Goal: Information Seeking & Learning: Learn about a topic

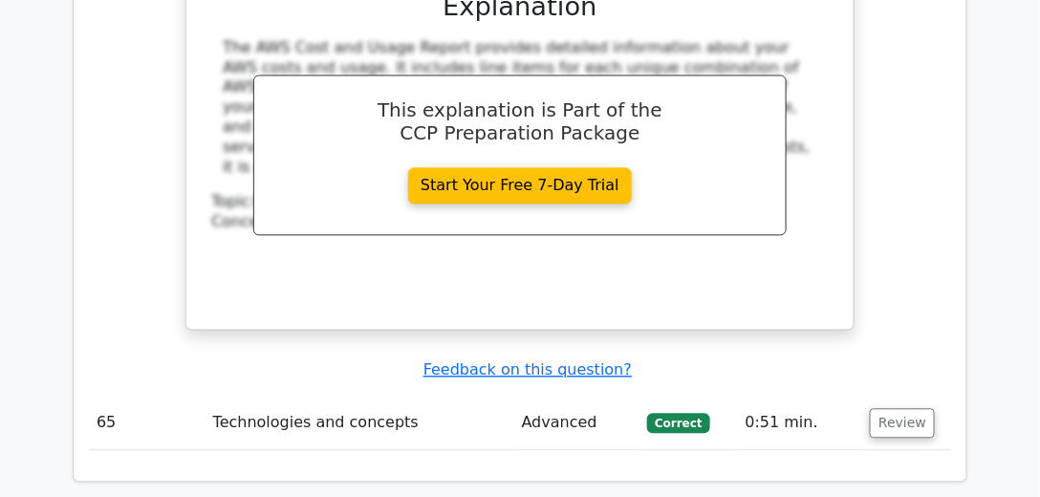
scroll to position [20967, 0]
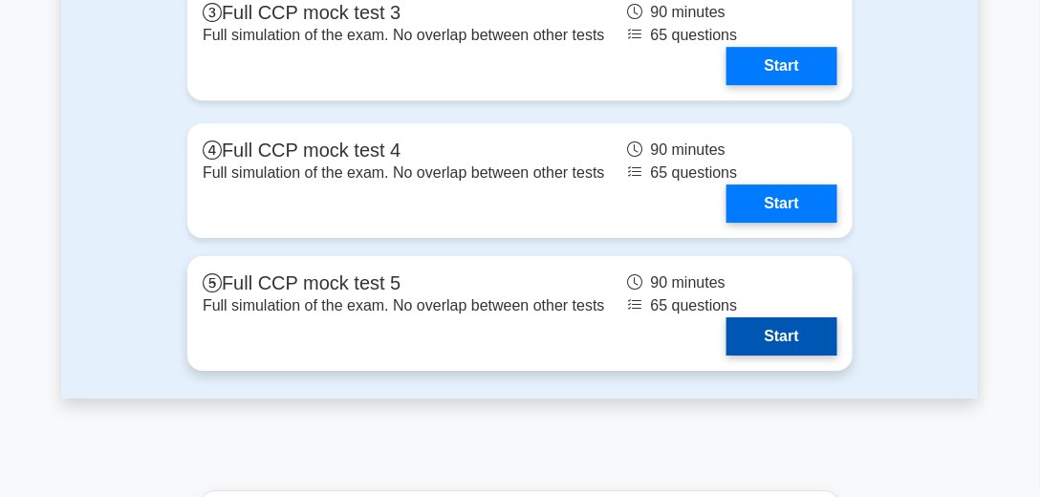
scroll to position [5078, 0]
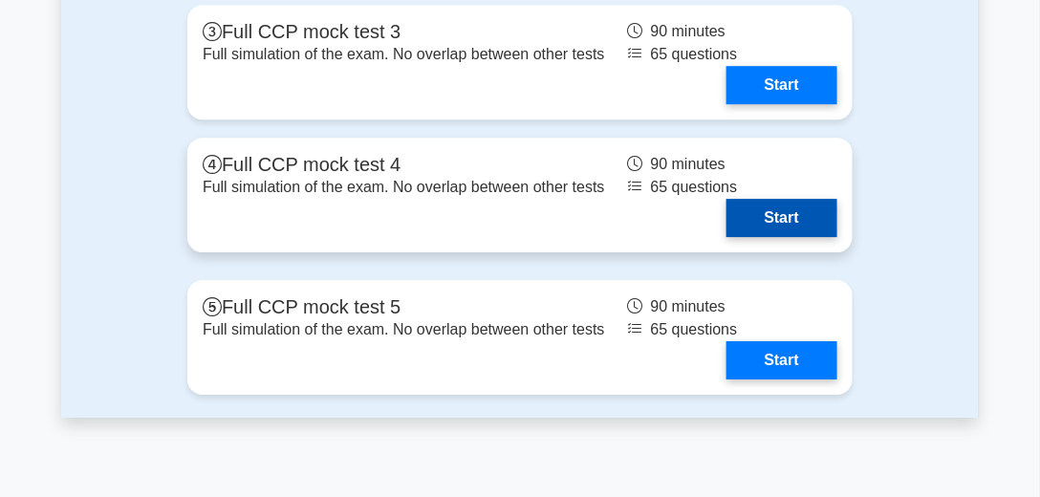
click at [778, 211] on link "Start" at bounding box center [781, 218] width 111 height 38
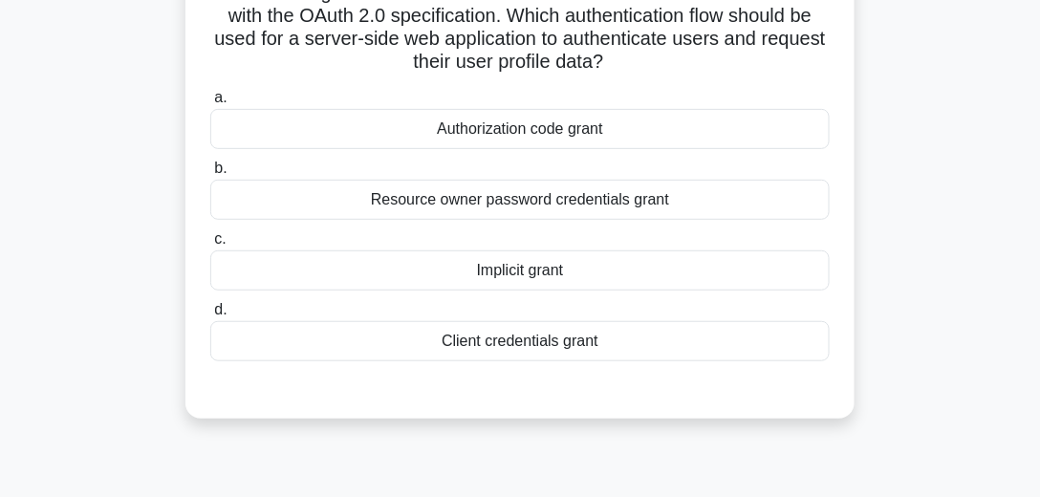
scroll to position [109, 0]
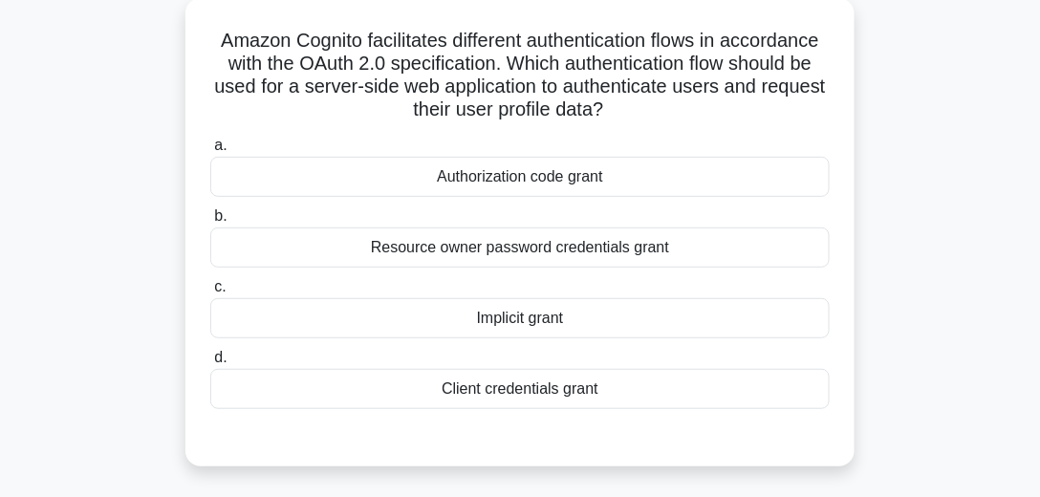
click at [589, 314] on div "Implicit grant" at bounding box center [519, 318] width 619 height 40
click at [210, 293] on input "c. Implicit grant" at bounding box center [210, 287] width 0 height 12
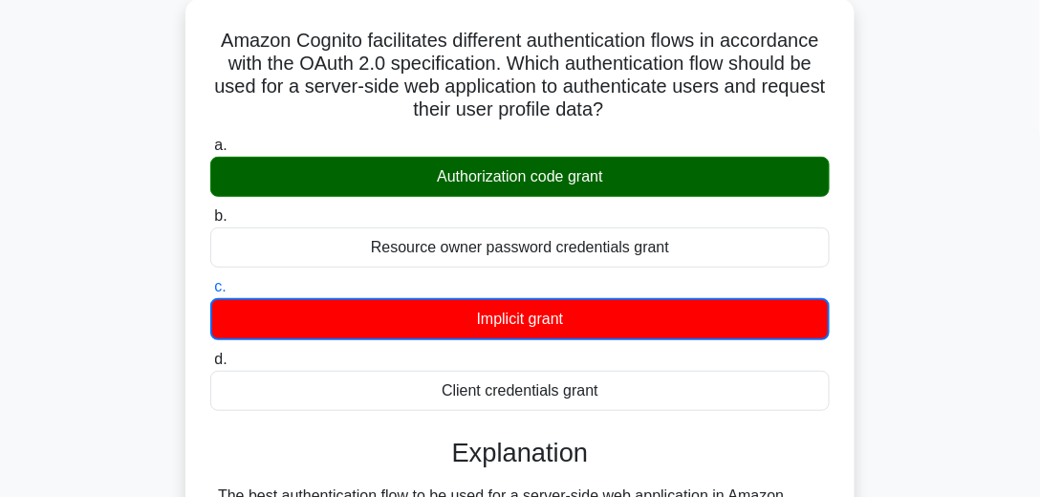
click at [580, 168] on div "Authorization code grant" at bounding box center [519, 177] width 619 height 40
click at [210, 152] on input "a. Authorization code grant" at bounding box center [210, 146] width 0 height 12
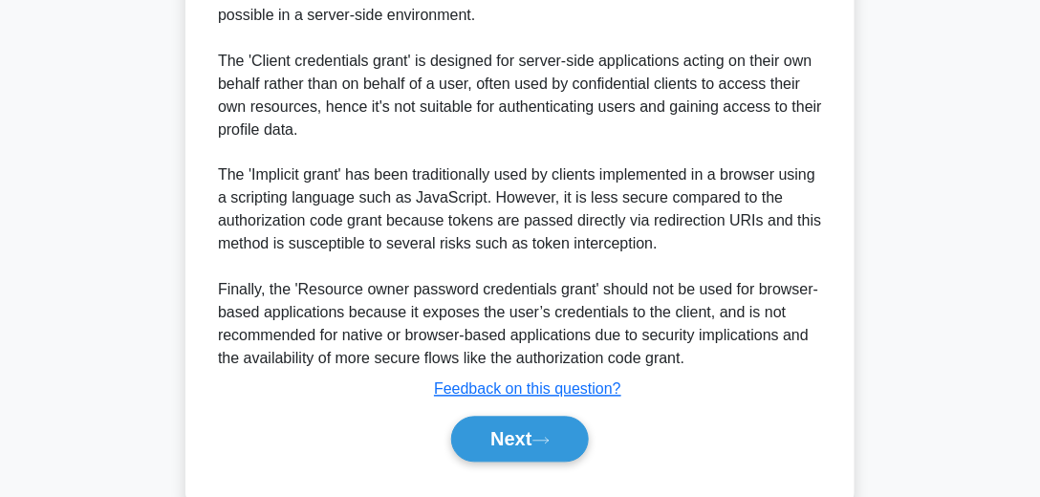
scroll to position [791, 0]
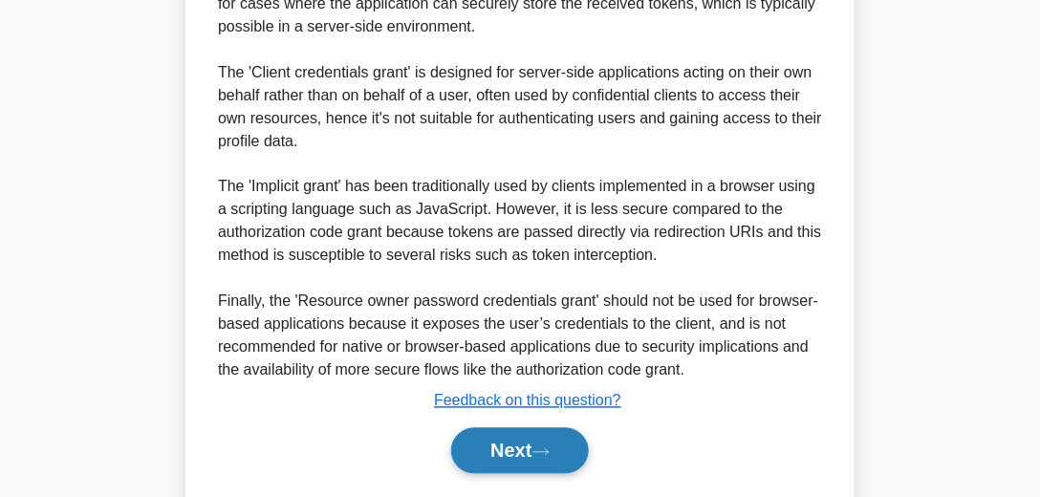
click at [533, 458] on button "Next" at bounding box center [519, 451] width 137 height 46
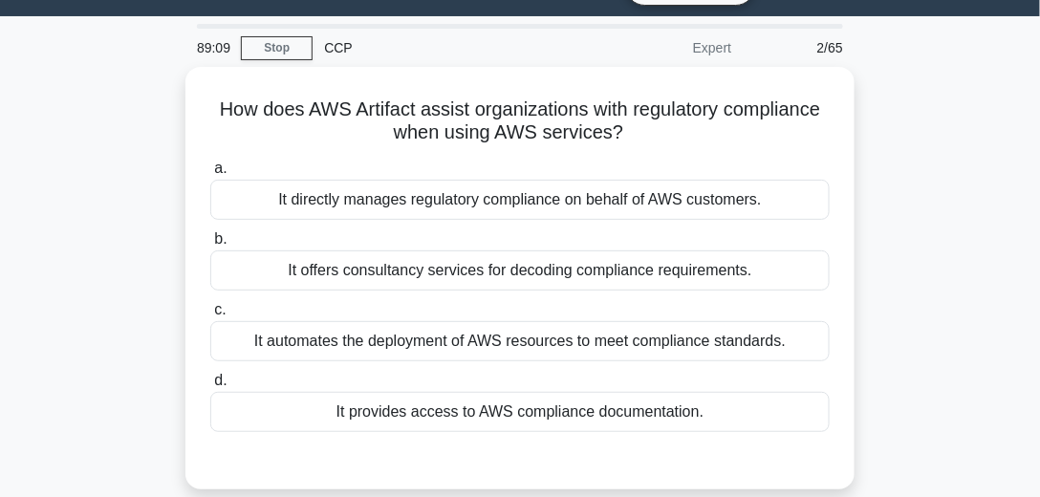
scroll to position [44, 0]
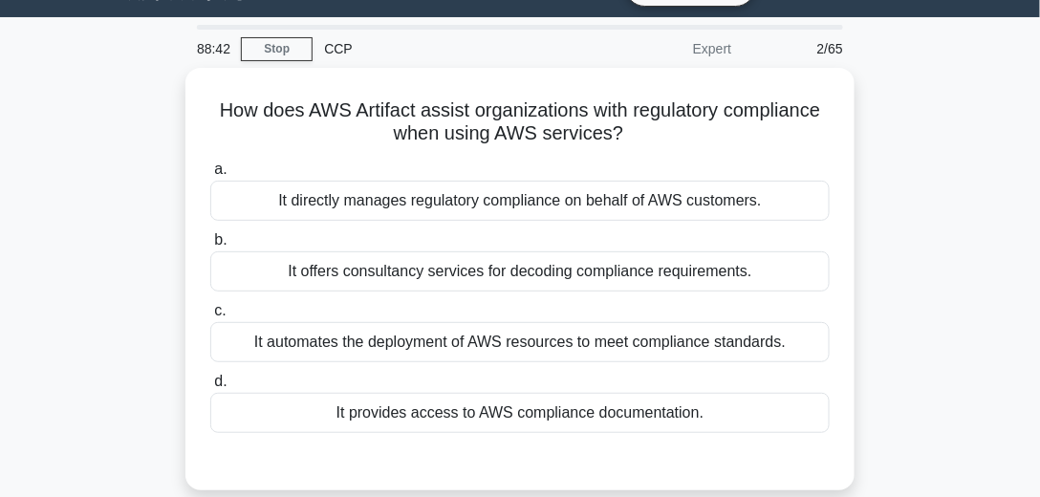
click at [961, 229] on div "How does AWS Artifact assist organizations with regulatory compliance when usin…" at bounding box center [519, 290] width 917 height 445
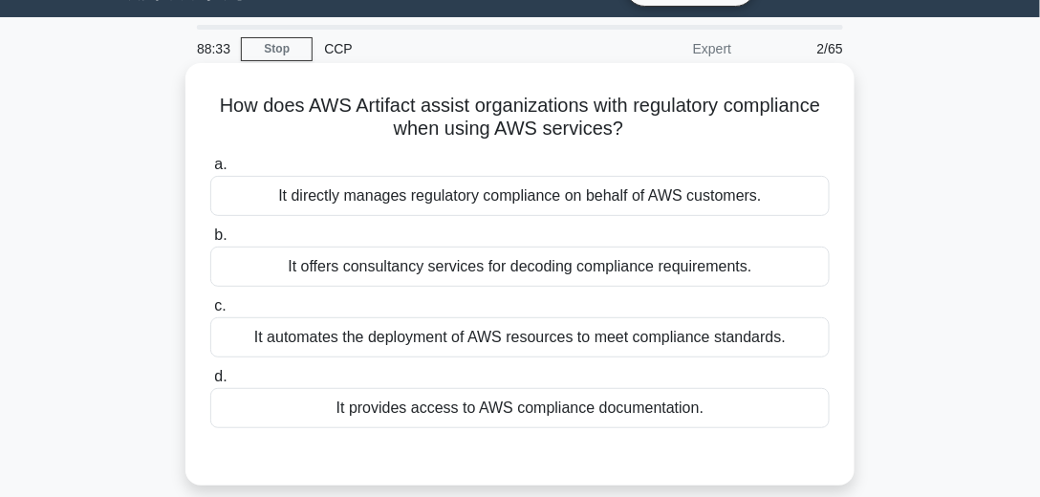
click at [516, 413] on div "It provides access to AWS compliance documentation." at bounding box center [519, 408] width 619 height 40
click at [210, 383] on input "d. It provides access to AWS compliance documentation." at bounding box center [210, 377] width 0 height 12
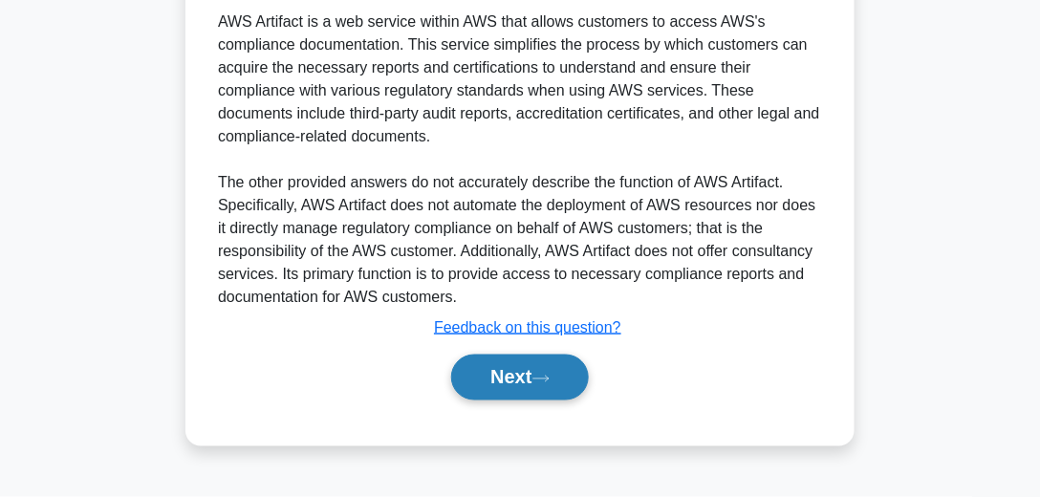
click at [546, 357] on button "Next" at bounding box center [519, 378] width 137 height 46
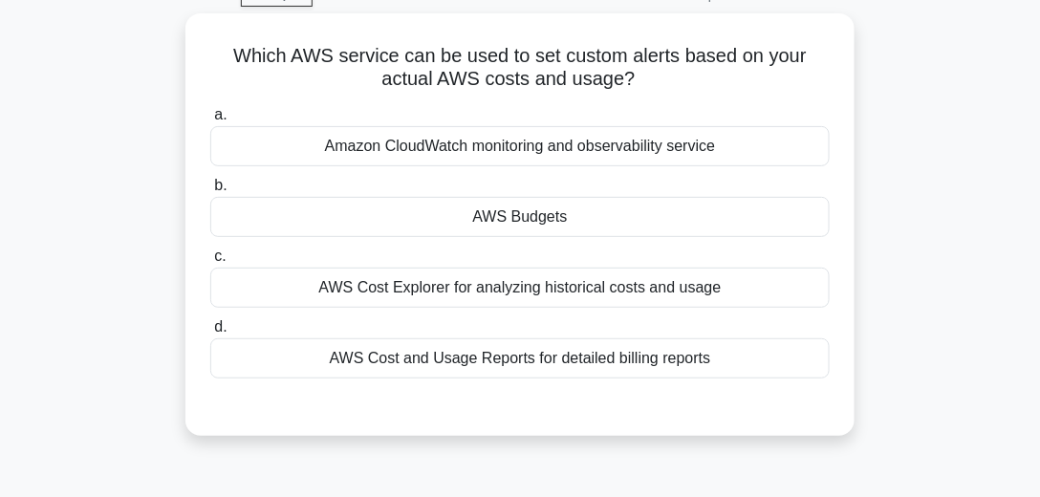
scroll to position [97, 0]
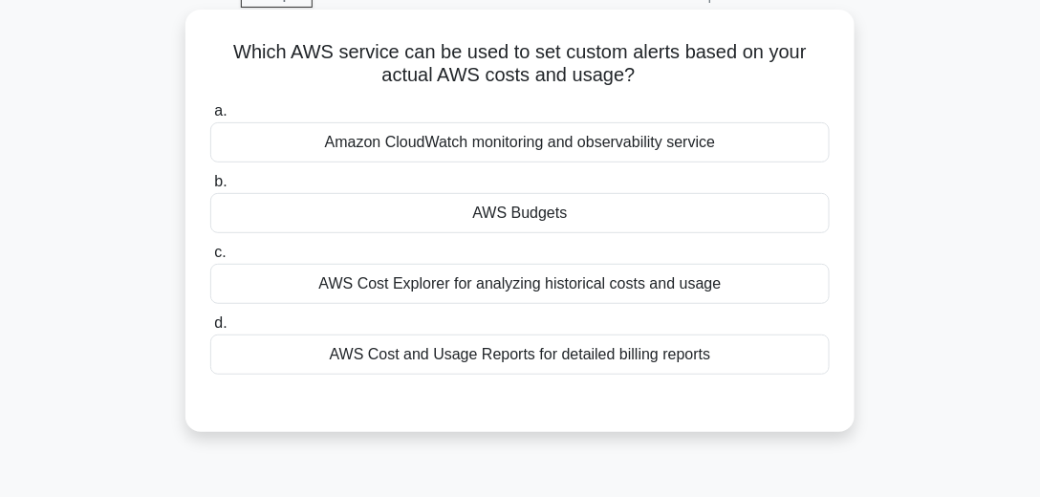
click at [610, 212] on div "AWS Budgets" at bounding box center [519, 213] width 619 height 40
click at [210, 188] on input "b. AWS Budgets" at bounding box center [210, 182] width 0 height 12
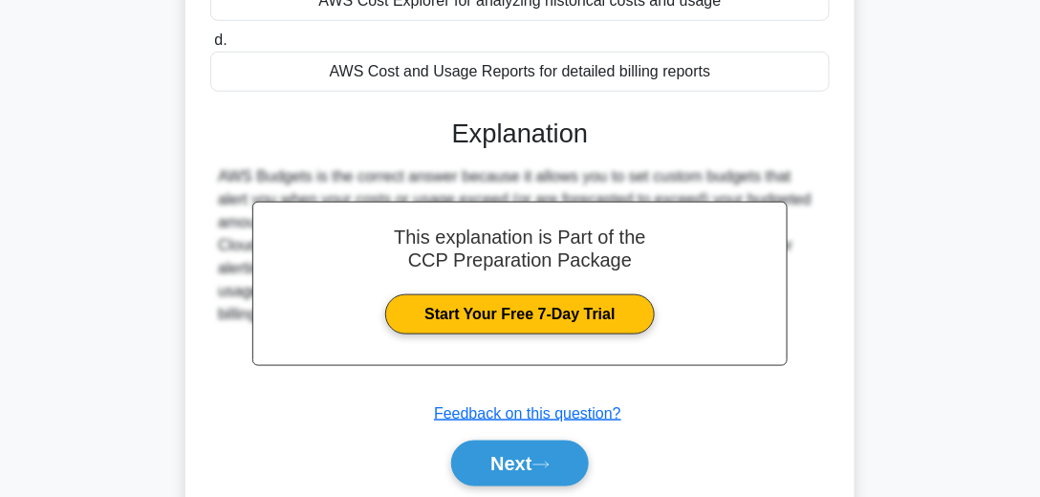
scroll to position [535, 0]
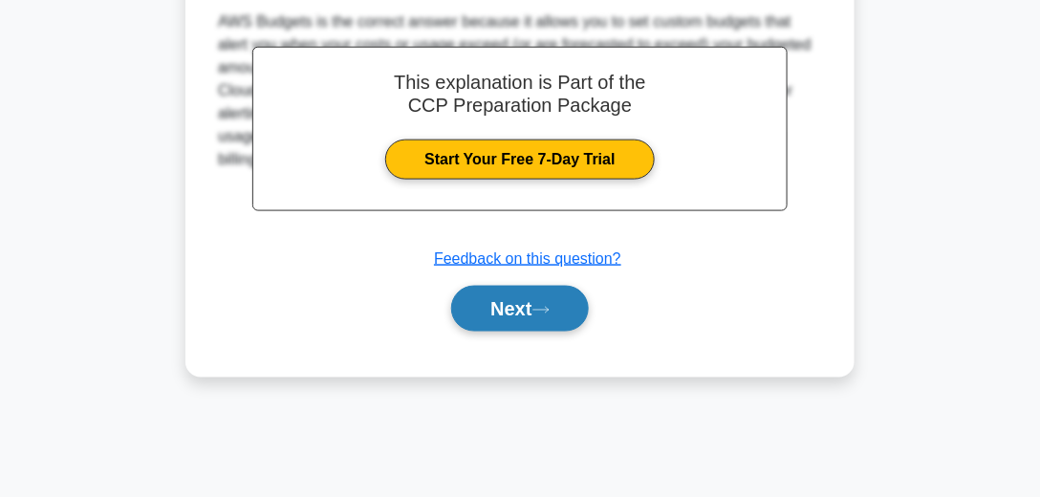
click at [574, 300] on button "Next" at bounding box center [519, 309] width 137 height 46
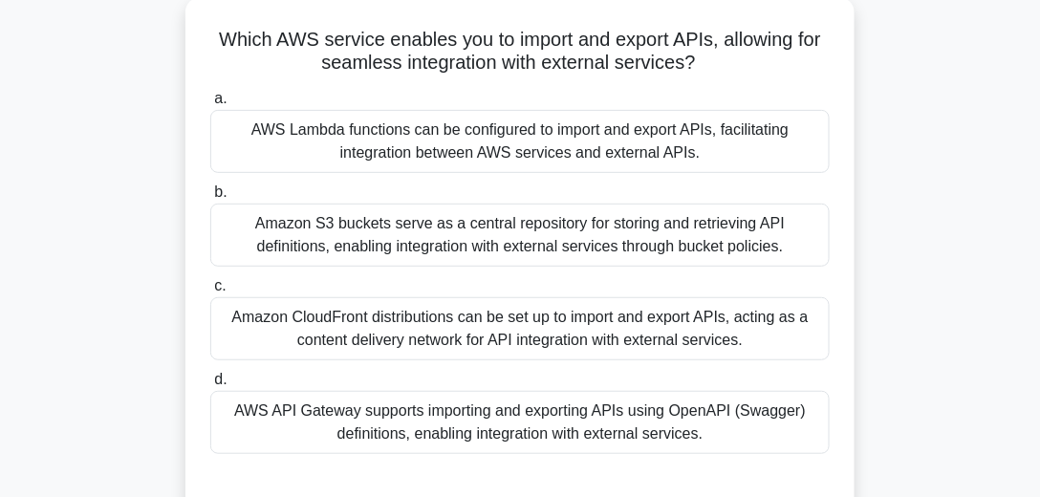
scroll to position [97, 0]
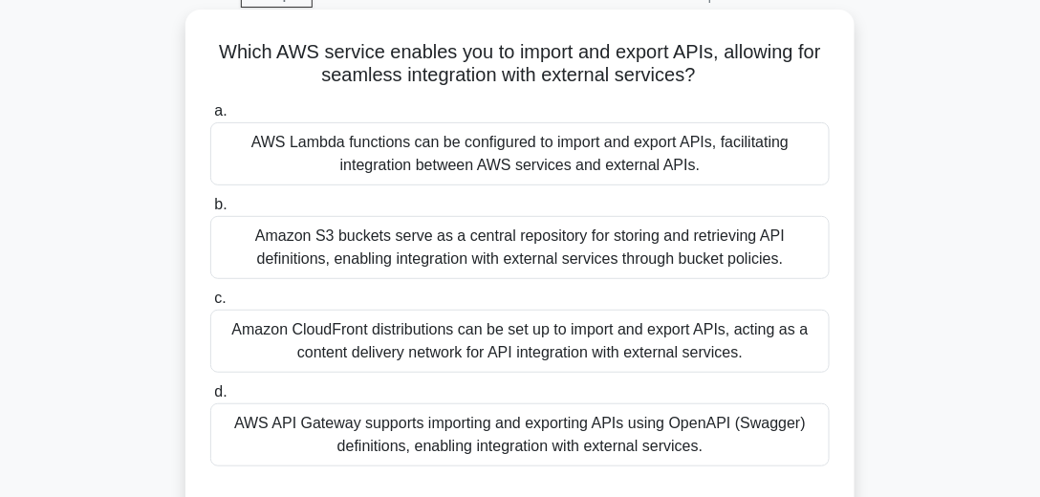
click at [407, 421] on div "AWS API Gateway supports importing and exporting APIs using OpenAPI (Swagger) d…" at bounding box center [519, 434] width 619 height 63
click at [210, 398] on input "d. AWS API Gateway supports importing and exporting APIs using OpenAPI (Swagger…" at bounding box center [210, 392] width 0 height 12
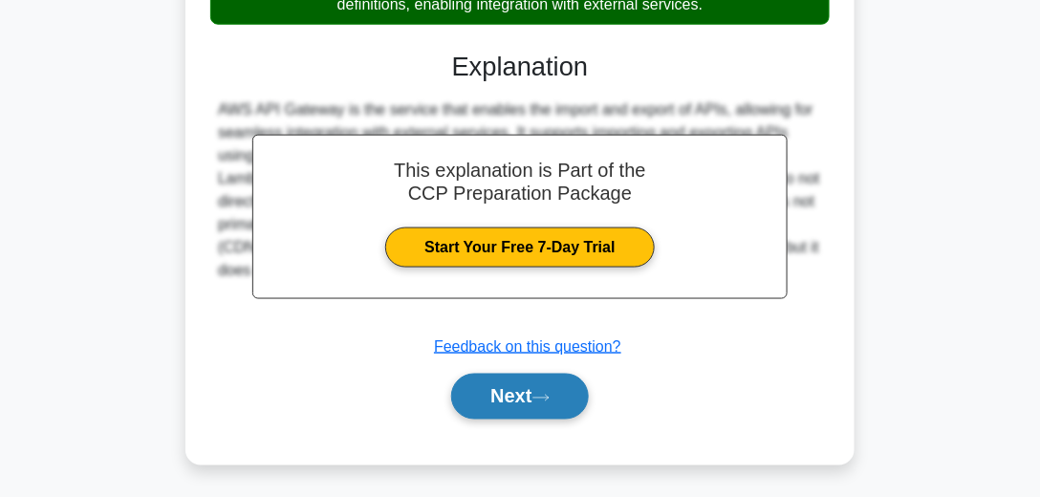
click at [514, 407] on button "Next" at bounding box center [519, 397] width 137 height 46
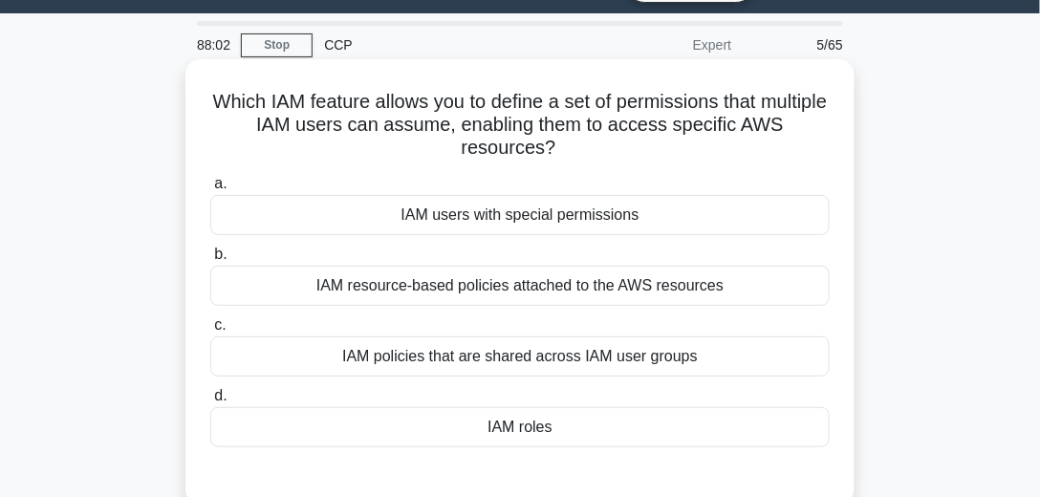
scroll to position [102, 0]
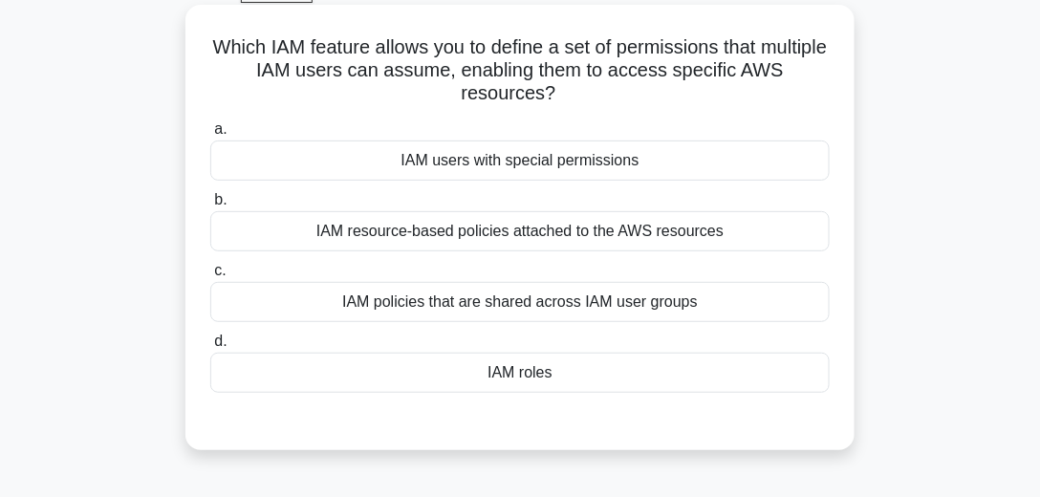
click at [509, 372] on div "IAM roles" at bounding box center [519, 373] width 619 height 40
click at [210, 348] on input "d. IAM roles" at bounding box center [210, 341] width 0 height 12
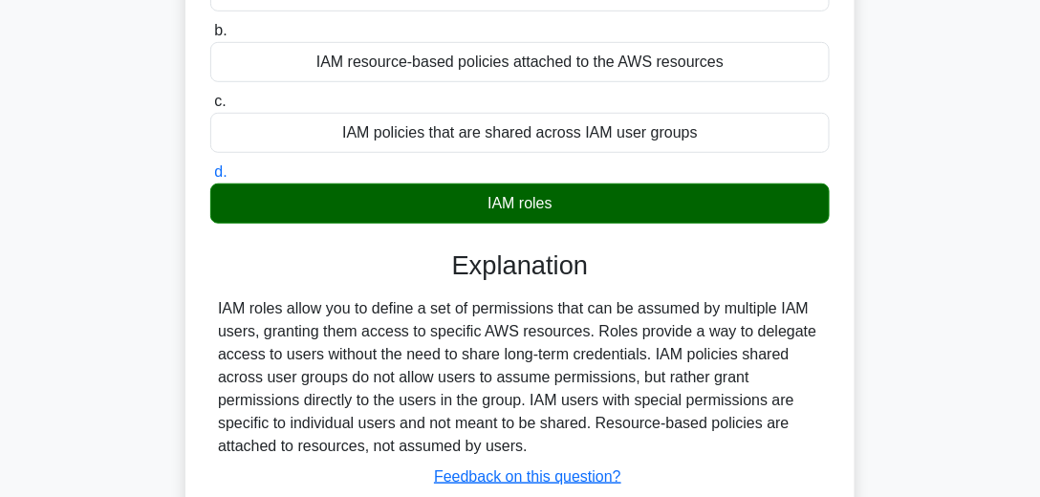
scroll to position [376, 0]
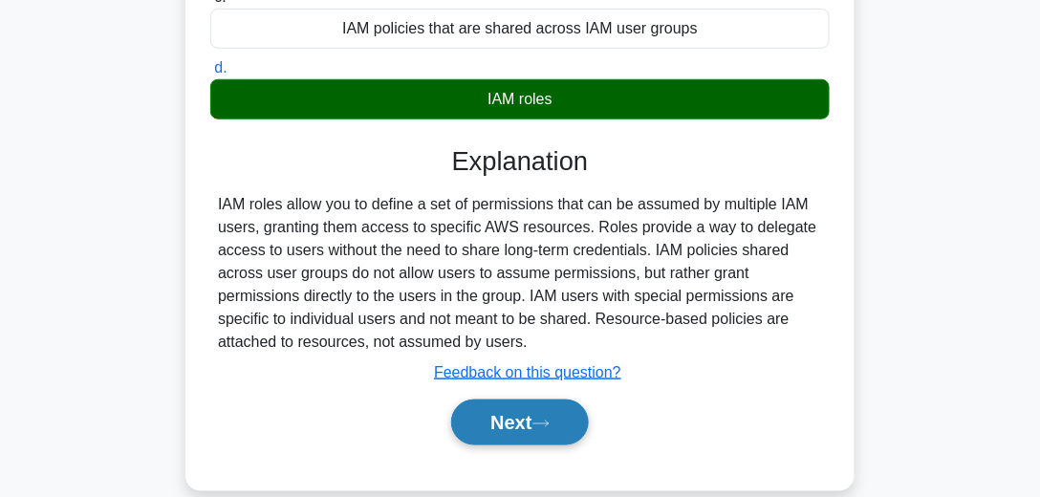
click at [533, 414] on button "Next" at bounding box center [519, 422] width 137 height 46
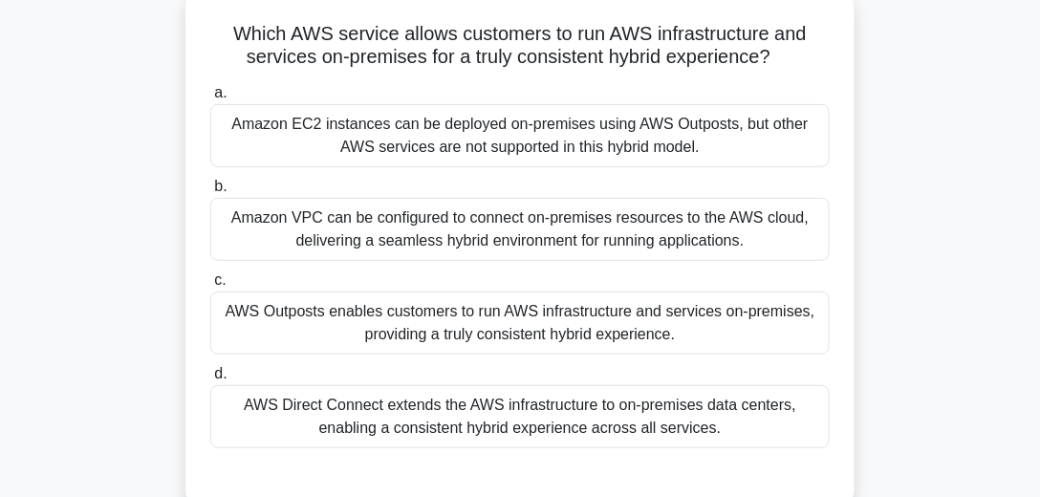
scroll to position [102, 0]
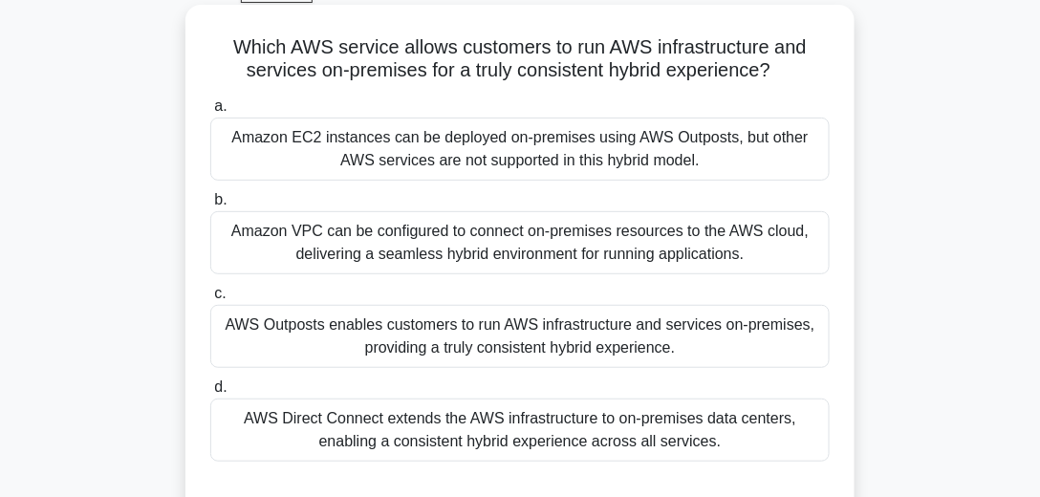
click at [534, 433] on div "AWS Direct Connect extends the AWS infrastructure to on-premises data centers, …" at bounding box center [519, 429] width 619 height 63
click at [210, 394] on input "d. AWS Direct Connect extends the AWS infrastructure to on-premises data center…" at bounding box center [210, 387] width 0 height 12
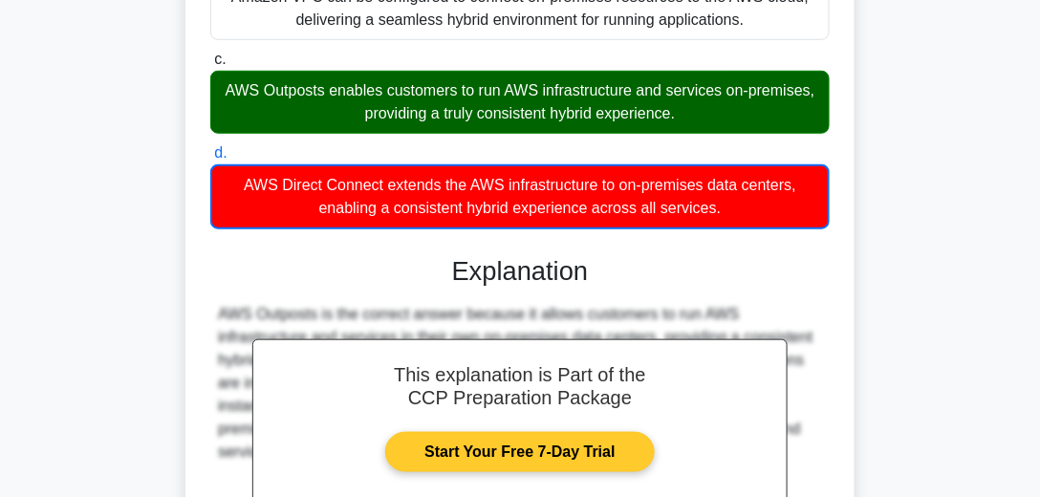
scroll to position [541, 0]
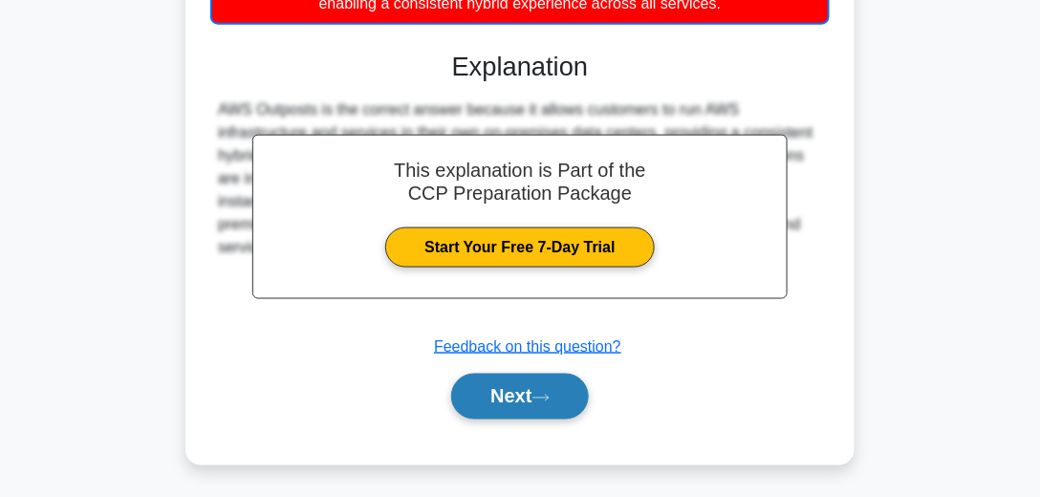
click at [462, 382] on button "Next" at bounding box center [519, 397] width 137 height 46
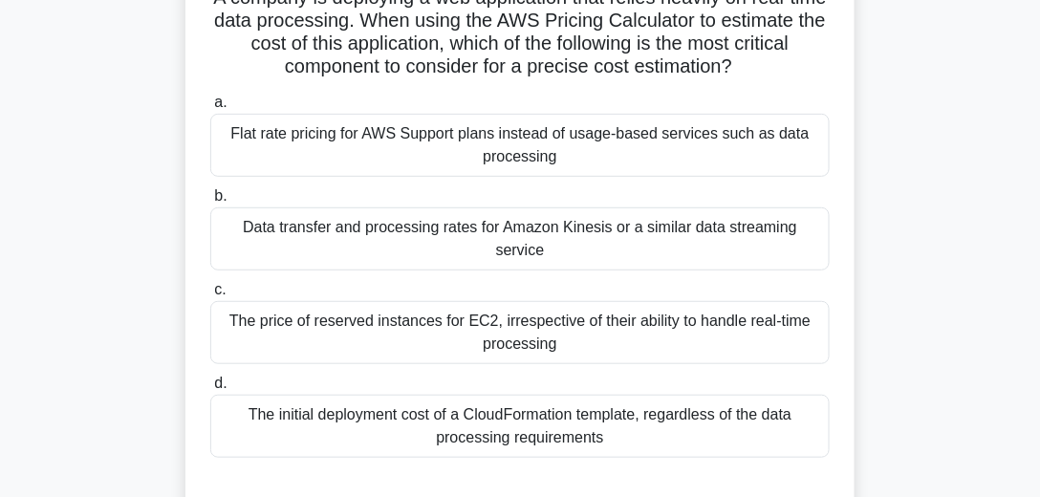
scroll to position [153, 0]
click at [505, 220] on div "Data transfer and processing rates for Amazon Kinesis or a similar data streami…" at bounding box center [519, 237] width 619 height 63
click at [210, 202] on input "b. Data transfer and processing rates for Amazon Kinesis or a similar data stre…" at bounding box center [210, 195] width 0 height 12
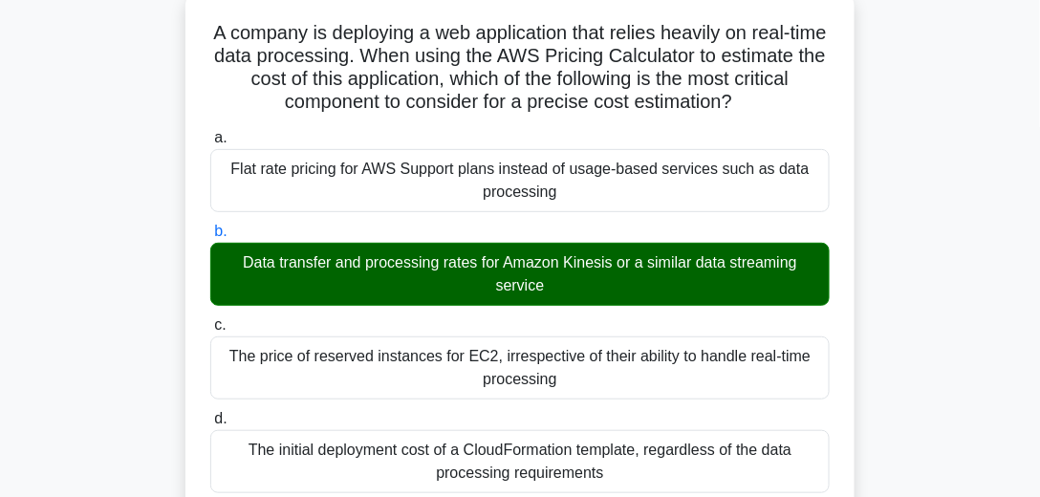
scroll to position [97, 0]
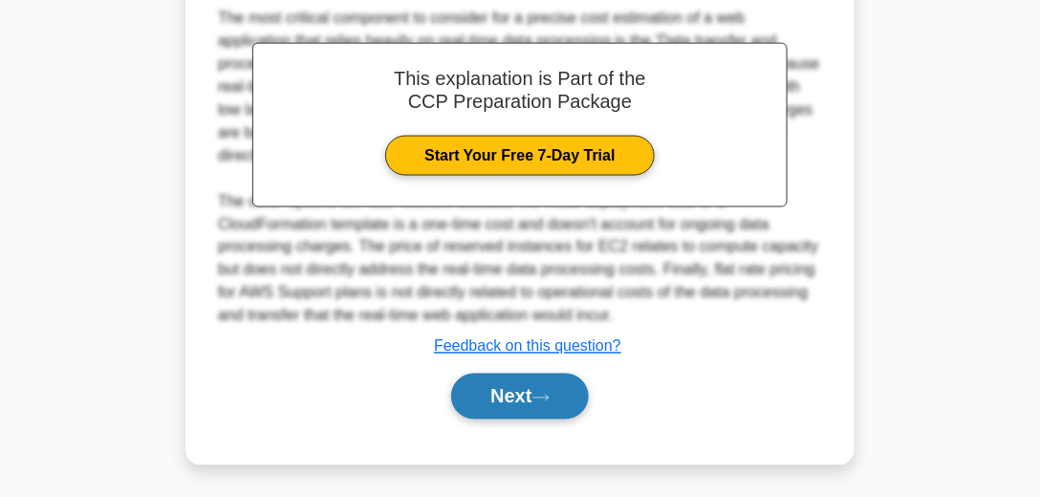
click at [540, 406] on button "Next" at bounding box center [519, 397] width 137 height 46
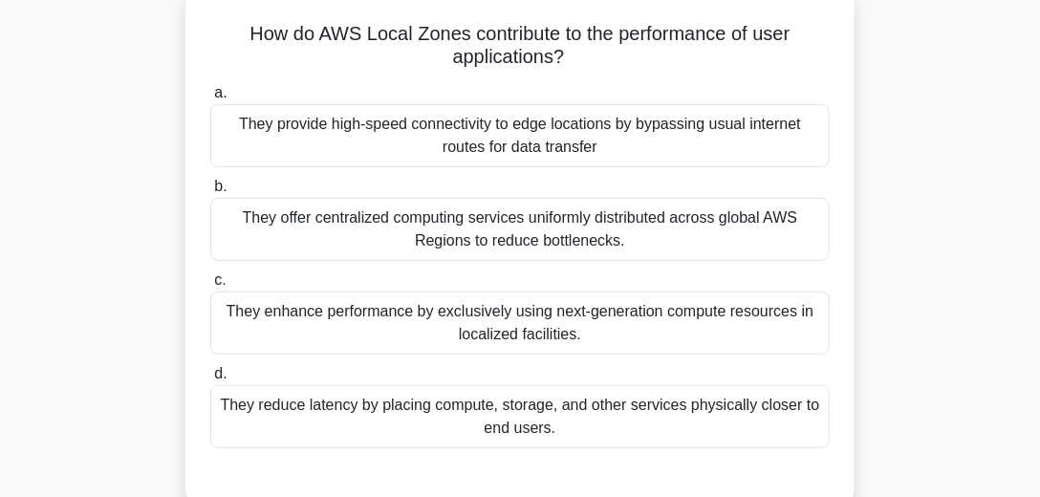
scroll to position [118, 0]
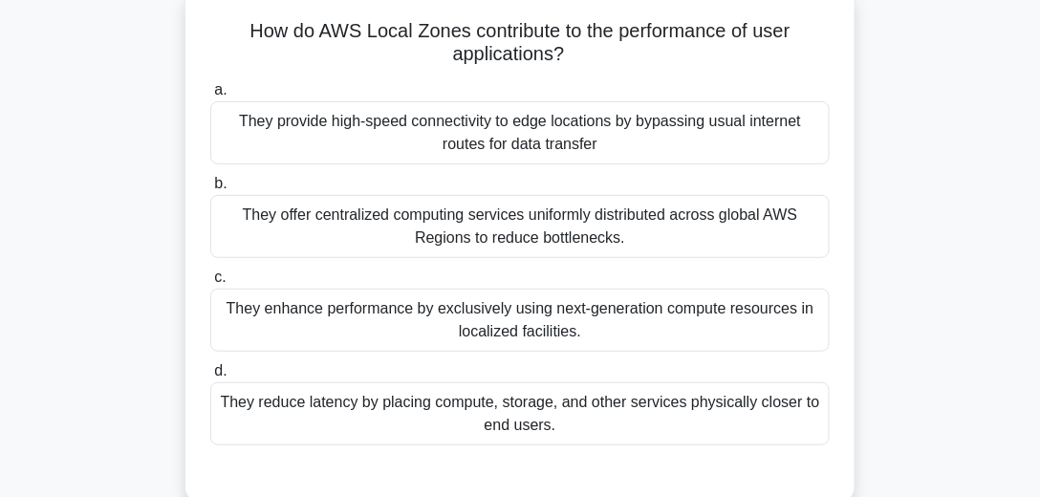
click at [448, 417] on div "They reduce latency by placing compute, storage, and other services physically …" at bounding box center [519, 413] width 619 height 63
click at [210, 377] on input "d. They reduce latency by placing compute, storage, and other services physical…" at bounding box center [210, 371] width 0 height 12
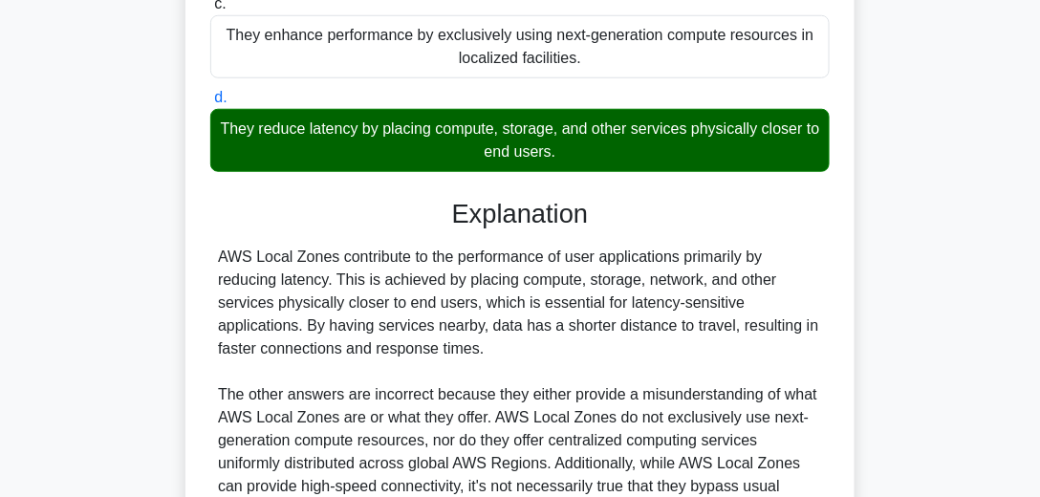
scroll to position [608, 0]
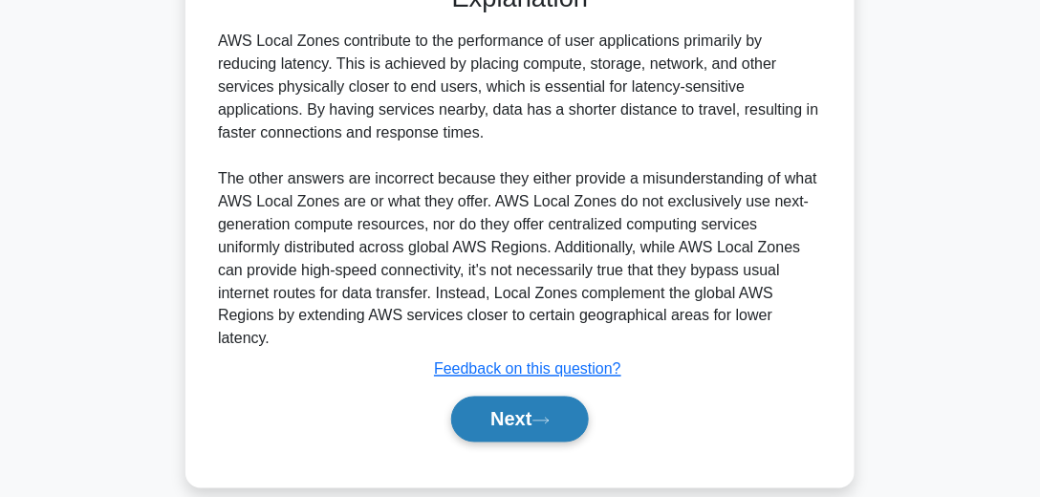
click at [539, 397] on button "Next" at bounding box center [519, 420] width 137 height 46
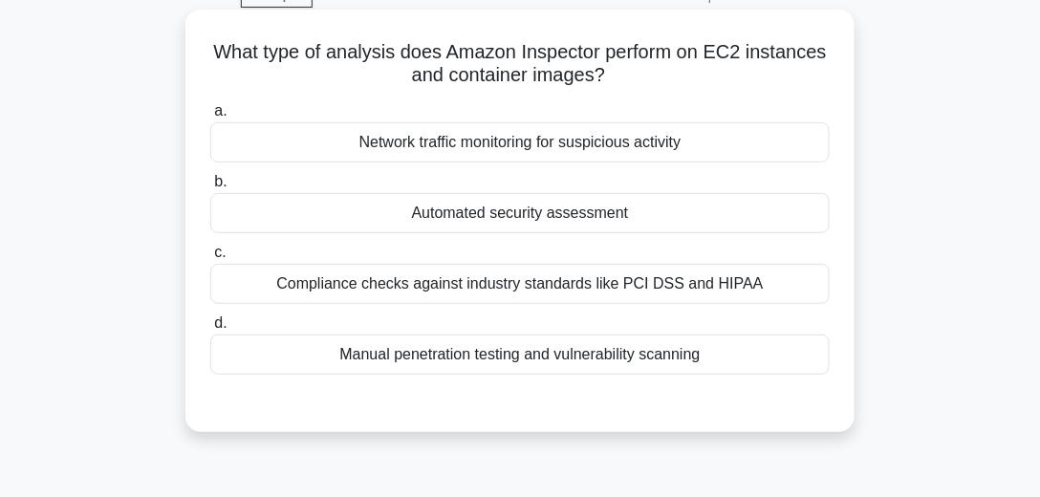
scroll to position [117, 0]
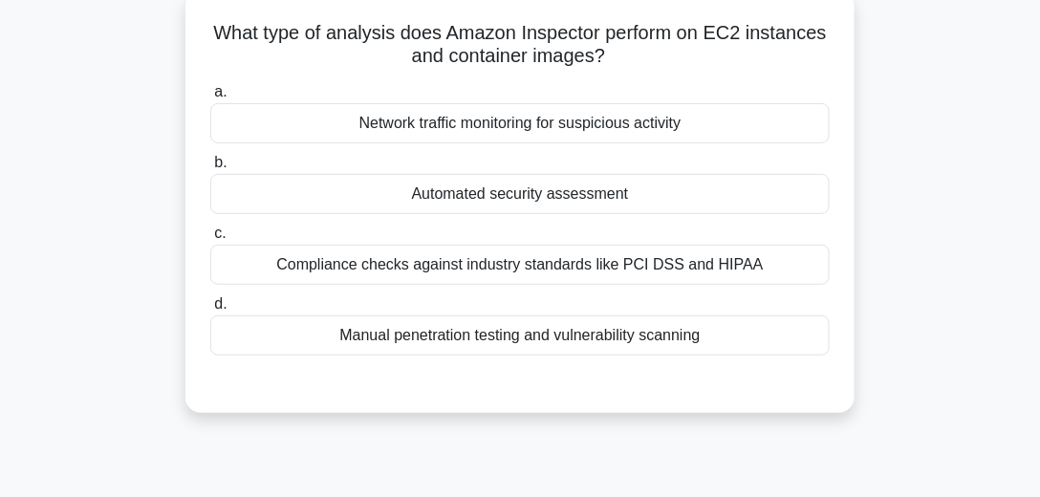
click at [535, 199] on div "Automated security assessment" at bounding box center [519, 194] width 619 height 40
click at [210, 169] on input "b. Automated security assessment" at bounding box center [210, 163] width 0 height 12
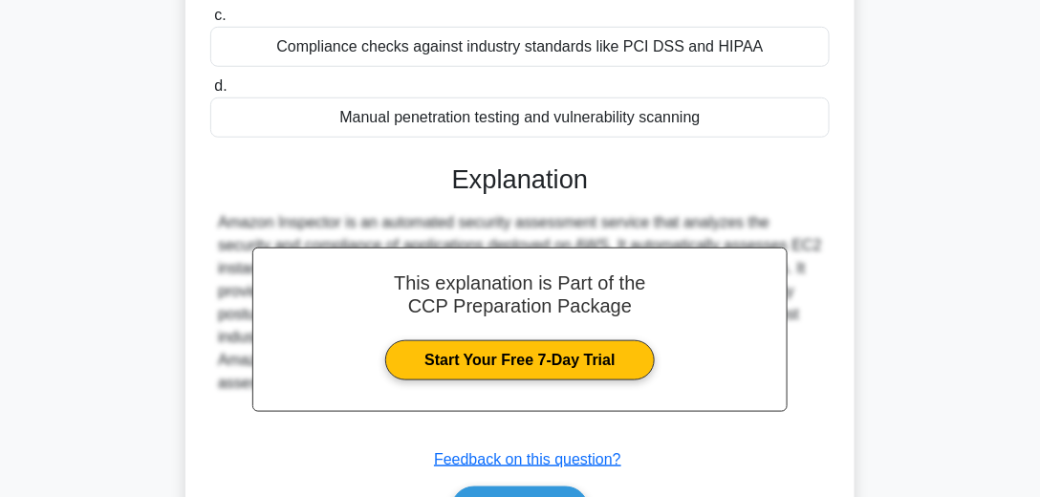
scroll to position [535, 0]
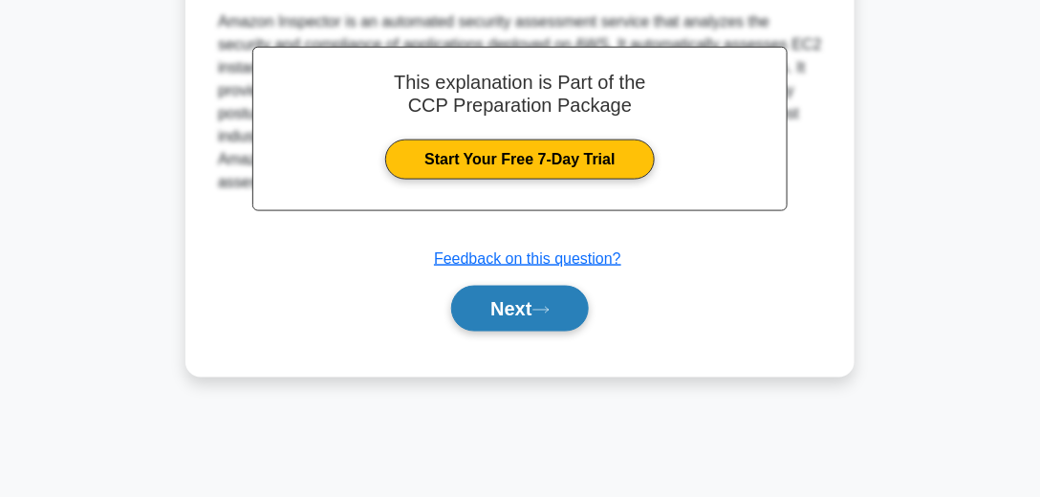
click at [535, 313] on button "Next" at bounding box center [519, 309] width 137 height 46
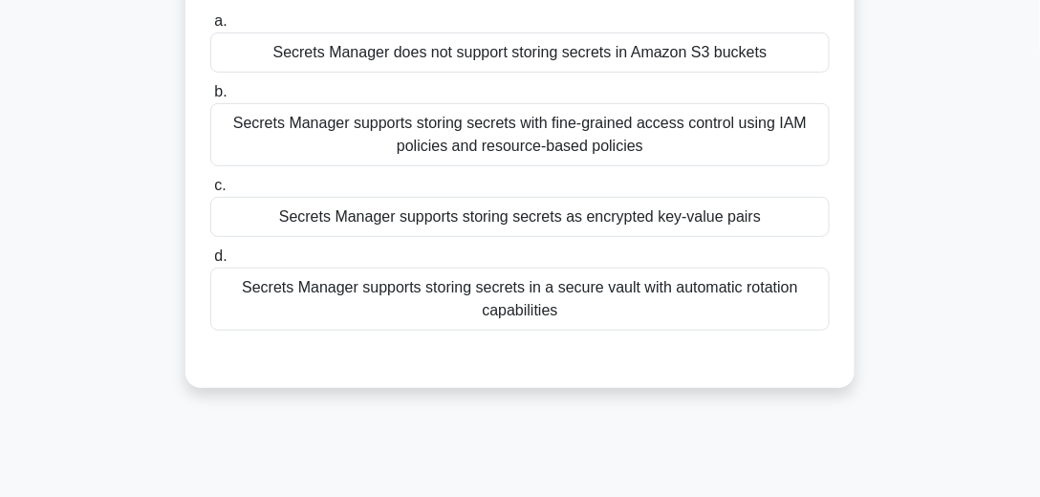
scroll to position [97, 0]
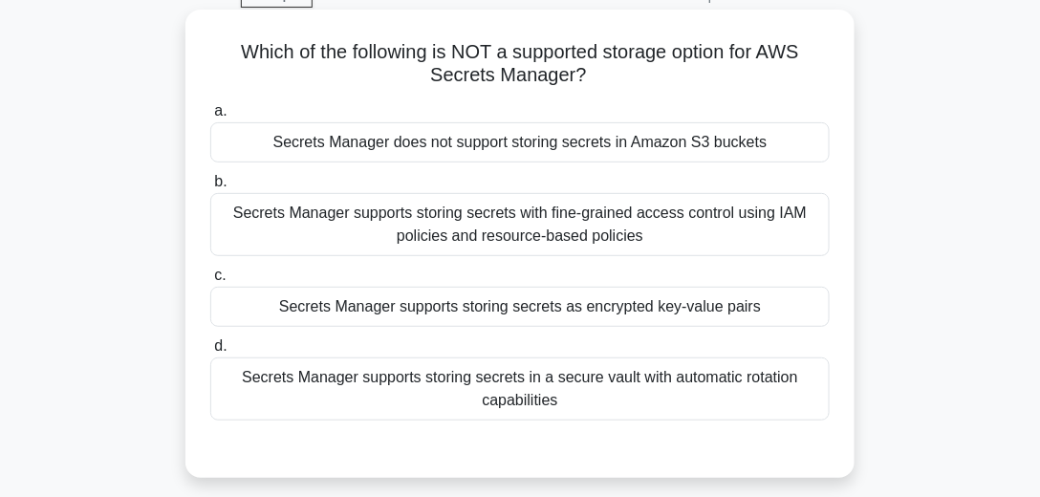
click at [482, 144] on div "Secrets Manager does not support storing secrets in Amazon S3 buckets" at bounding box center [519, 142] width 619 height 40
click at [210, 118] on input "a. Secrets Manager does not support storing secrets in Amazon S3 buckets" at bounding box center [210, 111] width 0 height 12
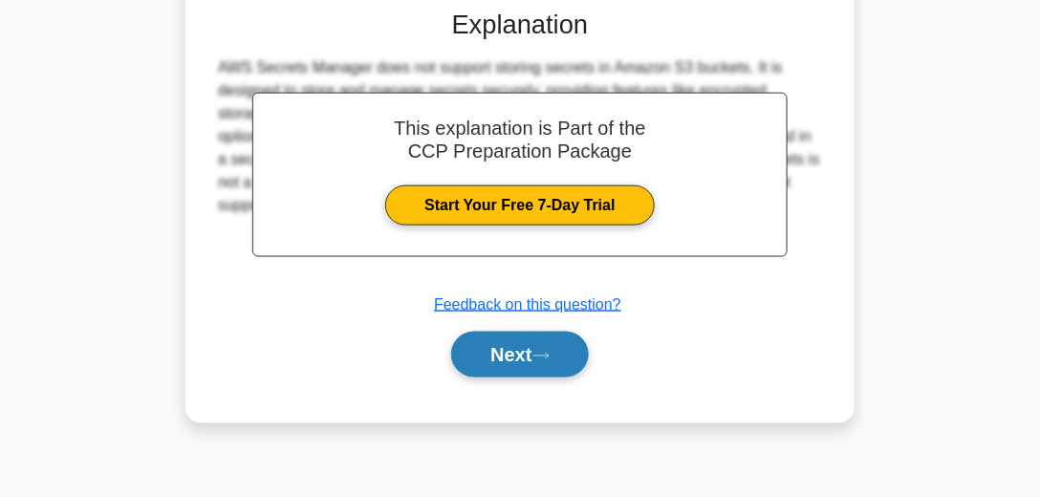
click at [521, 366] on button "Next" at bounding box center [519, 355] width 137 height 46
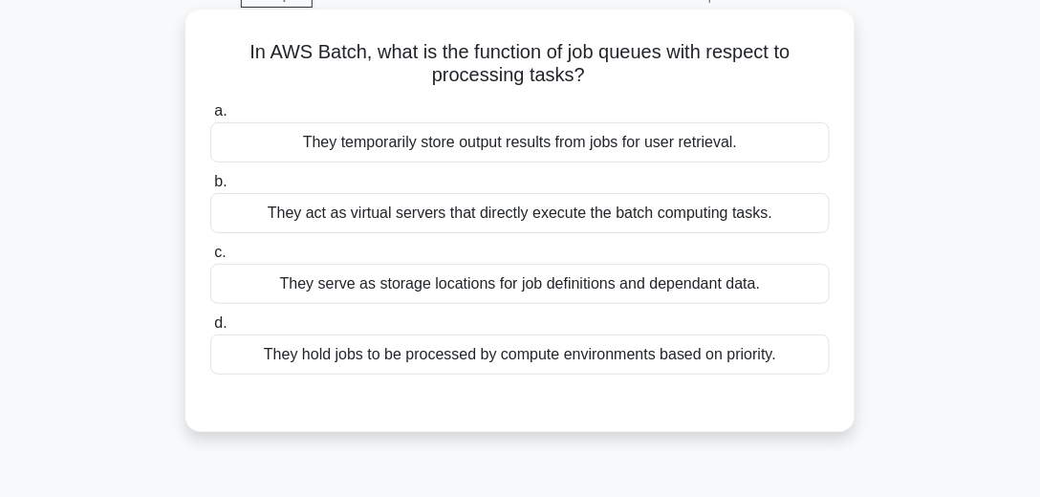
click at [376, 355] on div "They hold jobs to be processed by compute environments based on priority." at bounding box center [519, 354] width 619 height 40
click at [210, 330] on input "d. They hold jobs to be processed by compute environments based on priority." at bounding box center [210, 323] width 0 height 12
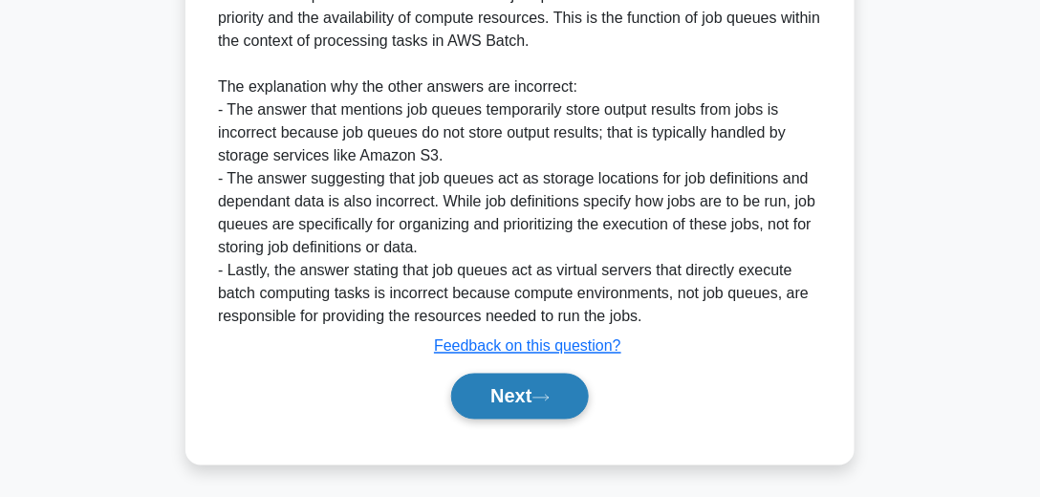
click at [549, 399] on icon at bounding box center [540, 398] width 17 height 11
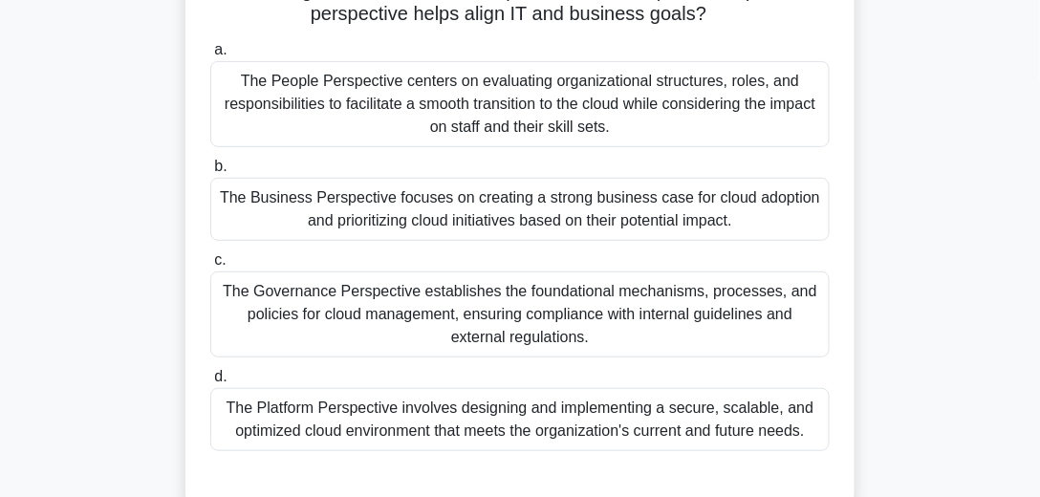
scroll to position [130, 0]
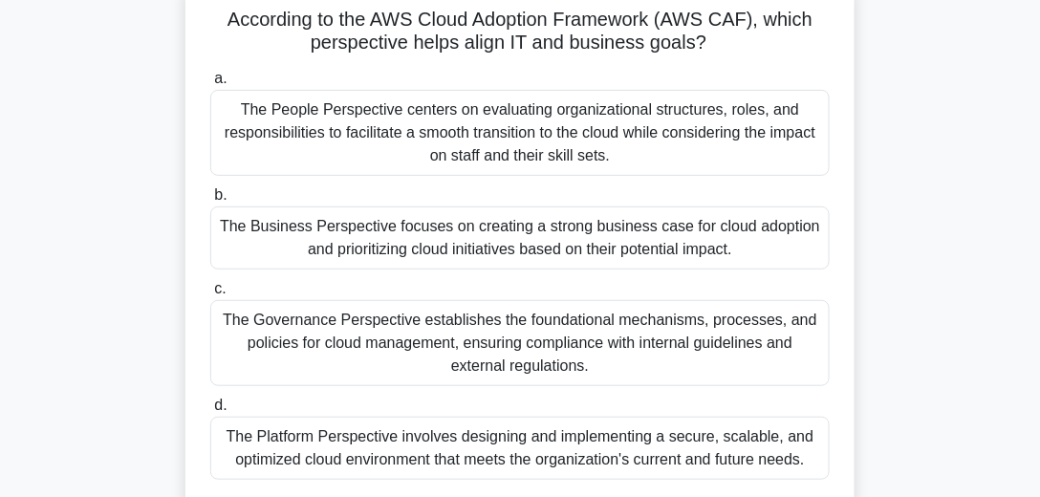
click at [431, 248] on div "The Business Perspective focuses on creating a strong business case for cloud a…" at bounding box center [519, 237] width 619 height 63
click at [210, 202] on input "b. The Business Perspective focuses on creating a strong business case for clou…" at bounding box center [210, 195] width 0 height 12
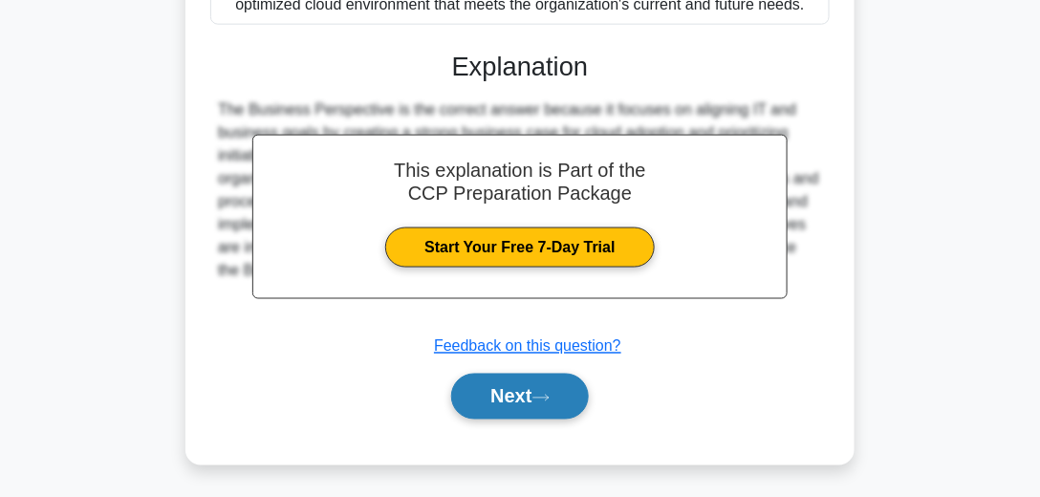
click at [505, 414] on button "Next" at bounding box center [519, 397] width 137 height 46
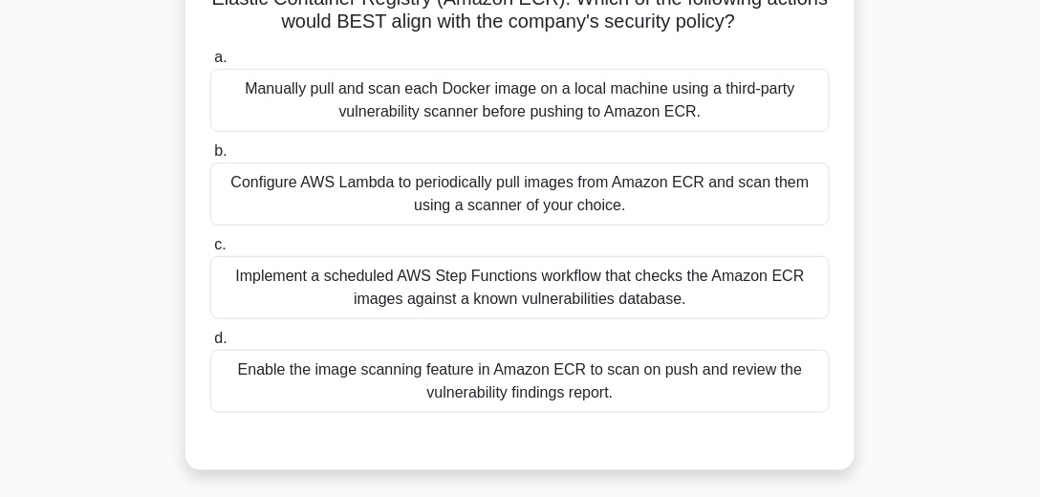
scroll to position [262, 0]
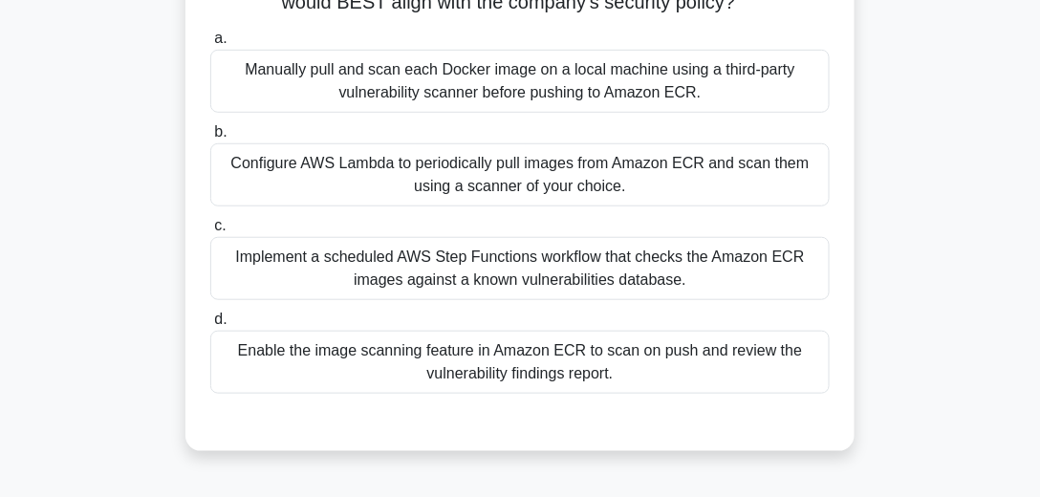
click at [562, 206] on div "Configure AWS Lambda to periodically pull images from Amazon ECR and scan them …" at bounding box center [519, 174] width 619 height 63
click at [210, 139] on input "b. Configure AWS Lambda to periodically pull images from Amazon ECR and scan th…" at bounding box center [210, 132] width 0 height 12
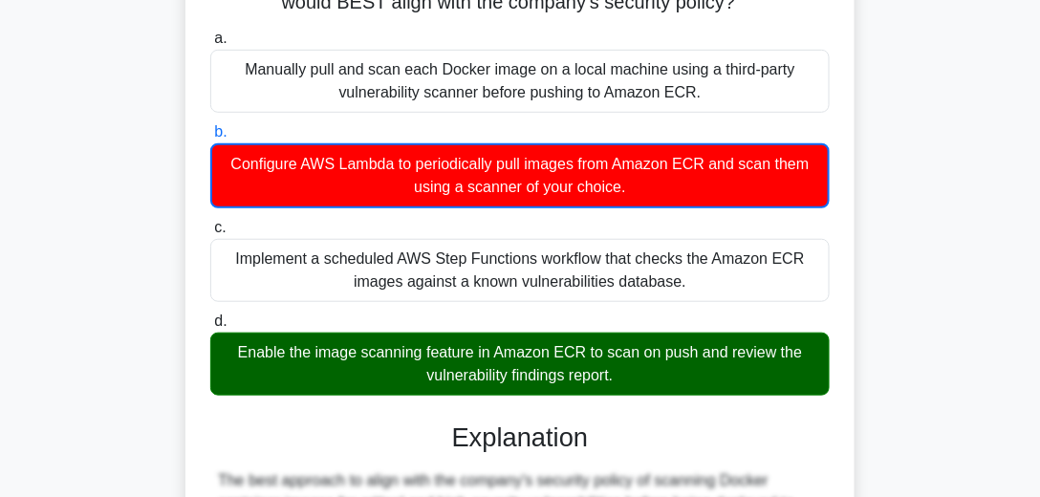
click at [481, 382] on div "Enable the image scanning feature in Amazon ECR to scan on push and review the …" at bounding box center [519, 364] width 619 height 63
click at [210, 328] on input "d. Enable the image scanning feature in Amazon ECR to scan on push and review t…" at bounding box center [210, 321] width 0 height 12
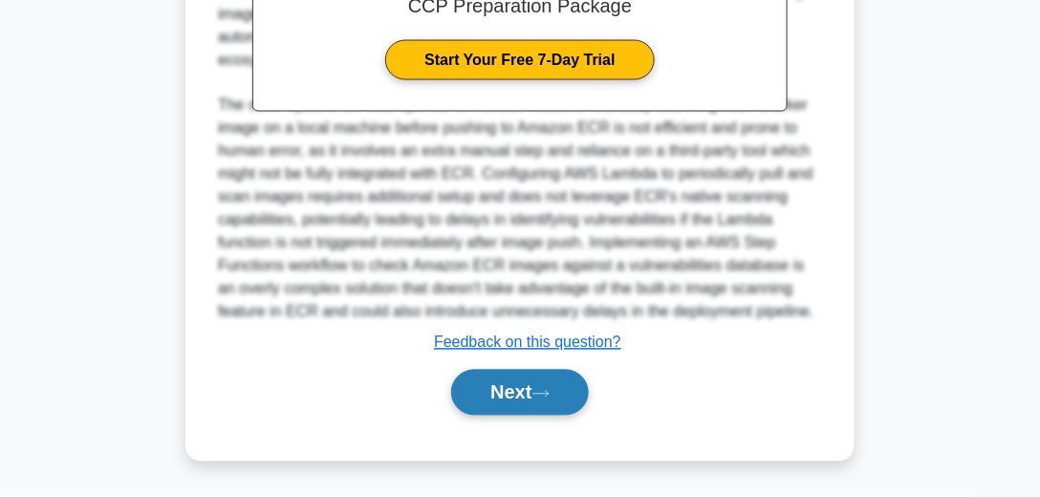
click at [505, 396] on button "Next" at bounding box center [519, 393] width 137 height 46
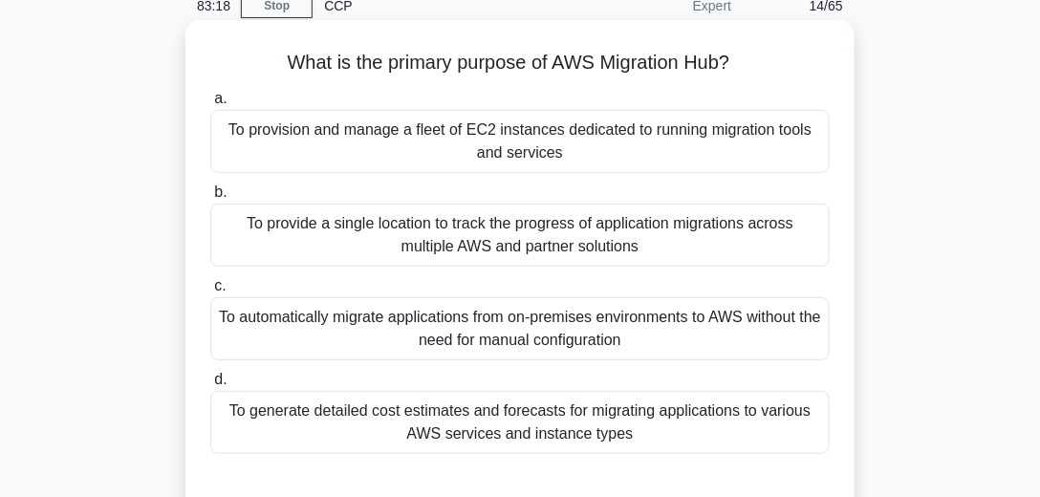
scroll to position [141, 0]
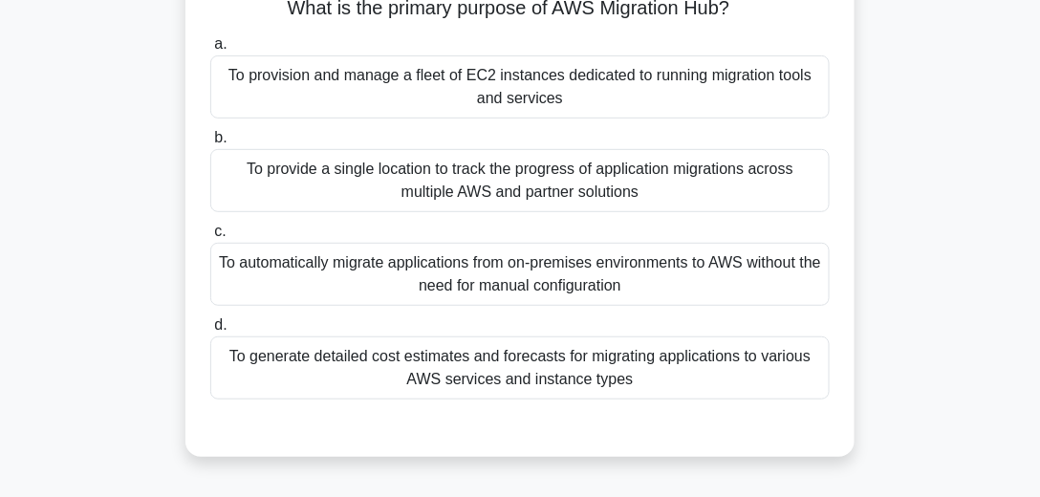
click at [432, 181] on div "To provide a single location to track the progress of application migrations ac…" at bounding box center [519, 180] width 619 height 63
click at [210, 144] on input "b. To provide a single location to track the progress of application migrations…" at bounding box center [210, 138] width 0 height 12
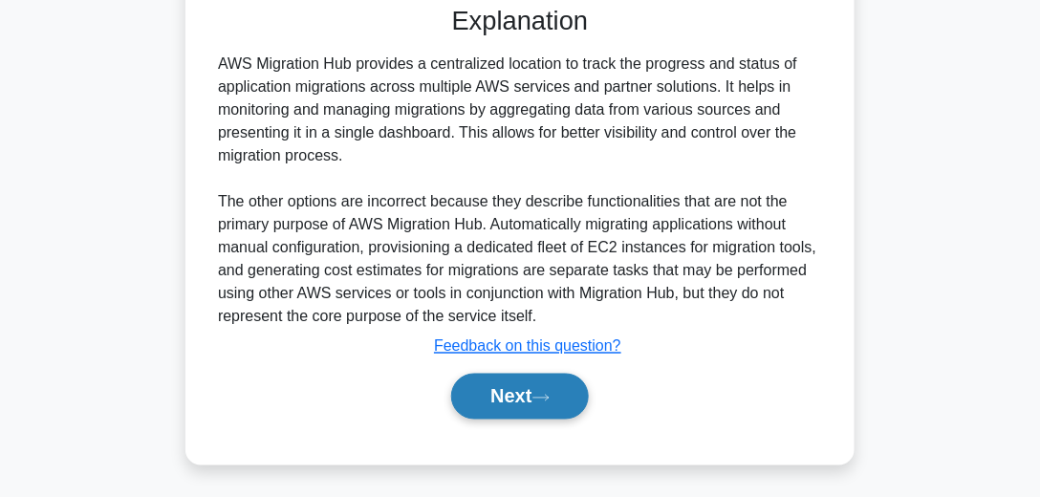
click at [497, 374] on button "Next" at bounding box center [519, 397] width 137 height 46
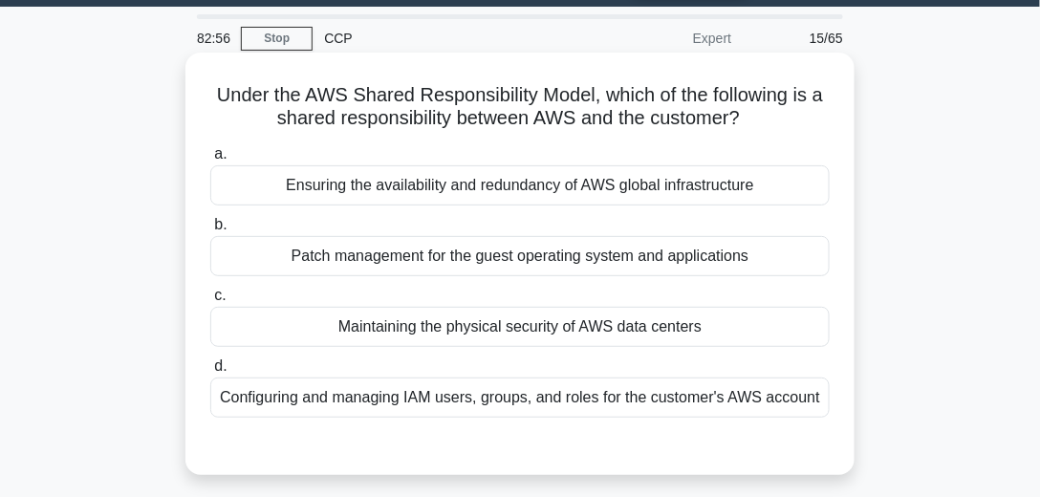
scroll to position [109, 0]
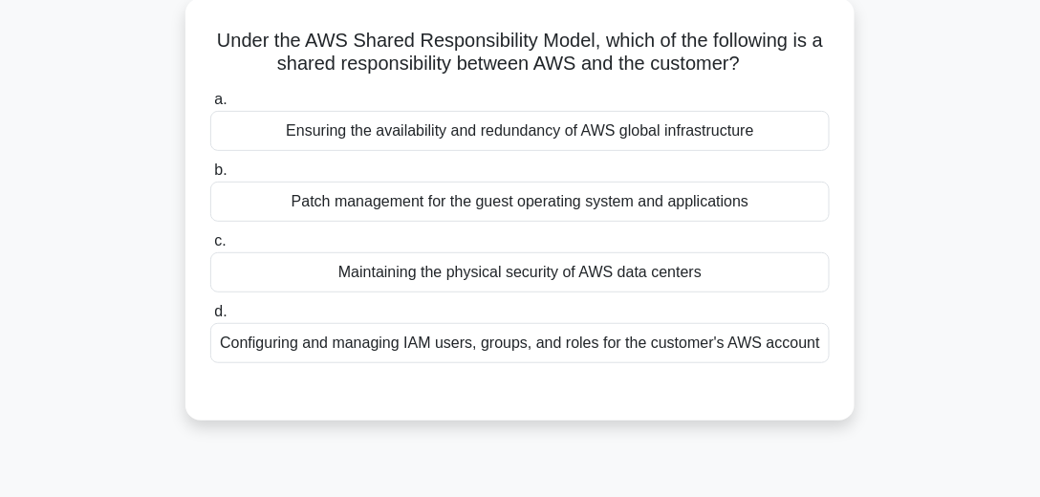
click at [449, 205] on div "Patch management for the guest operating system and applications" at bounding box center [519, 202] width 619 height 40
click at [210, 177] on input "b. Patch management for the guest operating system and applications" at bounding box center [210, 170] width 0 height 12
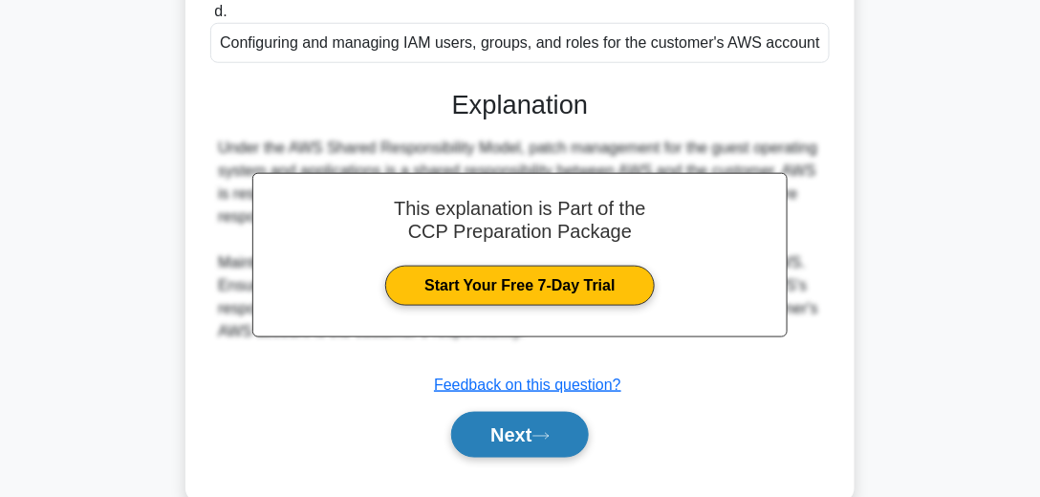
scroll to position [535, 0]
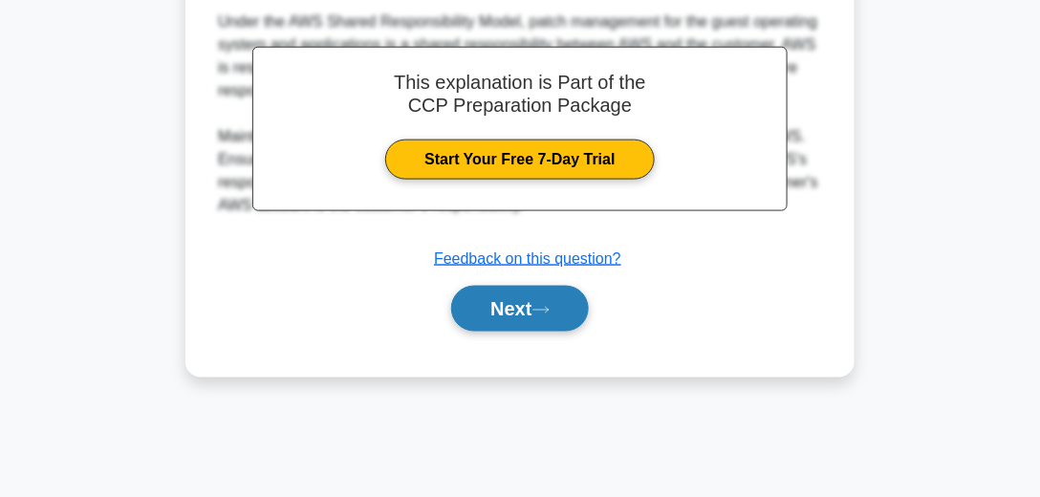
click at [519, 312] on button "Next" at bounding box center [519, 309] width 137 height 46
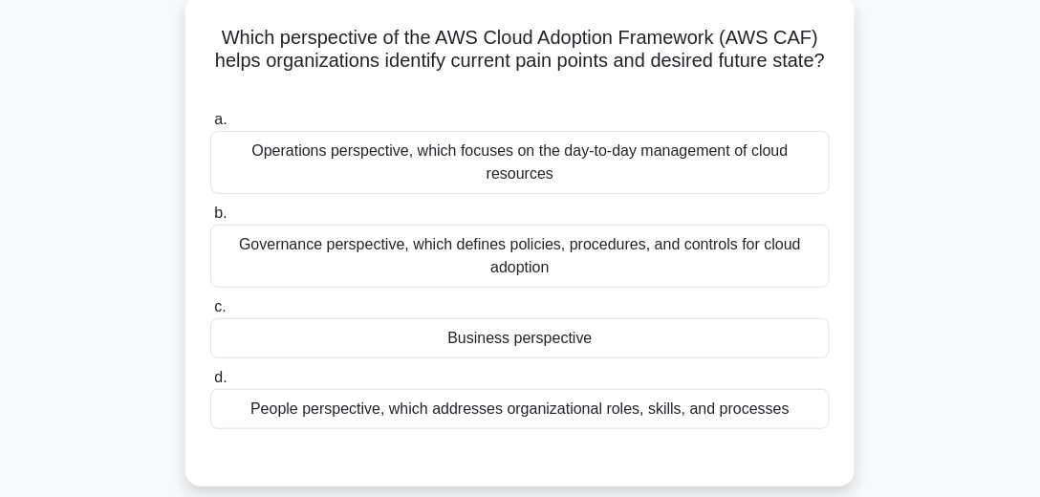
scroll to position [97, 0]
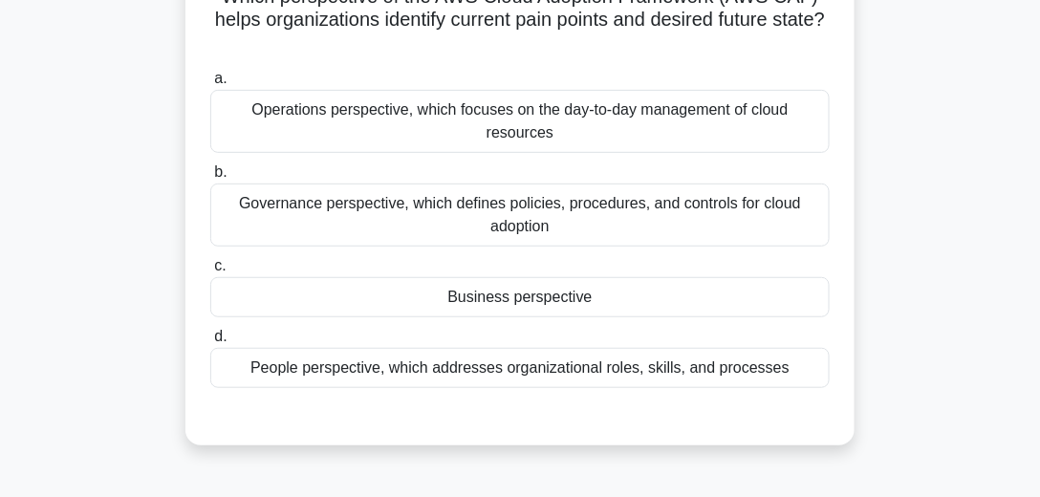
click at [543, 295] on div "Business perspective" at bounding box center [519, 297] width 619 height 40
click at [210, 272] on input "c. Business perspective" at bounding box center [210, 266] width 0 height 12
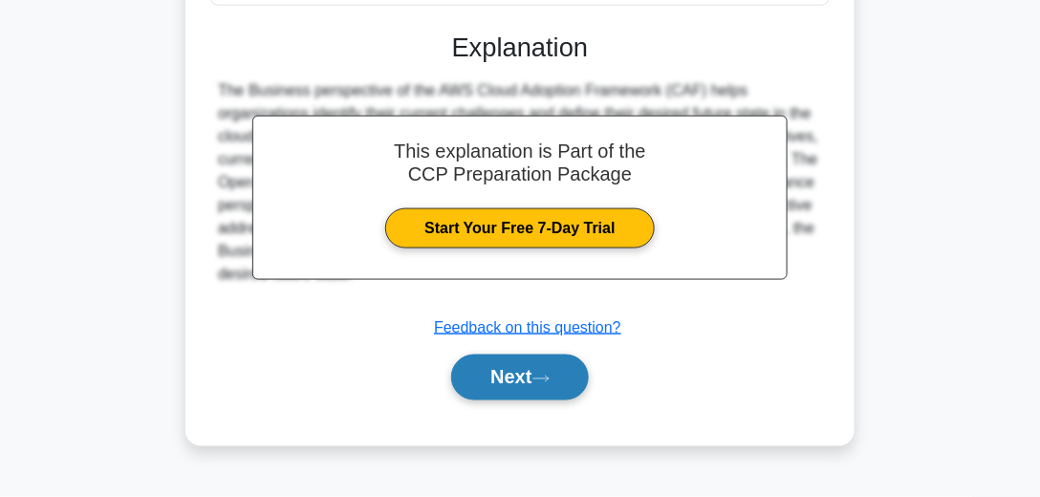
click at [534, 387] on button "Next" at bounding box center [519, 378] width 137 height 46
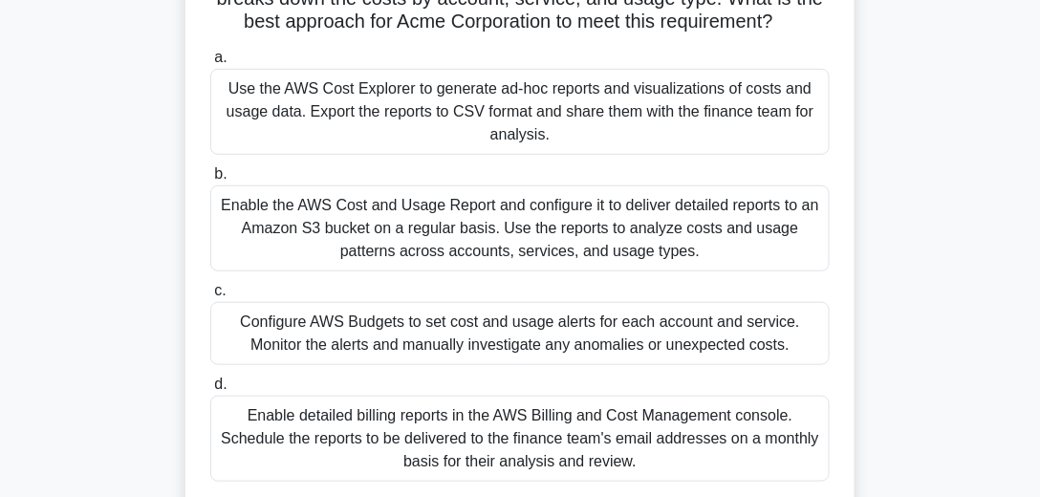
scroll to position [262, 0]
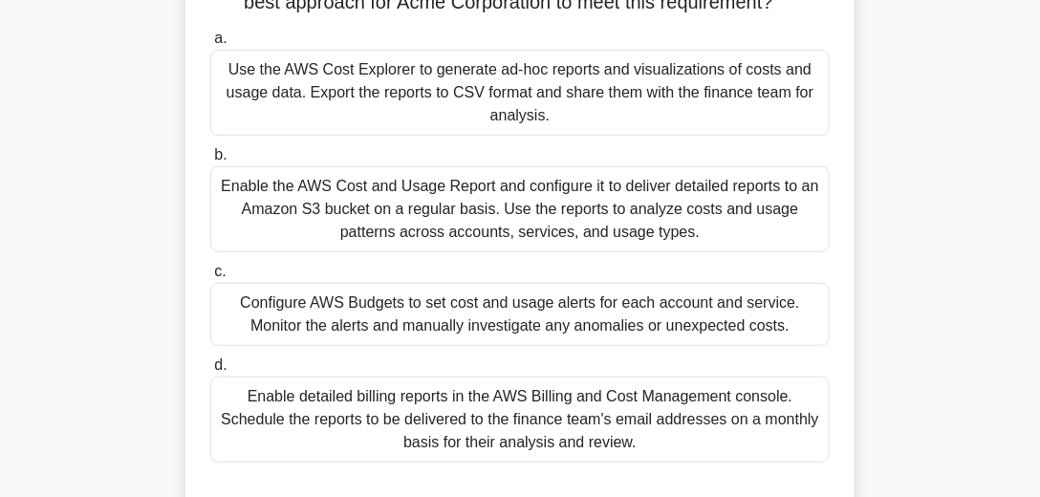
click at [488, 222] on div "Enable the AWS Cost and Usage Report and configure it to deliver detailed repor…" at bounding box center [519, 209] width 619 height 86
click at [210, 161] on input "b. Enable the AWS Cost and Usage Report and configure it to deliver detailed re…" at bounding box center [210, 155] width 0 height 12
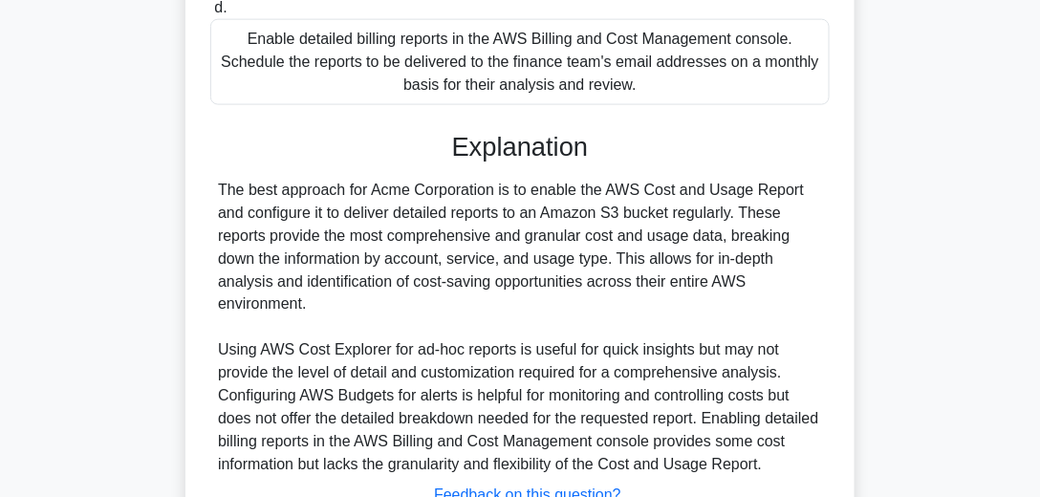
scroll to position [699, 0]
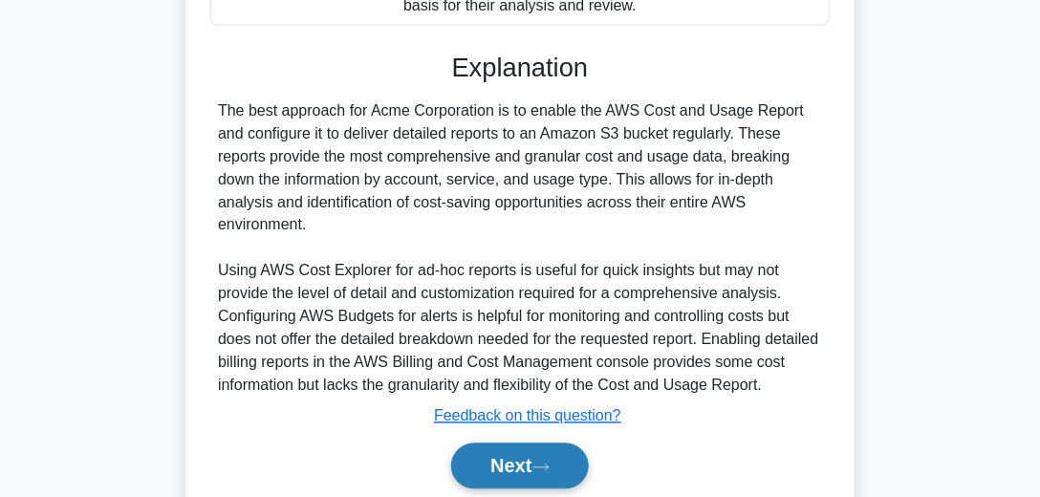
click at [530, 470] on button "Next" at bounding box center [519, 466] width 137 height 46
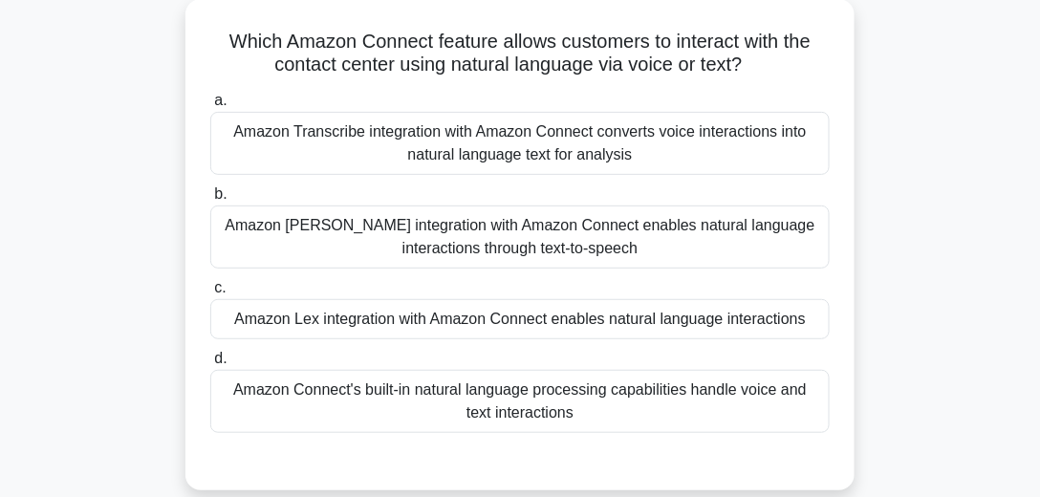
scroll to position [97, 0]
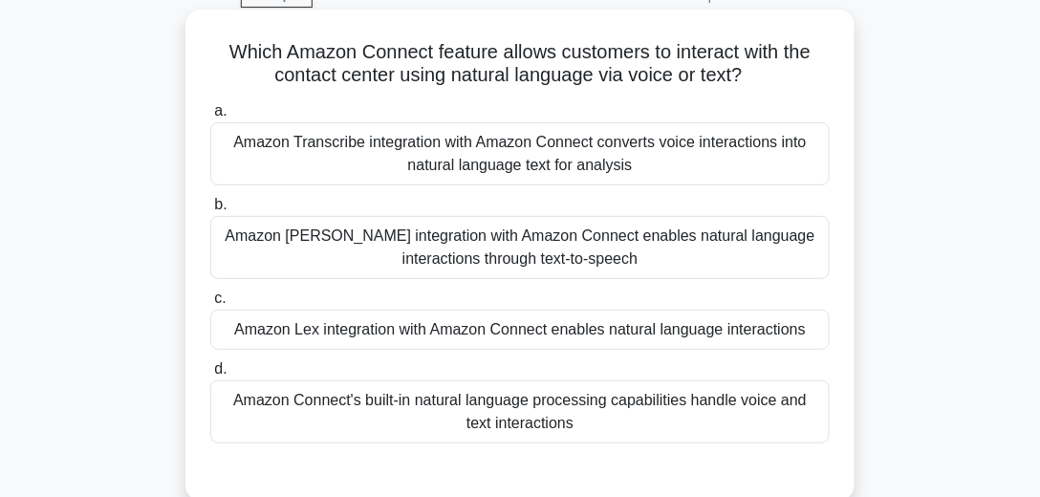
click at [403, 325] on div "Amazon Lex integration with Amazon Connect enables natural language interactions" at bounding box center [519, 330] width 619 height 40
click at [210, 305] on input "c. Amazon Lex integration with Amazon Connect enables natural language interact…" at bounding box center [210, 298] width 0 height 12
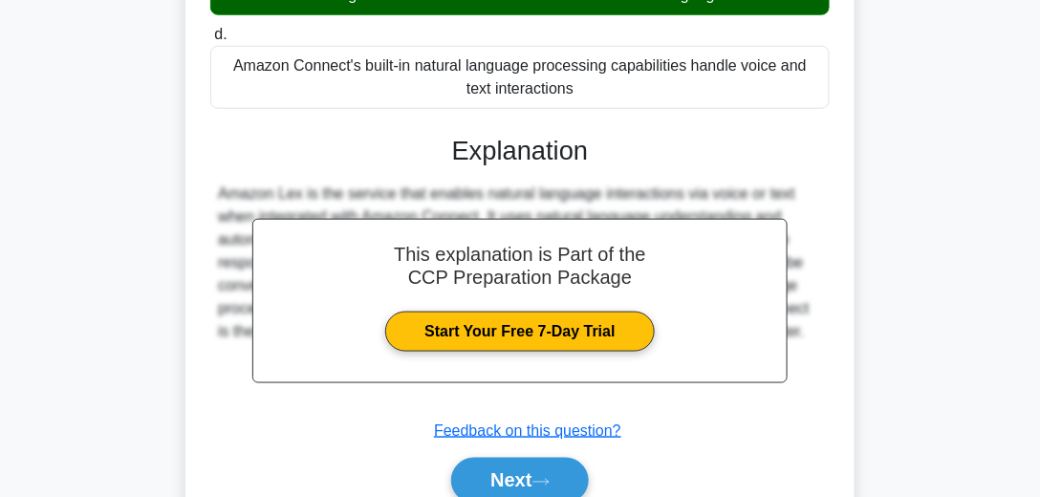
scroll to position [535, 0]
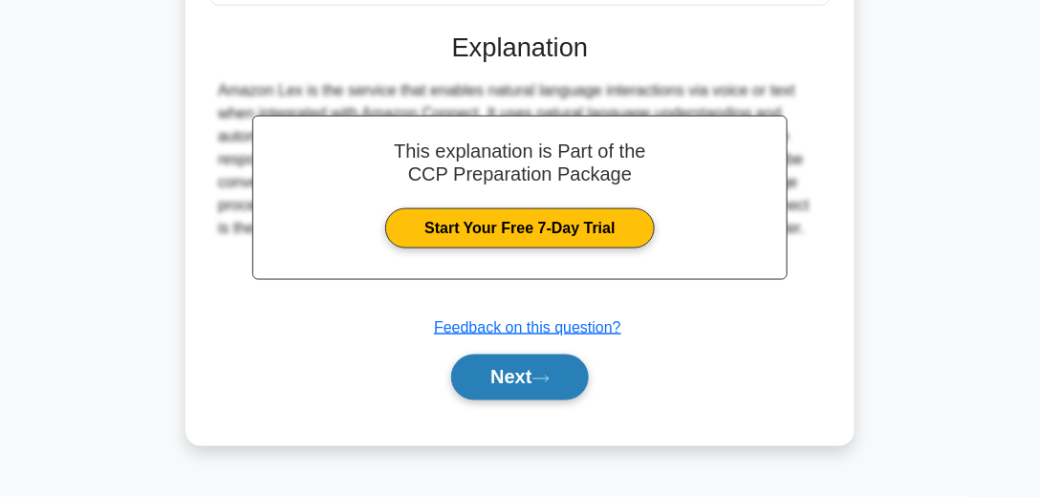
click at [536, 376] on button "Next" at bounding box center [519, 378] width 137 height 46
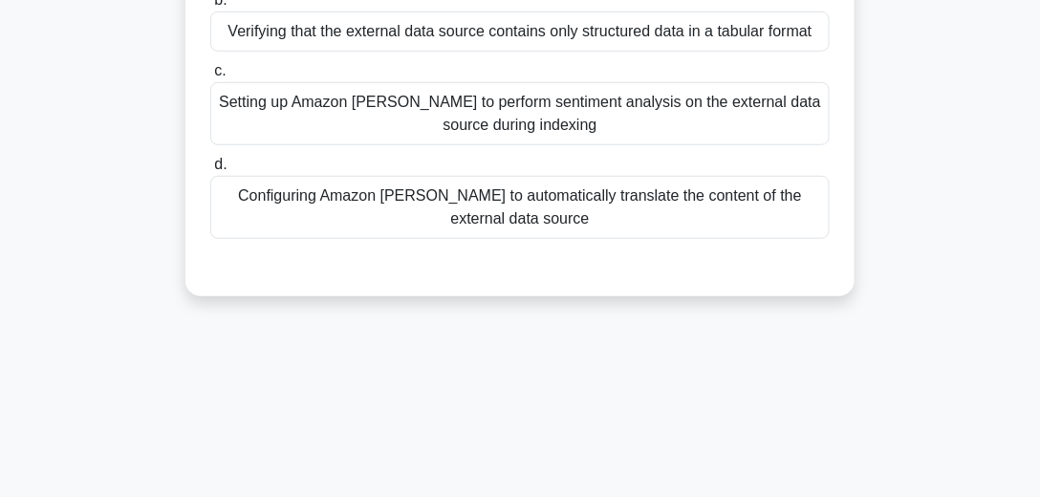
scroll to position [97, 0]
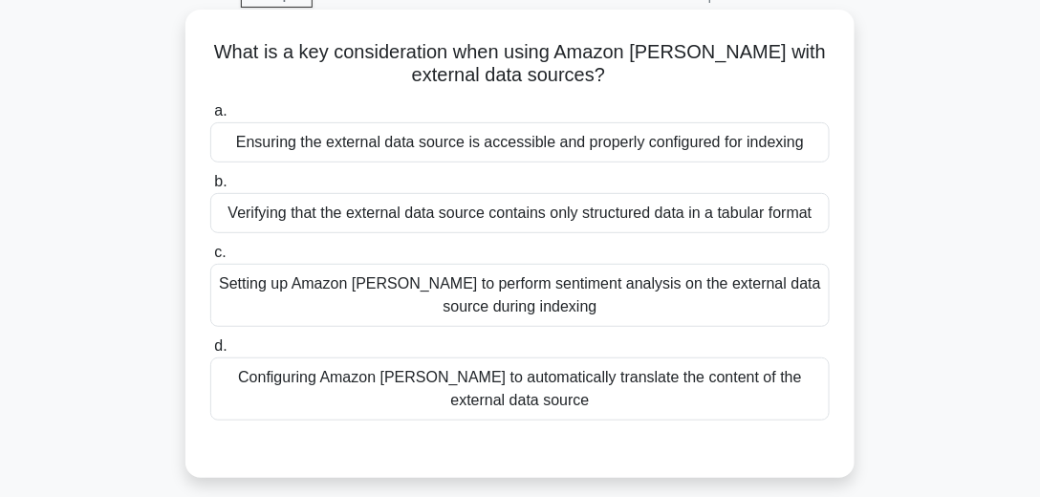
click at [441, 141] on div "Ensuring the external data source is accessible and properly configured for ind…" at bounding box center [519, 142] width 619 height 40
click at [210, 118] on input "a. Ensuring the external data source is accessible and properly configured for …" at bounding box center [210, 111] width 0 height 12
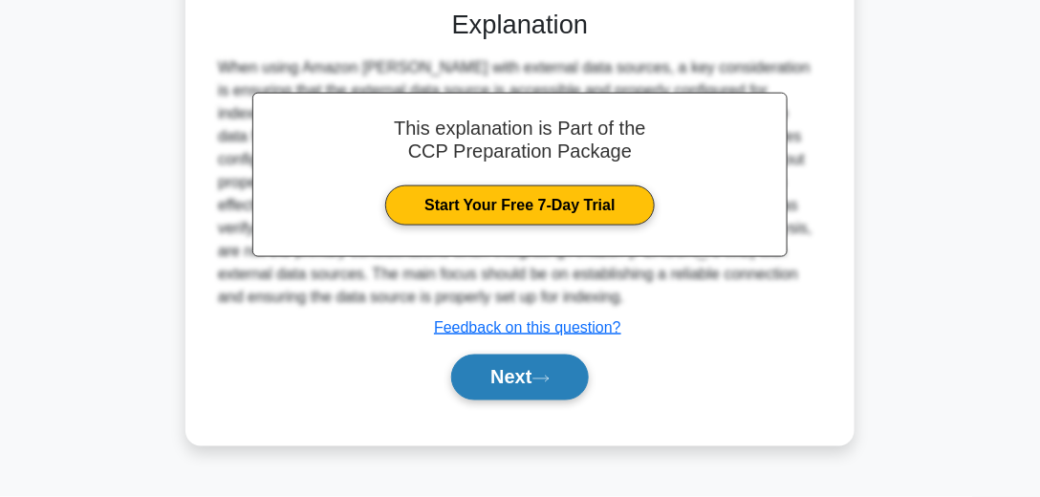
click at [524, 374] on button "Next" at bounding box center [519, 378] width 137 height 46
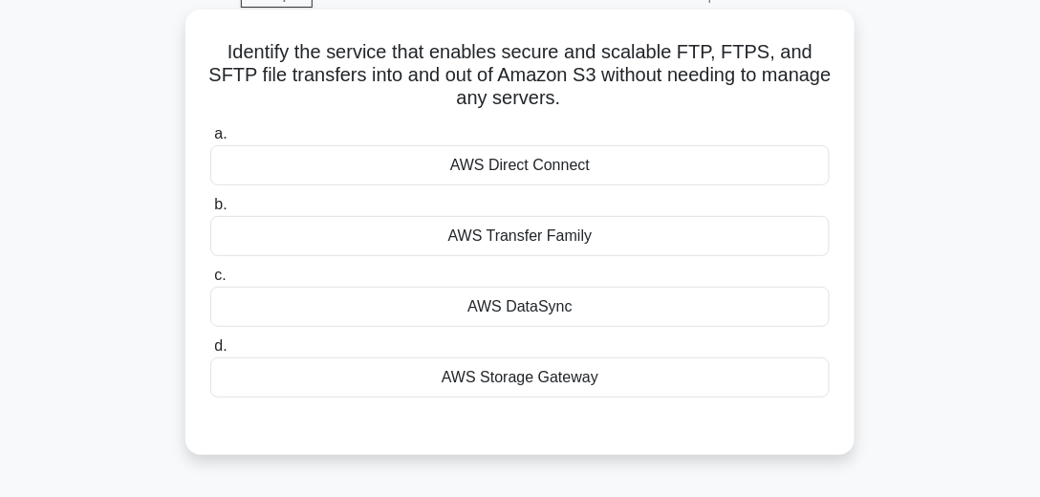
click at [583, 241] on div "AWS Transfer Family" at bounding box center [519, 236] width 619 height 40
click at [210, 211] on input "b. AWS Transfer Family" at bounding box center [210, 205] width 0 height 12
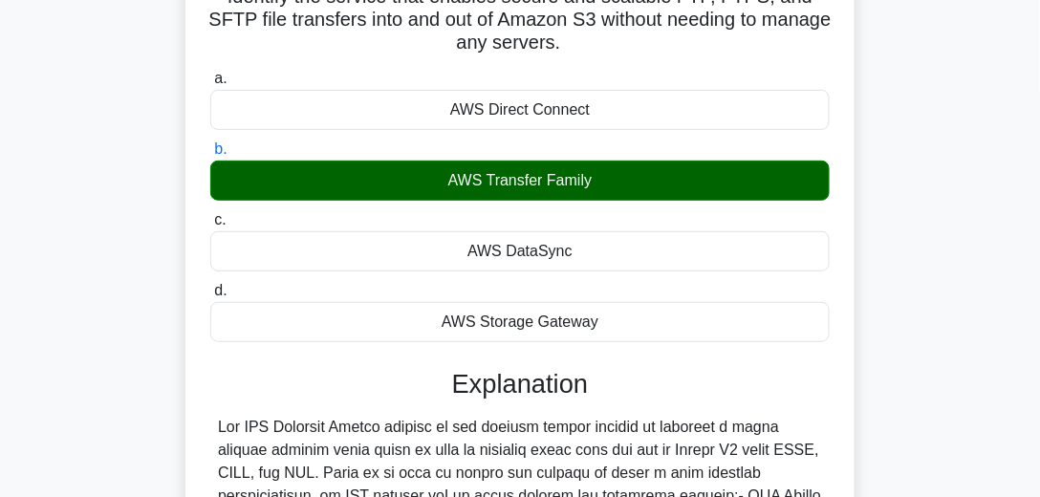
scroll to position [480, 0]
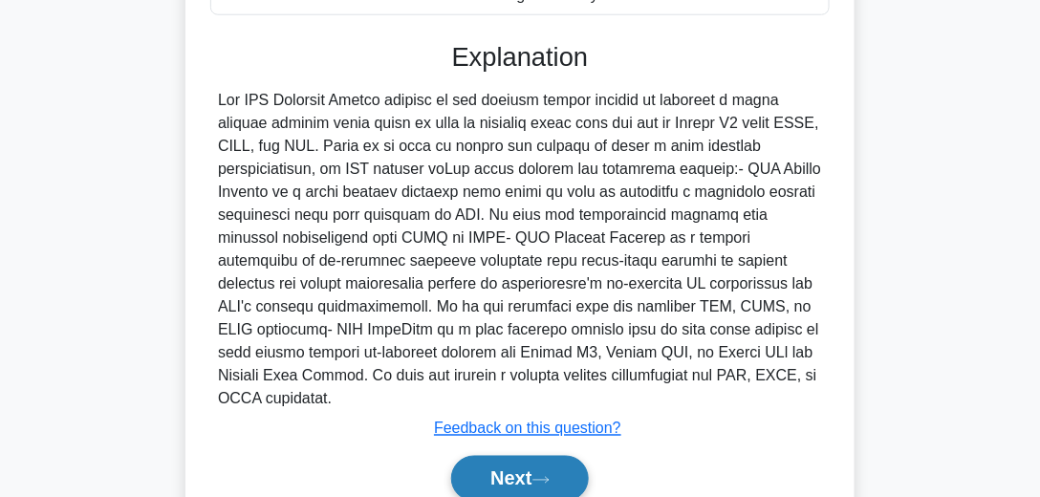
click at [547, 475] on icon at bounding box center [540, 480] width 17 height 11
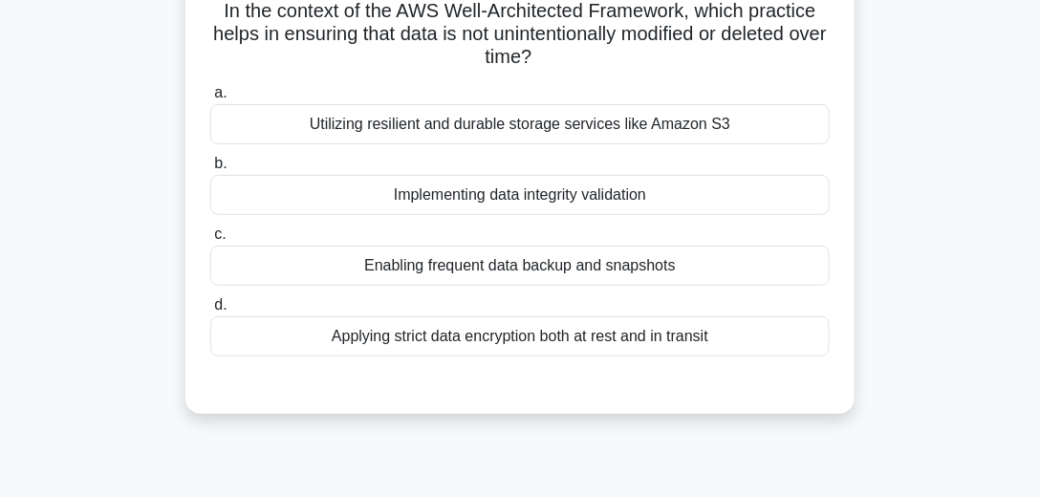
scroll to position [43, 0]
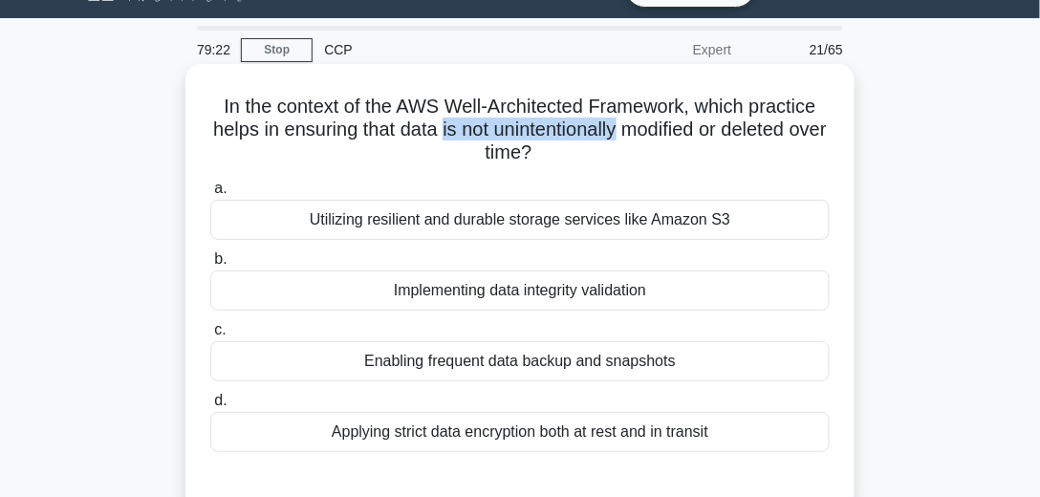
drag, startPoint x: 459, startPoint y: 131, endPoint x: 642, endPoint y: 127, distance: 183.5
click at [642, 127] on h5 "In the context of the AWS Well-Architected Framework, which practice helps in e…" at bounding box center [519, 130] width 623 height 71
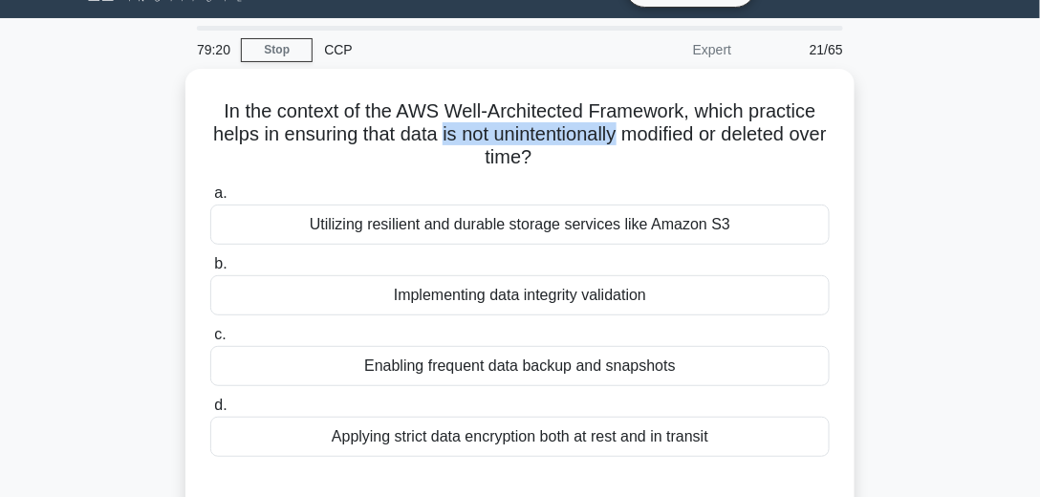
copy h5 "is not unintentionally"
click at [969, 183] on div "In the context of the AWS Well-Architected Framework, which practice helps in e…" at bounding box center [519, 303] width 917 height 468
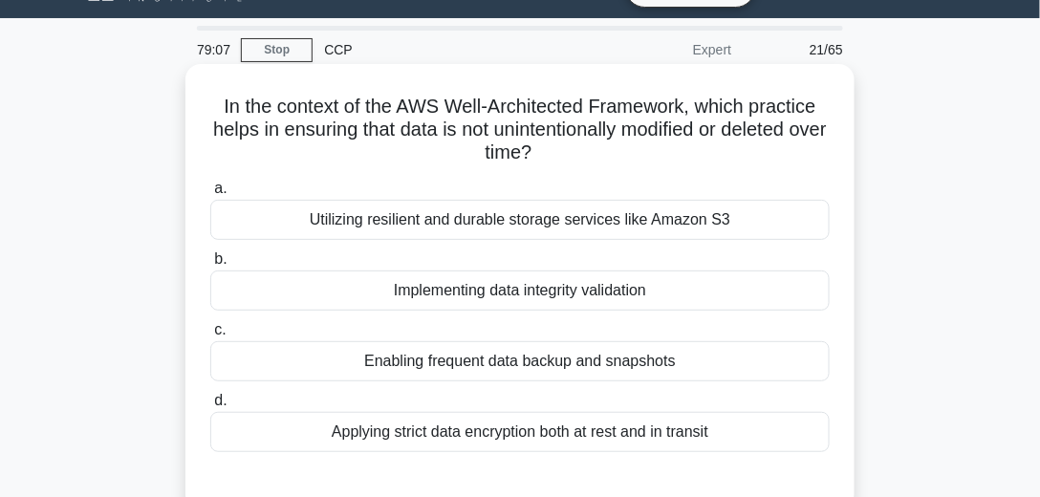
click at [505, 287] on div "Implementing data integrity validation" at bounding box center [519, 290] width 619 height 40
click at [210, 266] on input "b. Implementing data integrity validation" at bounding box center [210, 259] width 0 height 12
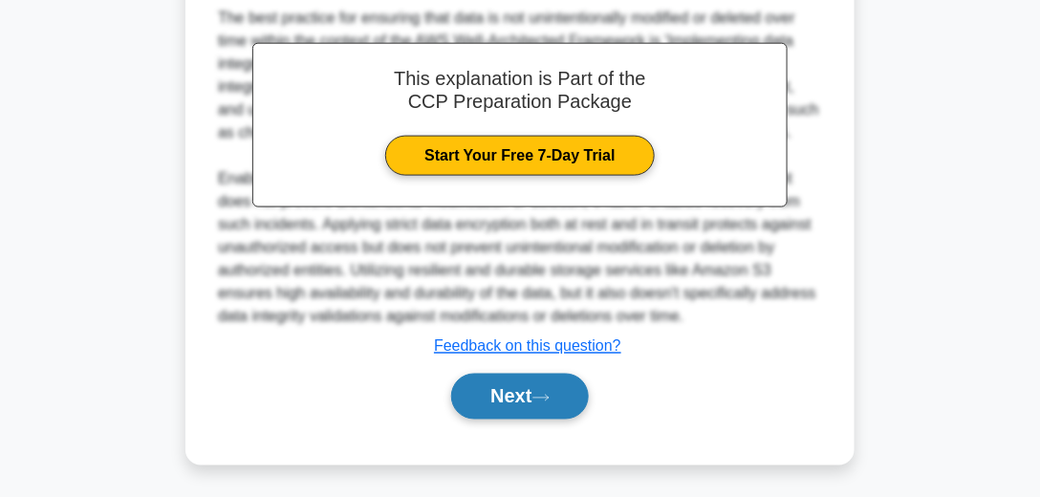
click at [531, 399] on button "Next" at bounding box center [519, 397] width 137 height 46
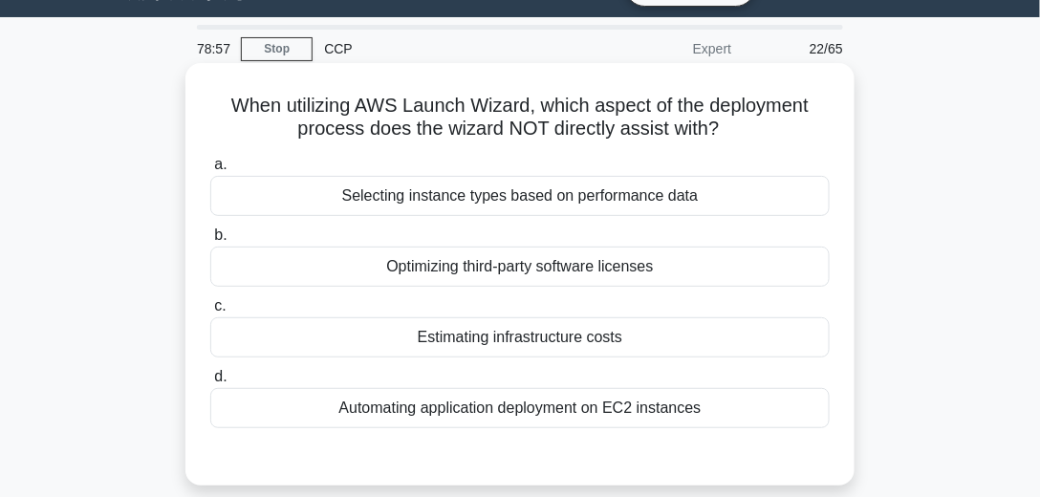
scroll to position [63, 0]
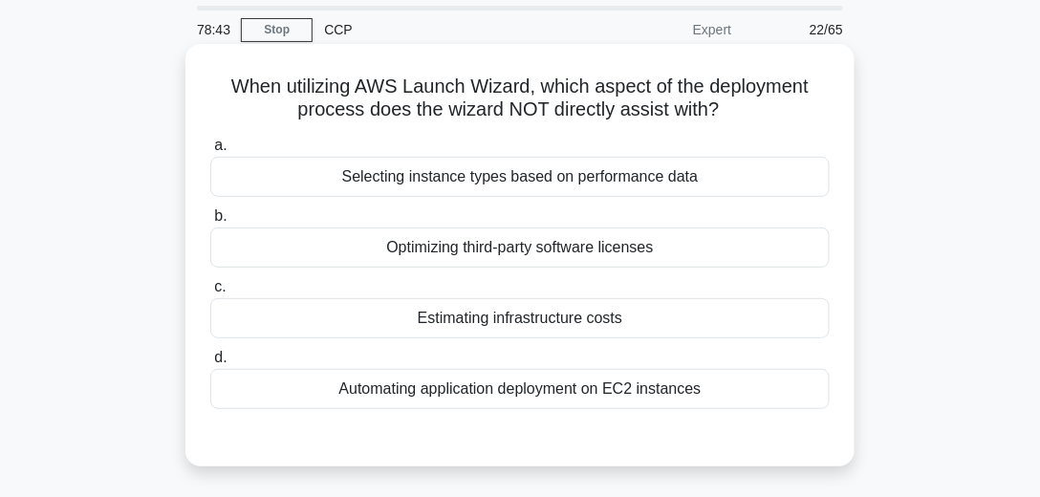
click at [525, 185] on div "Selecting instance types based on performance data" at bounding box center [519, 177] width 619 height 40
click at [210, 152] on input "a. Selecting instance types based on performance data" at bounding box center [210, 146] width 0 height 12
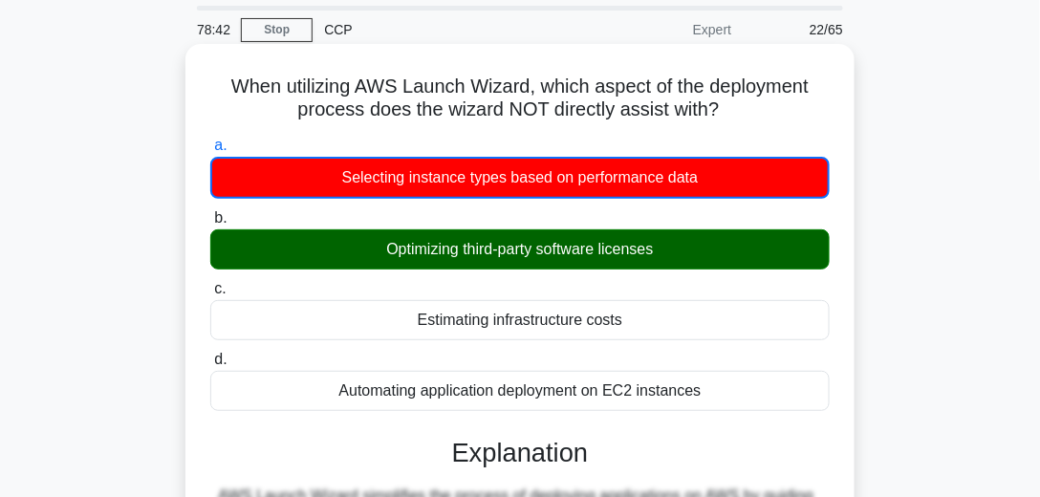
click at [589, 256] on div "Optimizing third-party software licenses" at bounding box center [519, 249] width 619 height 40
click at [210, 225] on input "b. Optimizing third-party software licenses" at bounding box center [210, 218] width 0 height 12
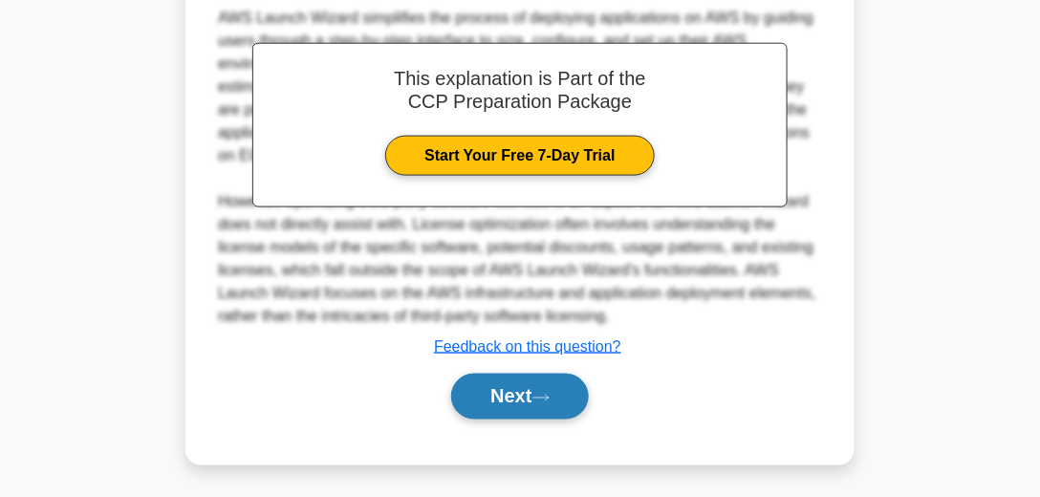
click at [554, 405] on button "Next" at bounding box center [519, 397] width 137 height 46
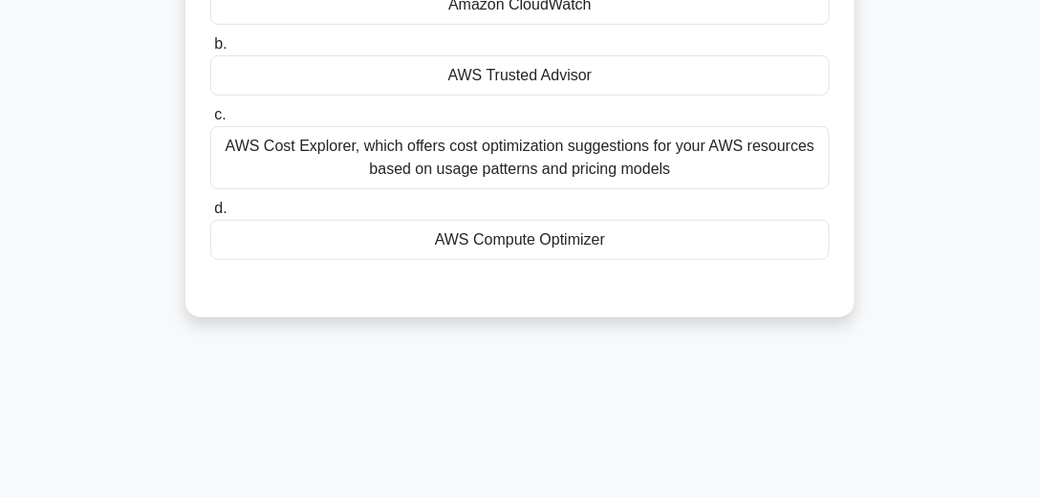
scroll to position [48, 0]
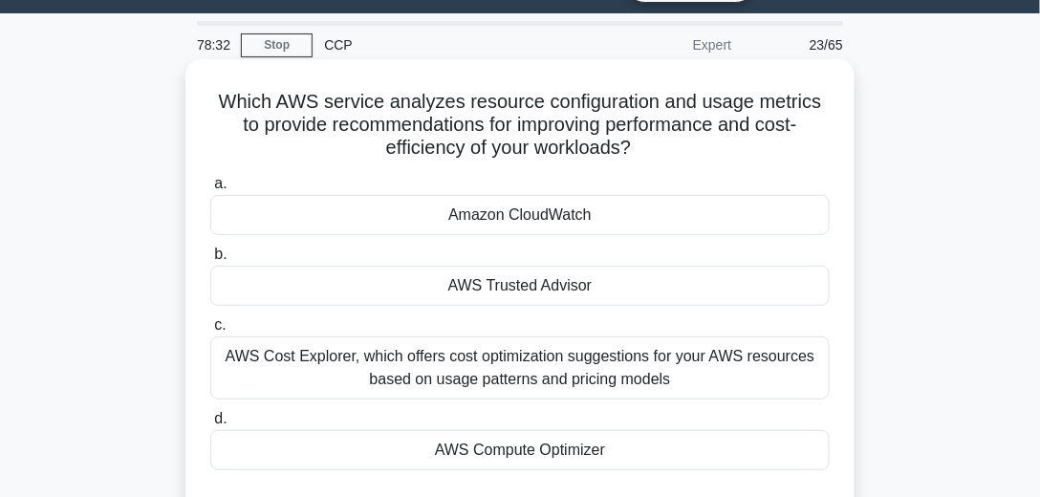
click at [632, 133] on h5 "Which AWS service analyzes resource configuration and usage metrics to provide …" at bounding box center [519, 125] width 623 height 71
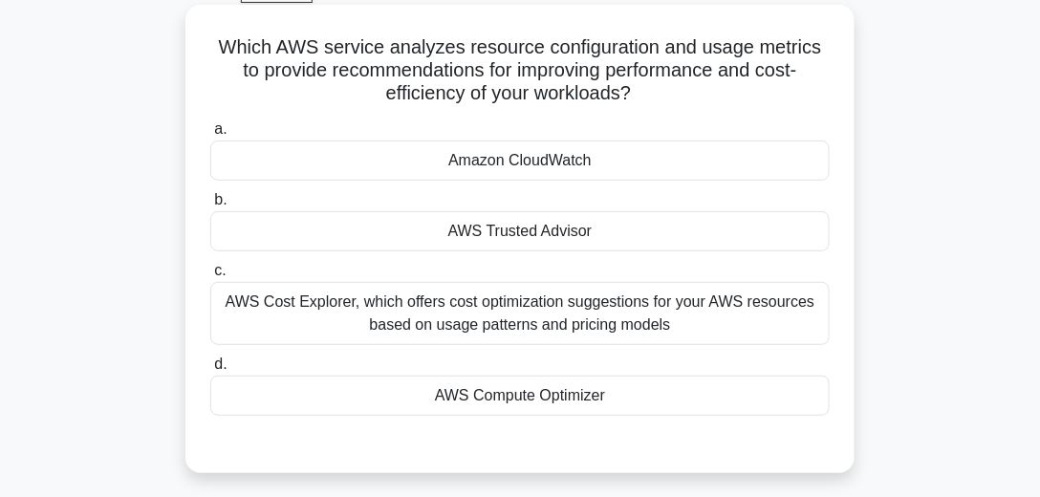
click at [546, 392] on div "AWS Compute Optimizer" at bounding box center [519, 396] width 619 height 40
click at [210, 371] on input "d. AWS Compute Optimizer" at bounding box center [210, 364] width 0 height 12
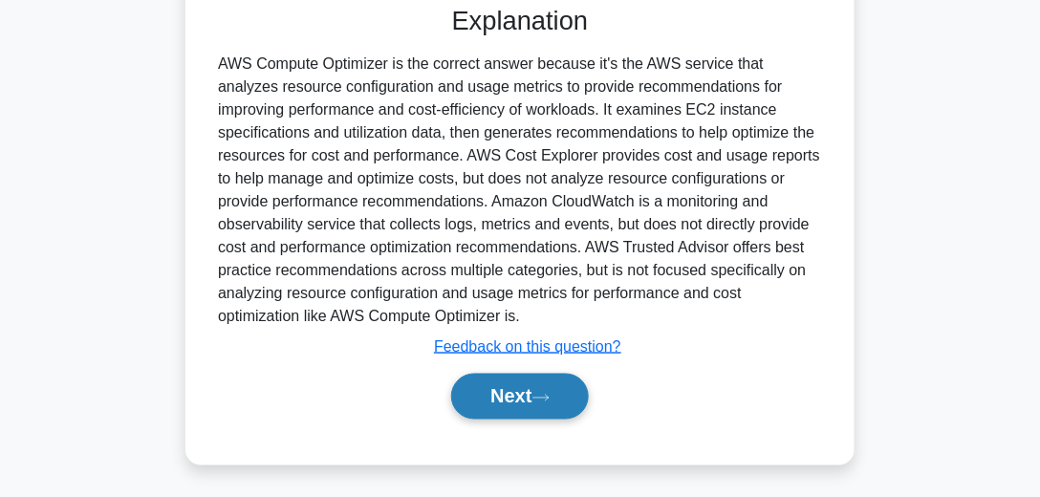
click at [536, 392] on button "Next" at bounding box center [519, 397] width 137 height 46
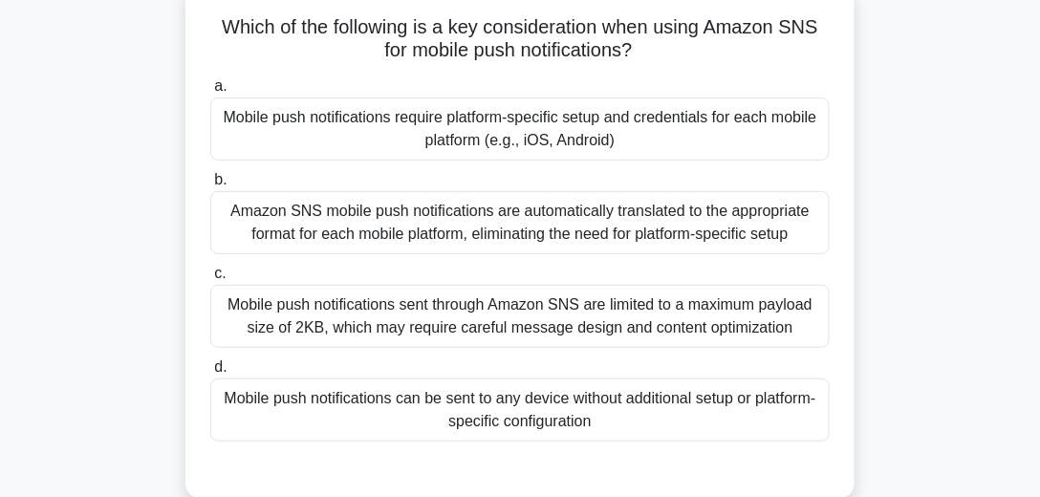
scroll to position [97, 0]
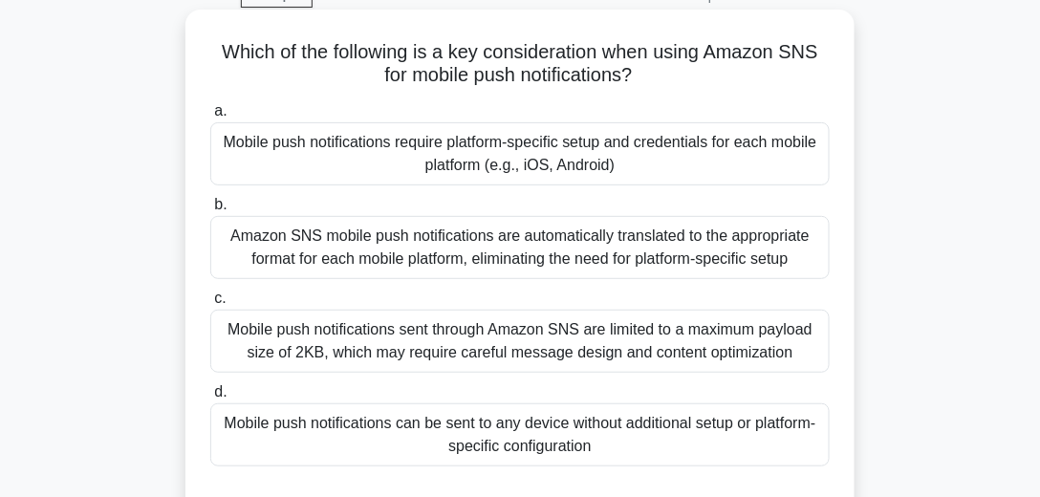
click at [586, 253] on div "Amazon SNS mobile push notifications are automatically translated to the approp…" at bounding box center [519, 247] width 619 height 63
click at [210, 211] on input "b. Amazon SNS mobile push notifications are automatically translated to the app…" at bounding box center [210, 205] width 0 height 12
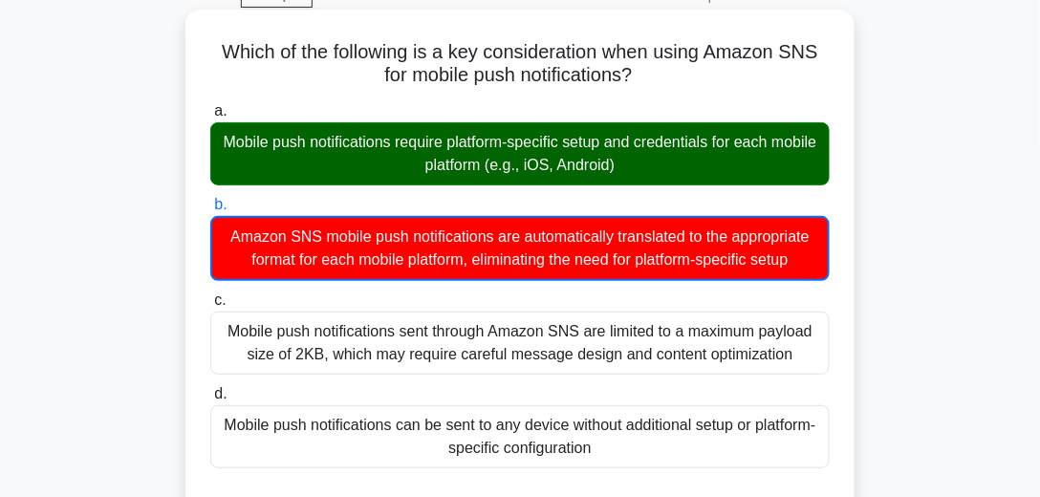
click at [518, 158] on div "Mobile push notifications require platform-specific setup and credentials for e…" at bounding box center [519, 153] width 619 height 63
click at [210, 118] on input "a. Mobile push notifications require platform-specific setup and credentials fo…" at bounding box center [210, 111] width 0 height 12
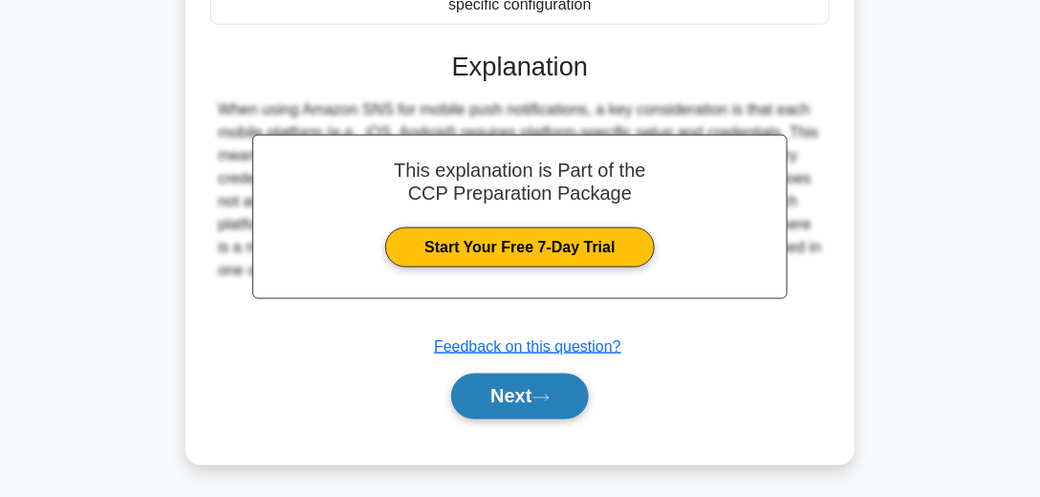
click at [571, 406] on button "Next" at bounding box center [519, 397] width 137 height 46
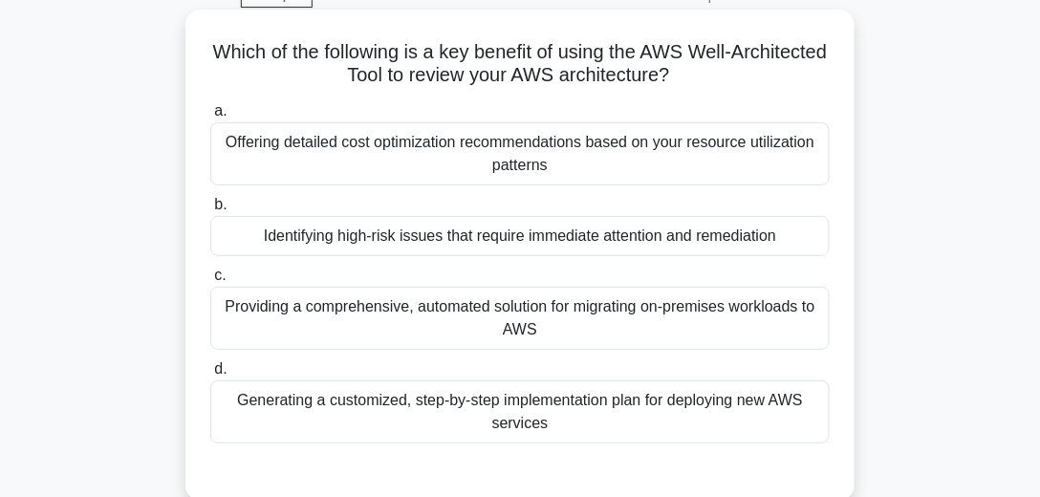
click at [486, 231] on div "Identifying high-risk issues that require immediate attention and remediation" at bounding box center [519, 236] width 619 height 40
click at [210, 211] on input "b. Identifying high-risk issues that require immediate attention and remediation" at bounding box center [210, 205] width 0 height 12
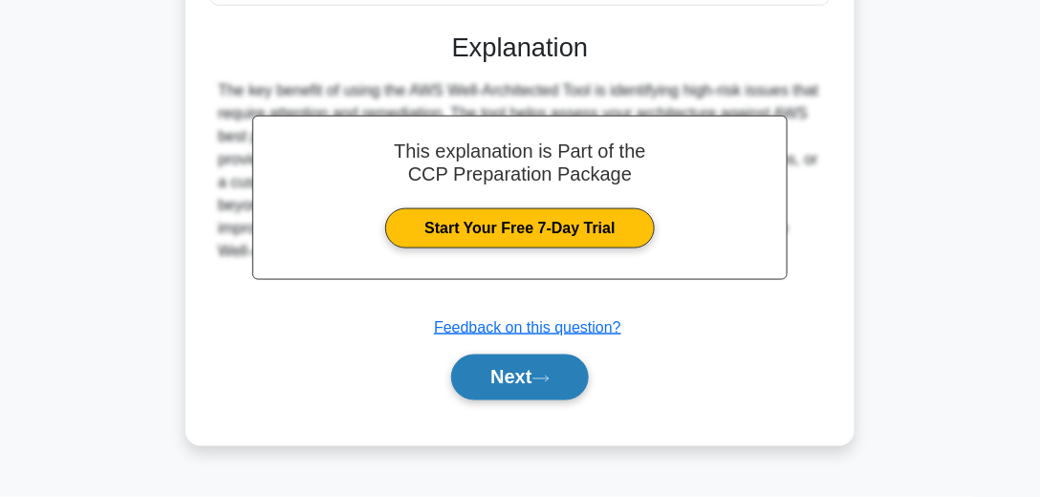
click at [545, 376] on icon at bounding box center [540, 379] width 17 height 11
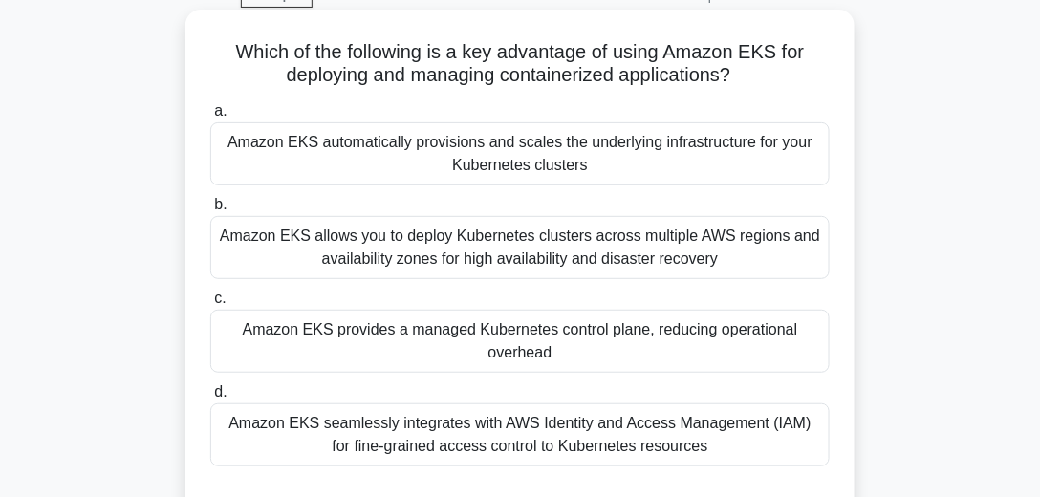
click at [613, 159] on div "Amazon EKS automatically provisions and scales the underlying infrastructure fo…" at bounding box center [519, 153] width 619 height 63
click at [210, 118] on input "a. Amazon EKS automatically provisions and scales the underlying infrastructure…" at bounding box center [210, 111] width 0 height 12
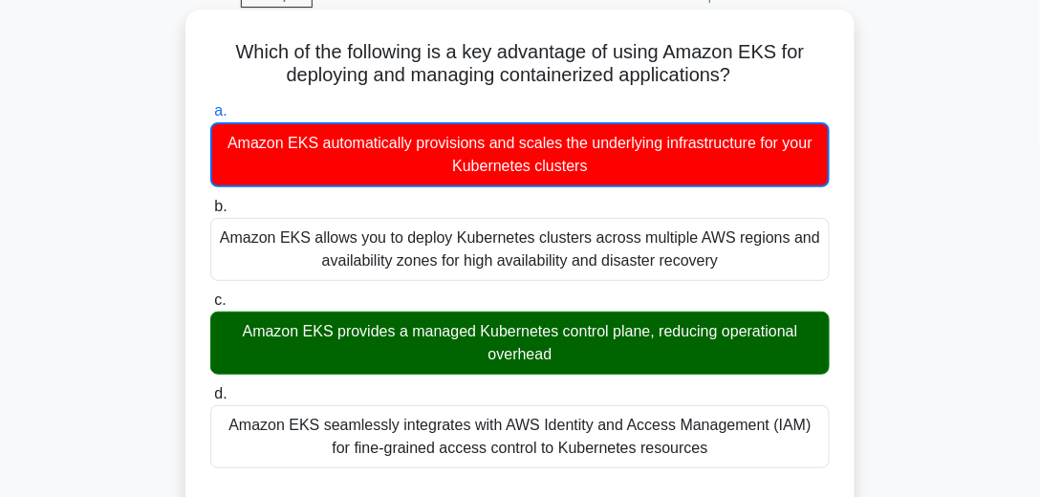
click at [582, 359] on div "Amazon EKS provides a managed Kubernetes control plane, reducing operational ov…" at bounding box center [519, 343] width 619 height 63
click at [210, 307] on input "c. Amazon EKS provides a managed Kubernetes control plane, reducing operational…" at bounding box center [210, 300] width 0 height 12
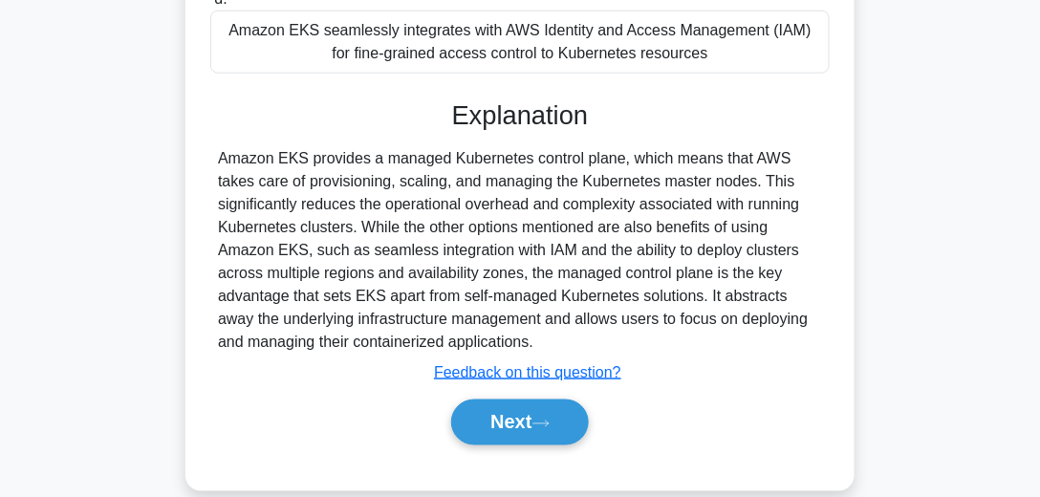
scroll to position [535, 0]
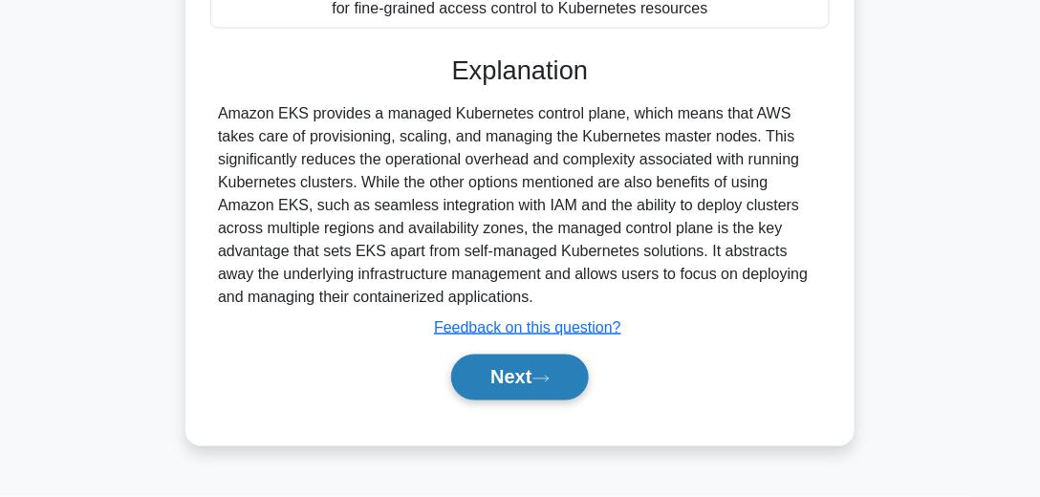
click at [585, 368] on button "Next" at bounding box center [519, 378] width 137 height 46
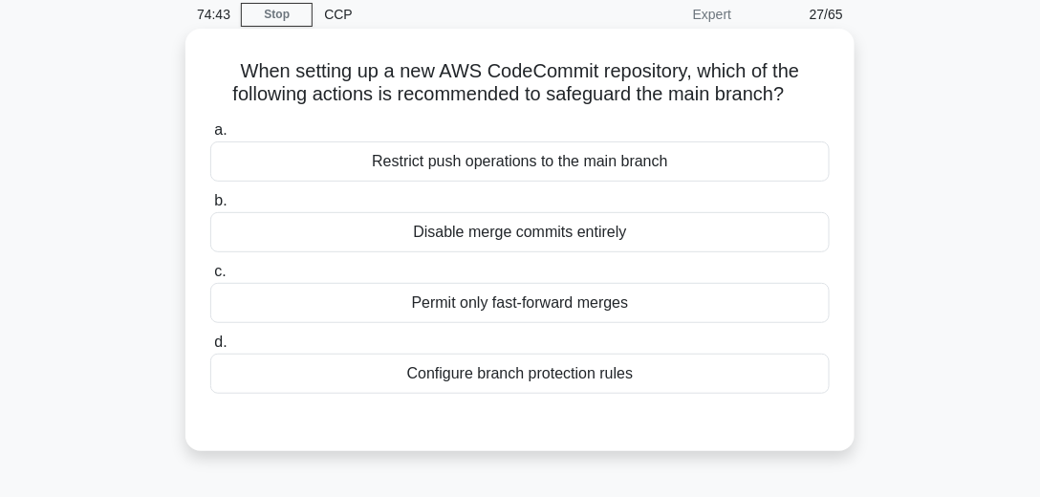
scroll to position [97, 0]
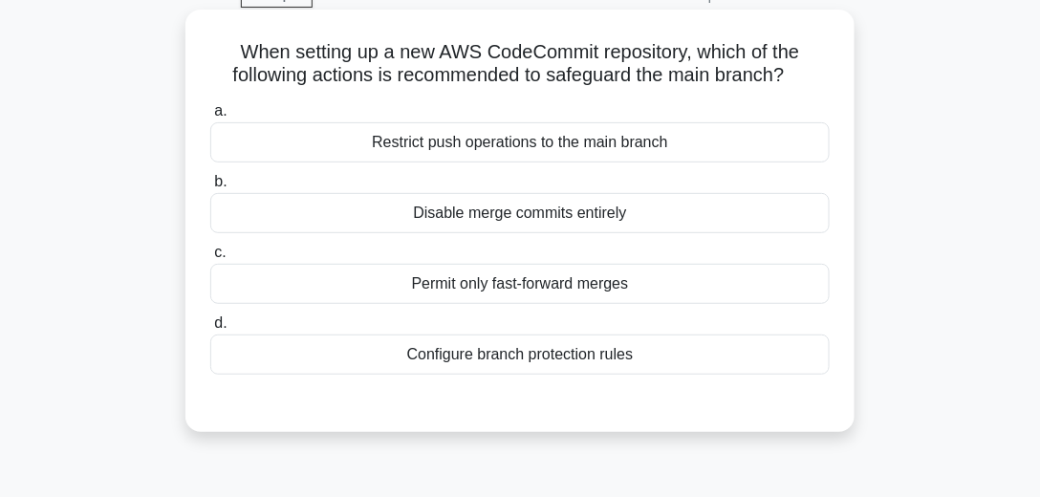
click at [540, 357] on div "Configure branch protection rules" at bounding box center [519, 354] width 619 height 40
click at [210, 330] on input "d. Configure branch protection rules" at bounding box center [210, 323] width 0 height 12
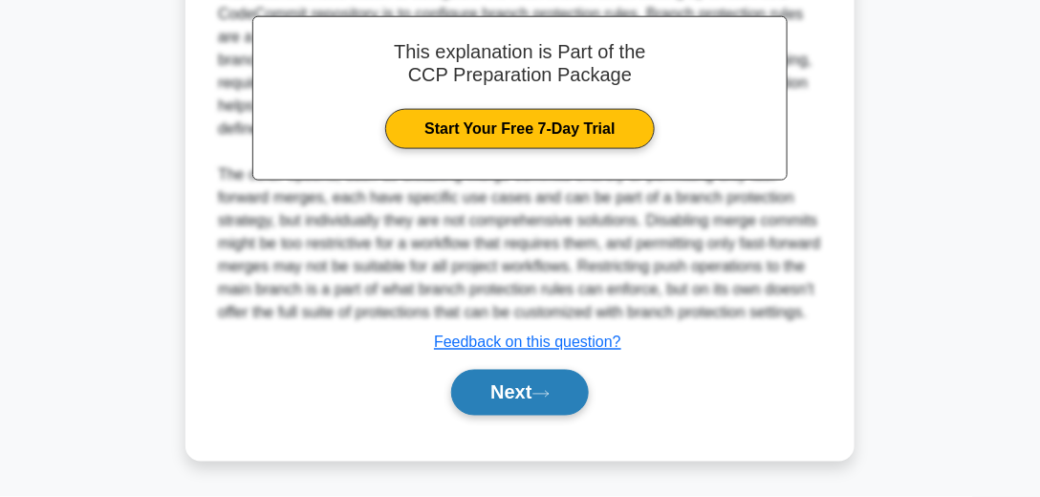
click at [518, 391] on button "Next" at bounding box center [519, 393] width 137 height 46
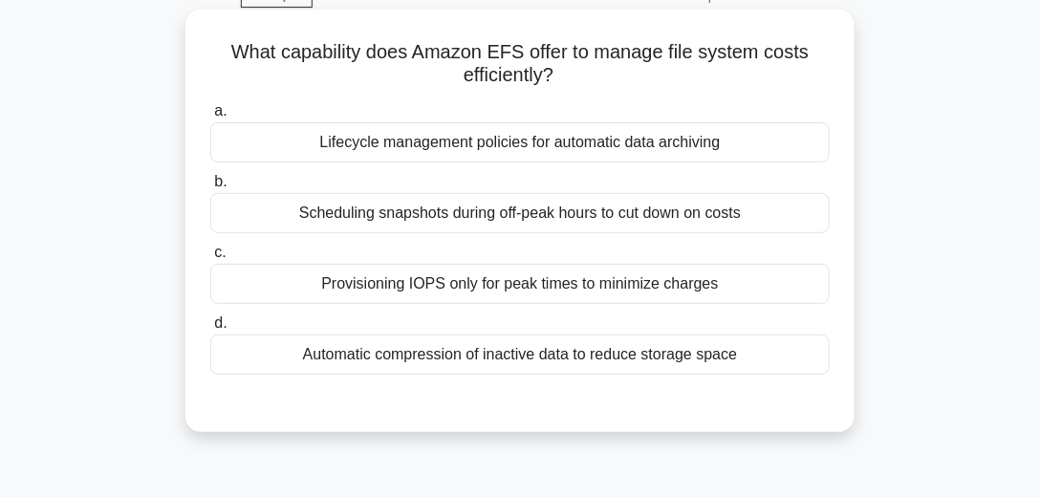
click at [477, 359] on div "Automatic compression of inactive data to reduce storage space" at bounding box center [519, 354] width 619 height 40
click at [210, 330] on input "d. Automatic compression of inactive data to reduce storage space" at bounding box center [210, 323] width 0 height 12
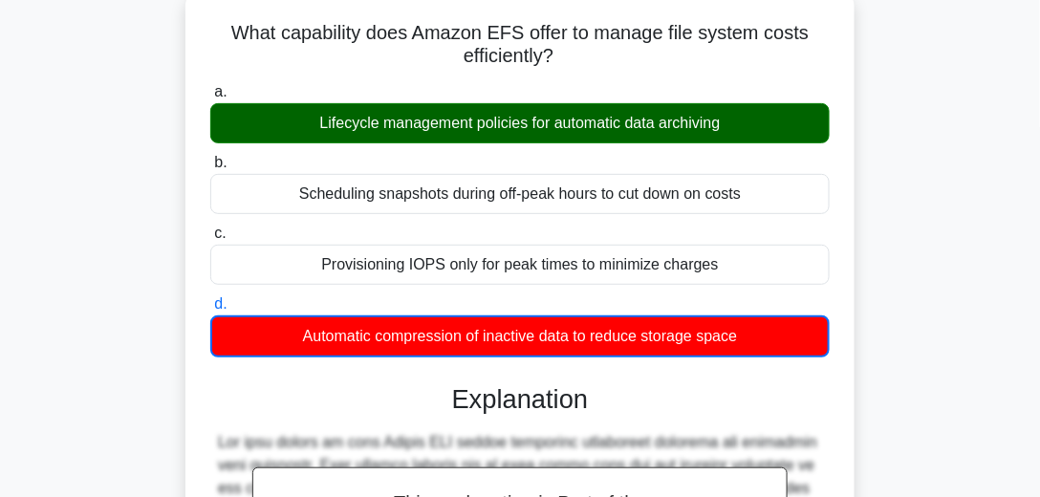
scroll to position [43, 0]
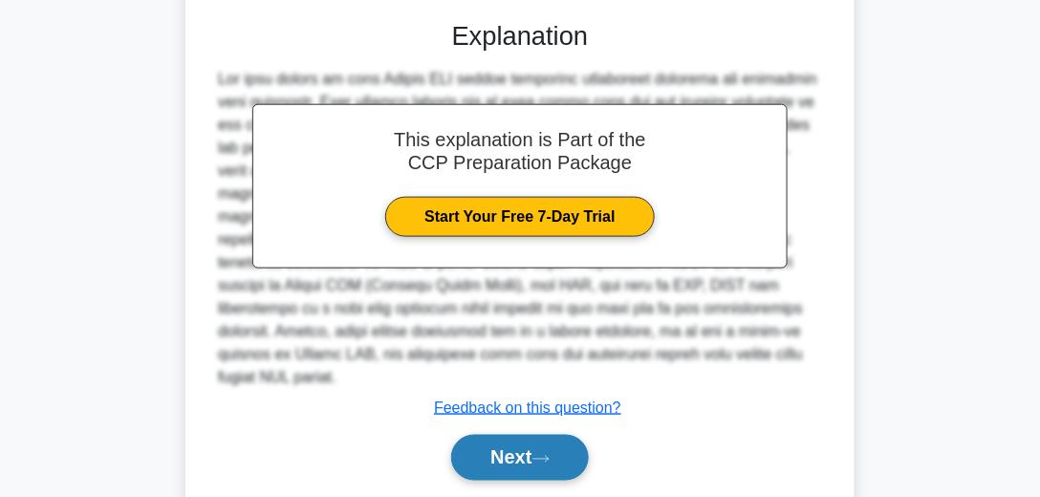
click at [534, 447] on button "Next" at bounding box center [519, 458] width 137 height 46
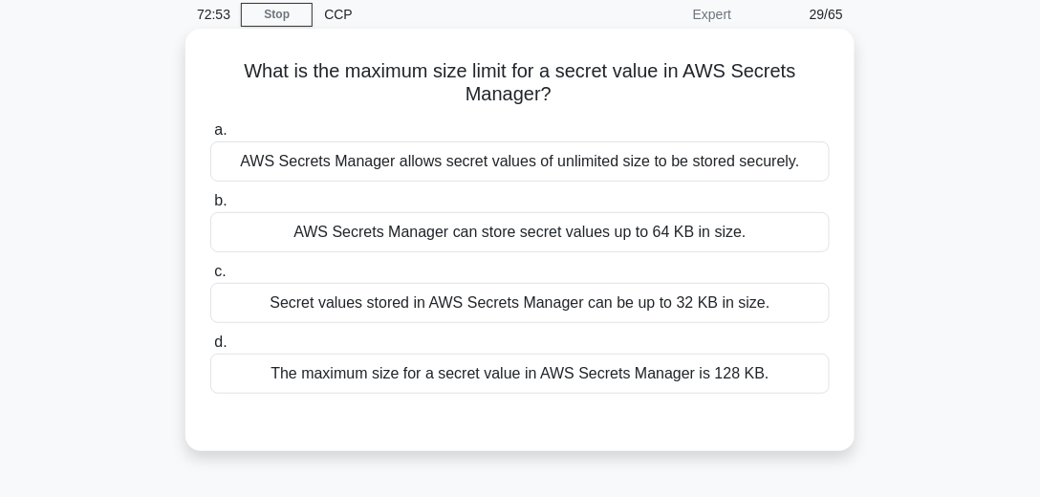
scroll to position [97, 0]
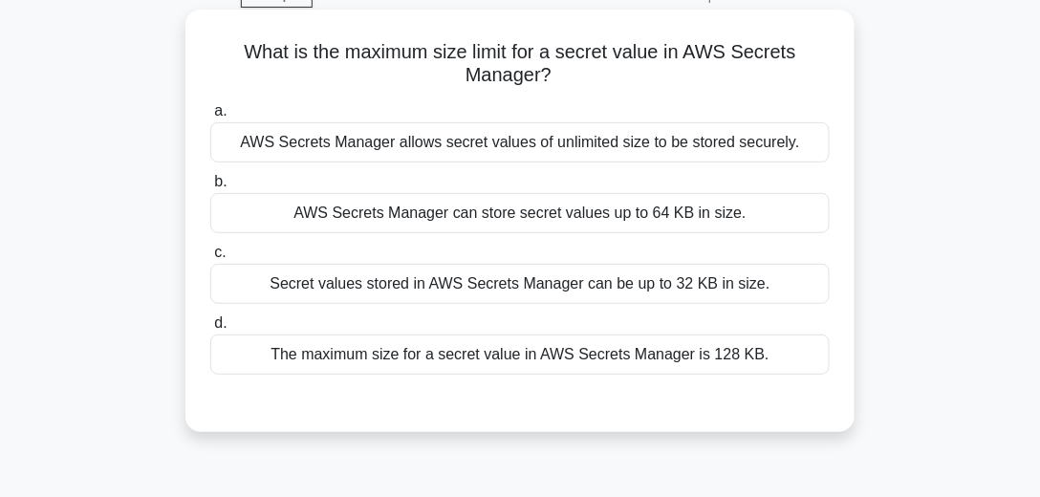
click at [657, 355] on div "The maximum size for a secret value in AWS Secrets Manager is 128 KB." at bounding box center [519, 354] width 619 height 40
click at [210, 330] on input "d. The maximum size for a secret value in AWS Secrets Manager is 128 KB." at bounding box center [210, 323] width 0 height 12
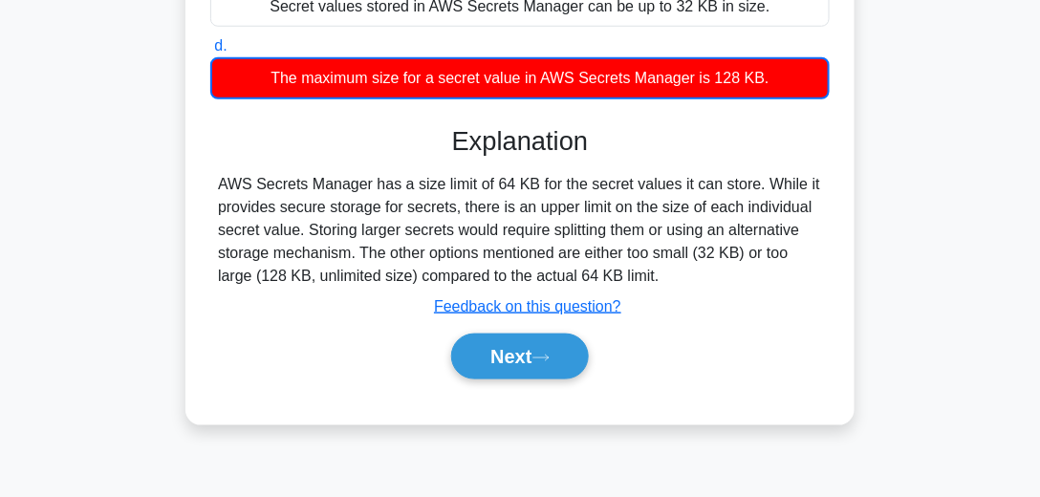
scroll to position [480, 0]
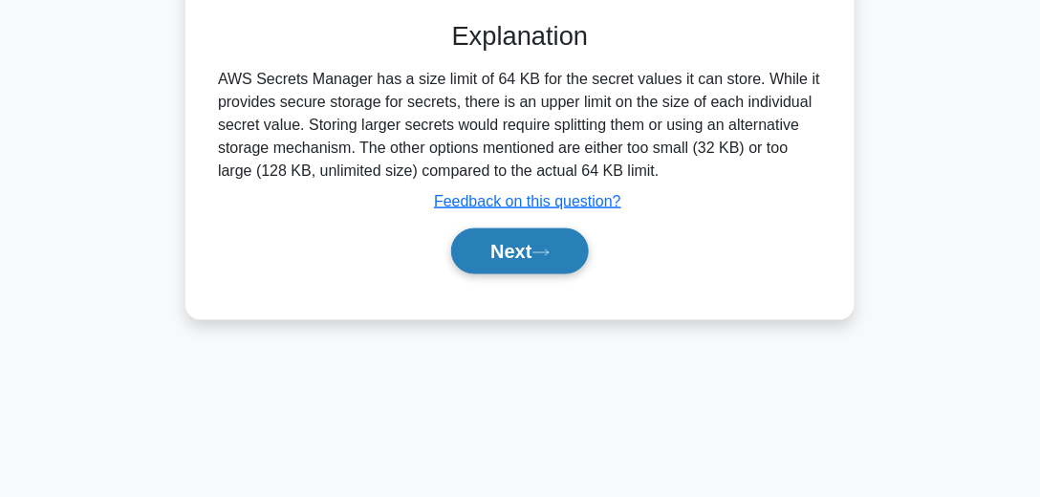
click at [566, 250] on button "Next" at bounding box center [519, 251] width 137 height 46
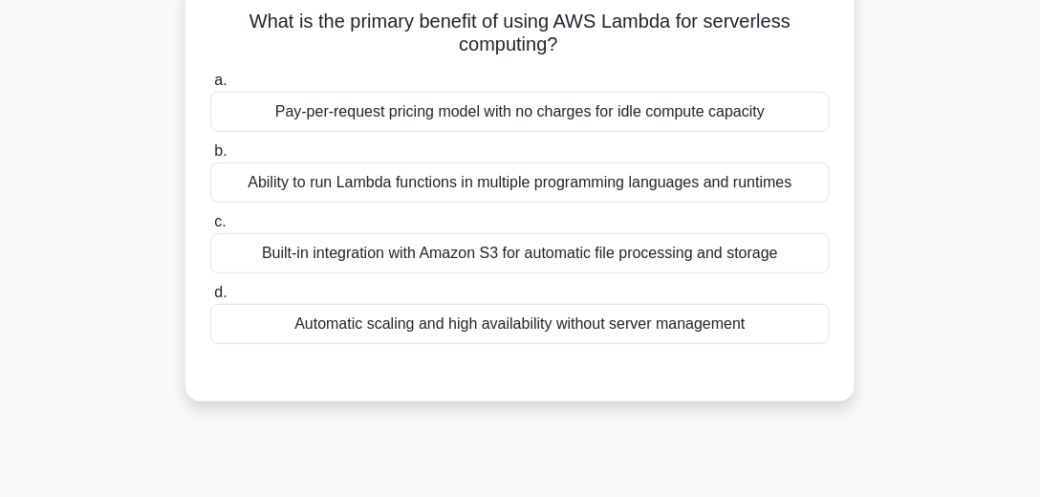
scroll to position [109, 0]
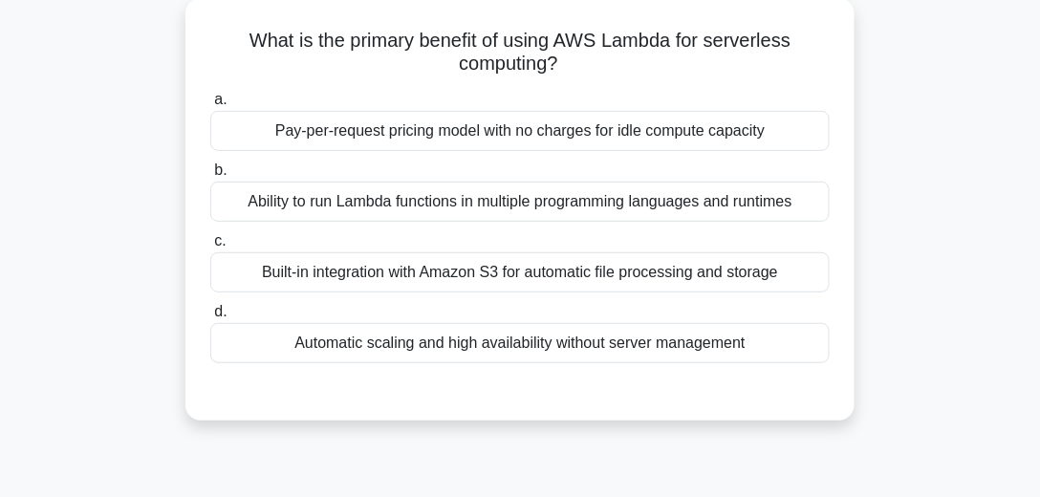
click at [422, 341] on div "Automatic scaling and high availability without server management" at bounding box center [519, 343] width 619 height 40
click at [210, 318] on input "d. Automatic scaling and high availability without server management" at bounding box center [210, 312] width 0 height 12
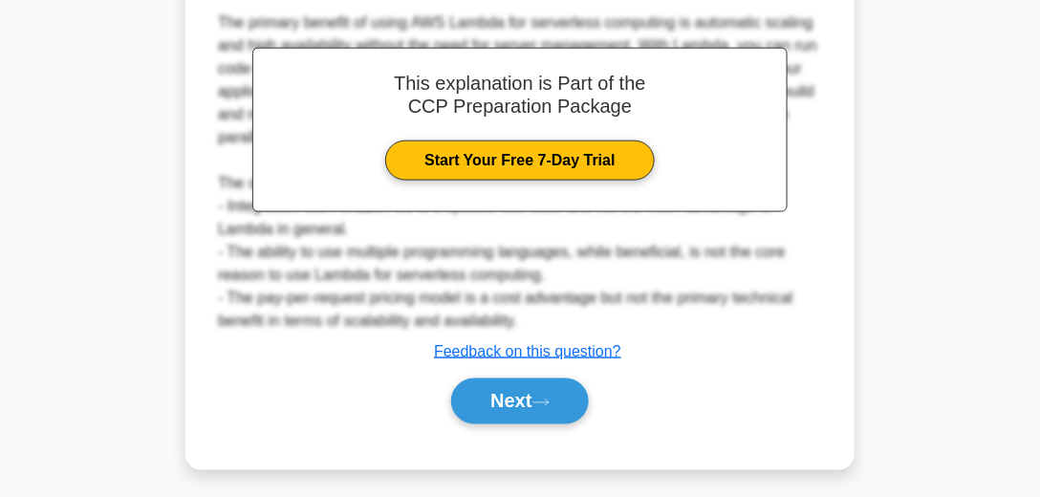
scroll to position [539, 0]
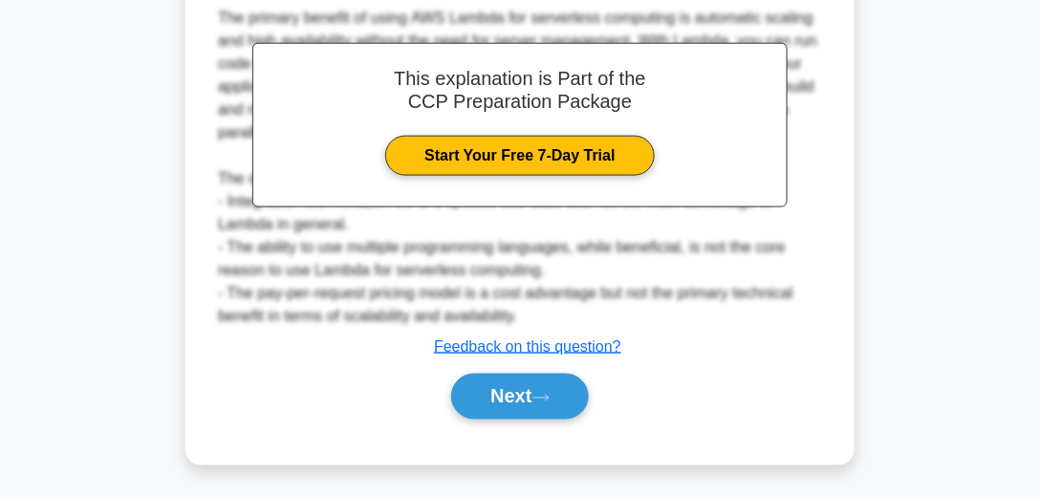
click at [500, 419] on div "Next" at bounding box center [519, 396] width 619 height 61
click at [497, 394] on button "Next" at bounding box center [519, 397] width 137 height 46
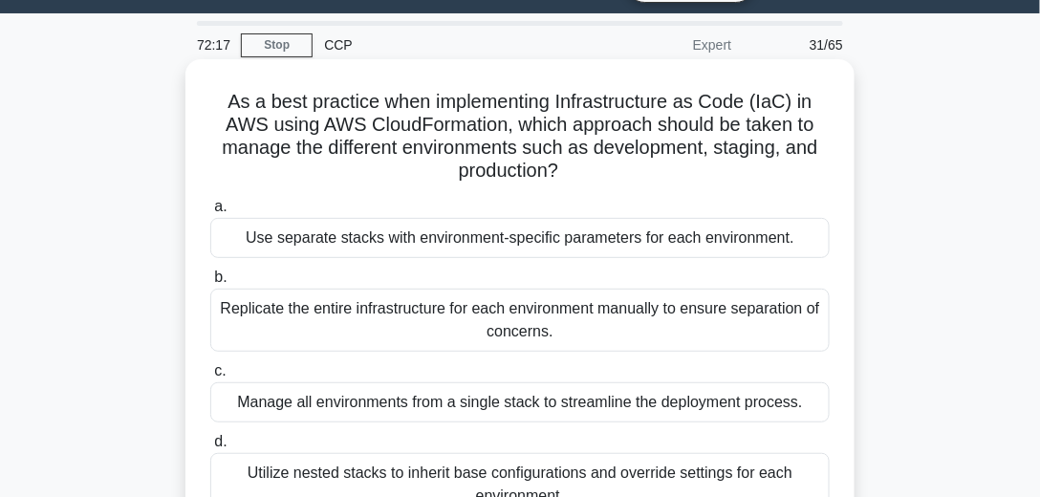
scroll to position [102, 0]
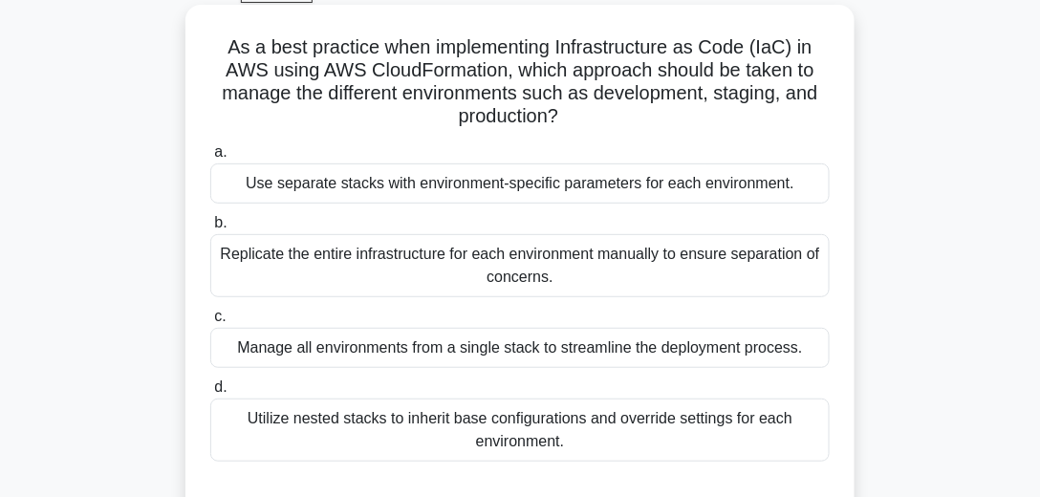
click at [520, 183] on div "Use separate stacks with environment-specific parameters for each environment." at bounding box center [519, 183] width 619 height 40
click at [210, 159] on input "a. Use separate stacks with environment-specific parameters for each environmen…" at bounding box center [210, 152] width 0 height 12
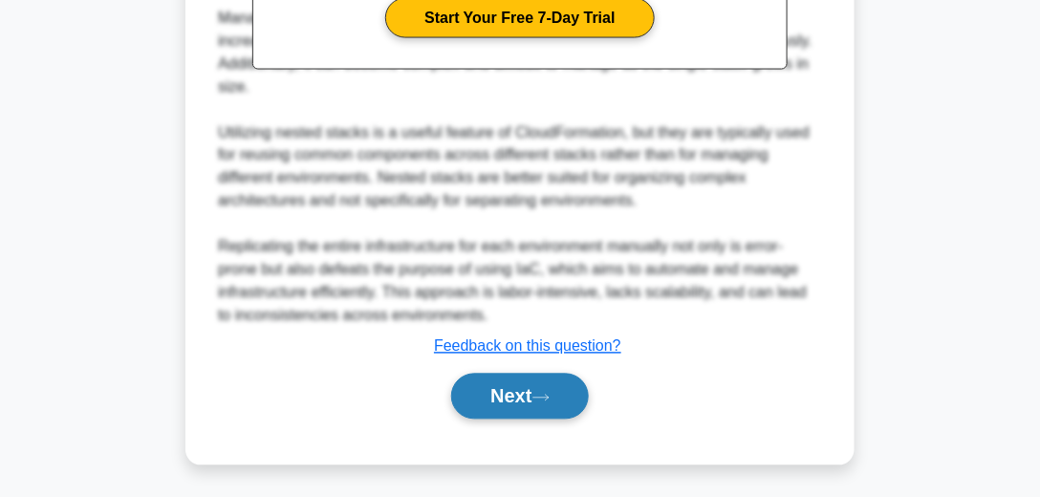
click at [531, 389] on button "Next" at bounding box center [519, 397] width 137 height 46
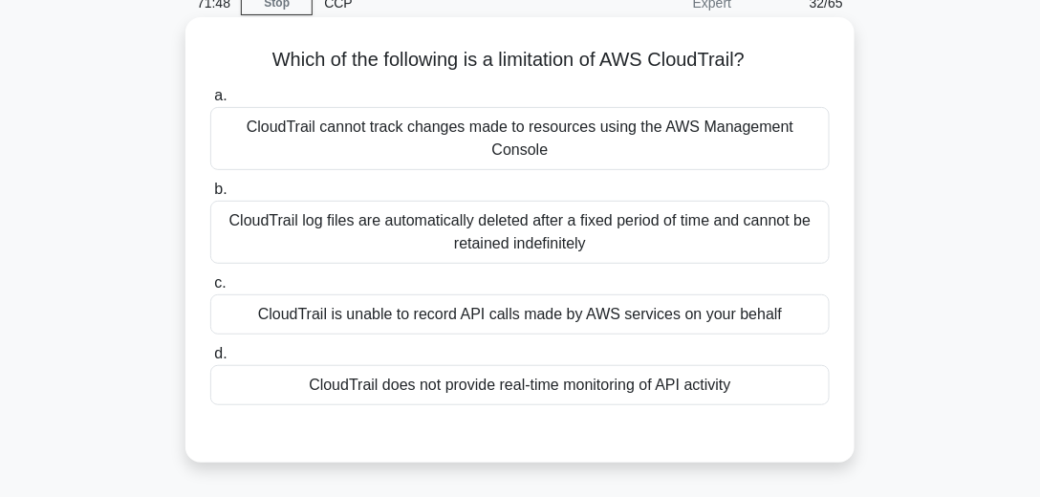
scroll to position [109, 0]
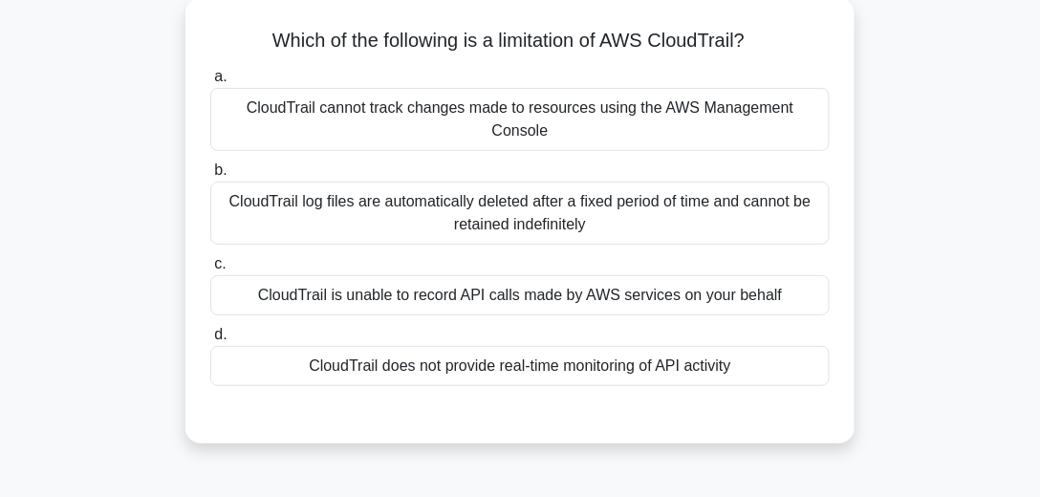
click at [520, 346] on div "CloudTrail does not provide real-time monitoring of API activity" at bounding box center [519, 366] width 619 height 40
click at [210, 341] on input "d. CloudTrail does not provide real-time monitoring of API activity" at bounding box center [210, 335] width 0 height 12
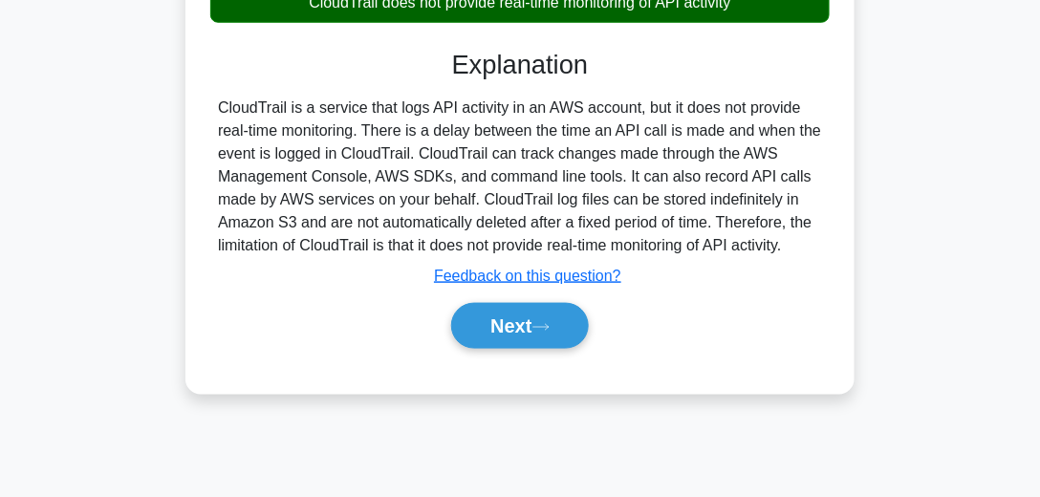
scroll to position [491, 0]
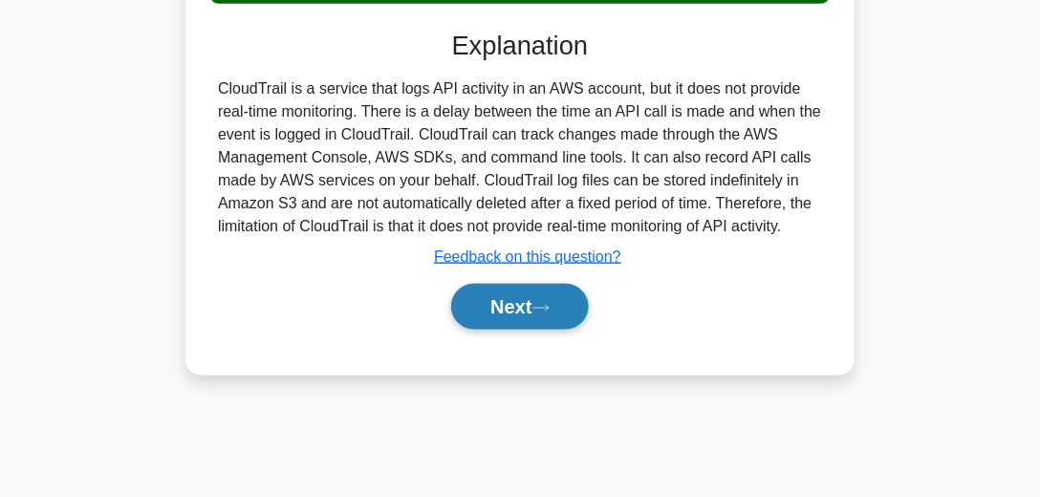
click at [526, 301] on button "Next" at bounding box center [519, 307] width 137 height 46
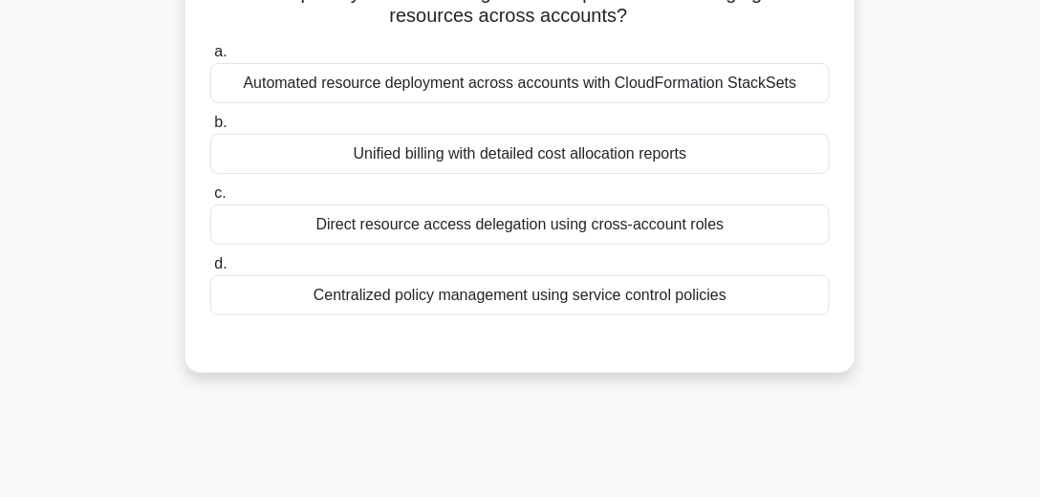
scroll to position [109, 0]
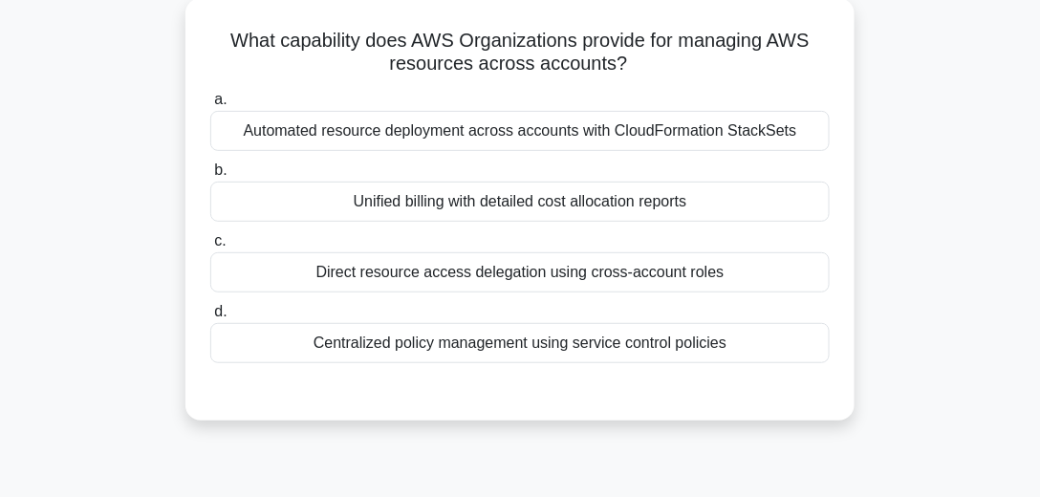
click at [553, 135] on div "Automated resource deployment across accounts with CloudFormation StackSets" at bounding box center [519, 131] width 619 height 40
click at [210, 106] on input "a. Automated resource deployment across accounts with CloudFormation StackSets" at bounding box center [210, 100] width 0 height 12
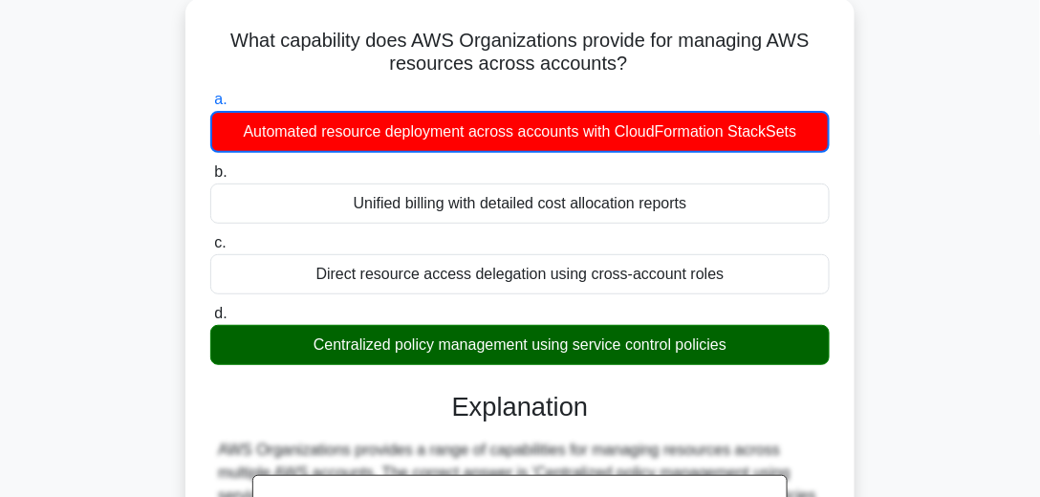
scroll to position [54, 0]
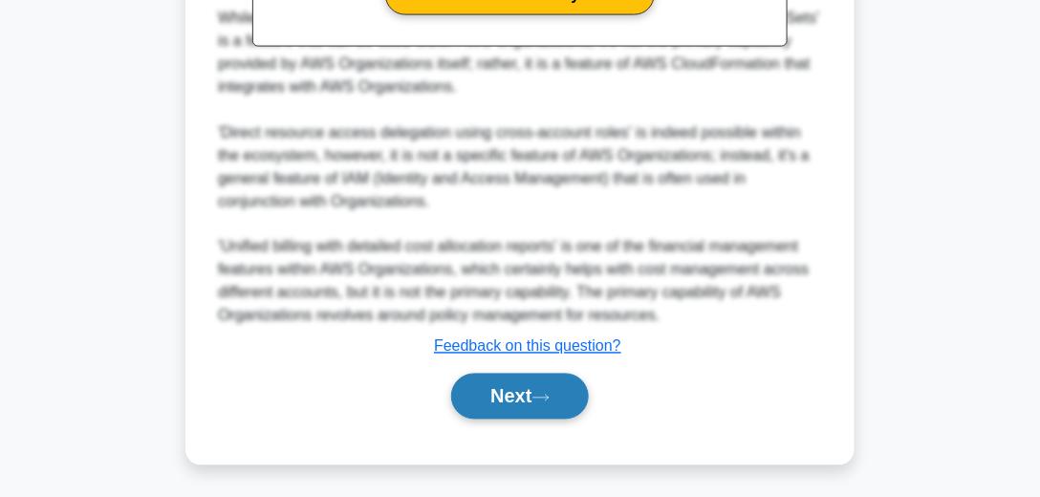
click at [522, 376] on button "Next" at bounding box center [519, 397] width 137 height 46
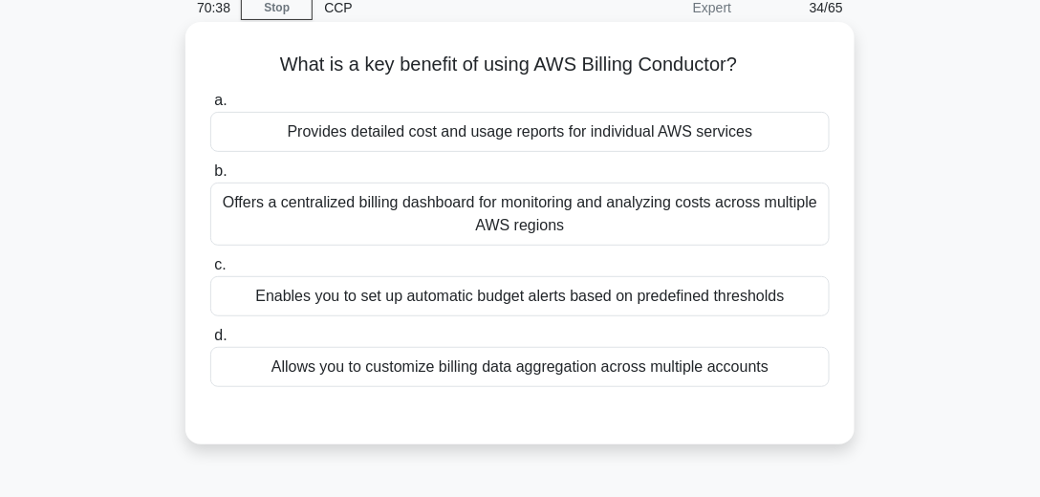
scroll to position [101, 0]
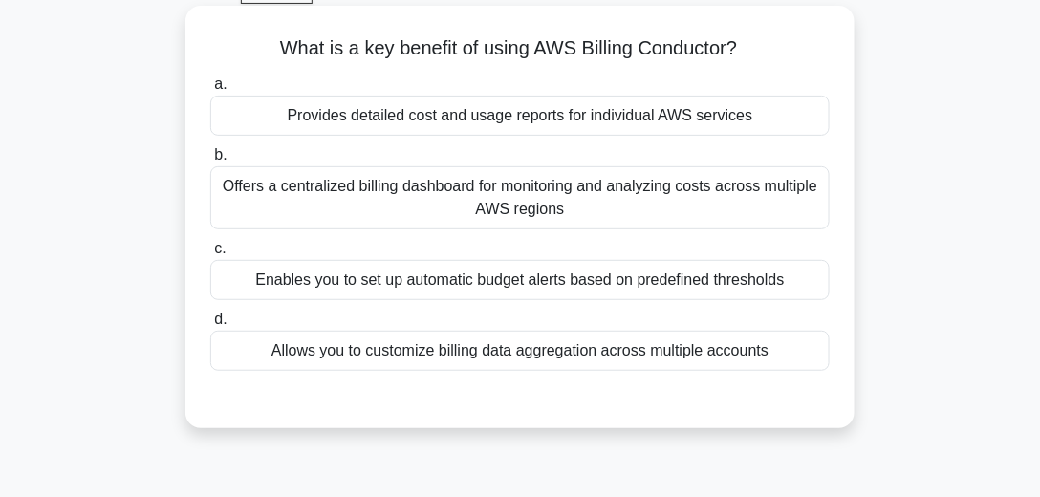
click at [506, 203] on div "Offers a centralized billing dashboard for monitoring and analyzing costs acros…" at bounding box center [519, 197] width 619 height 63
click at [210, 161] on input "b. Offers a centralized billing dashboard for monitoring and analyzing costs ac…" at bounding box center [210, 155] width 0 height 12
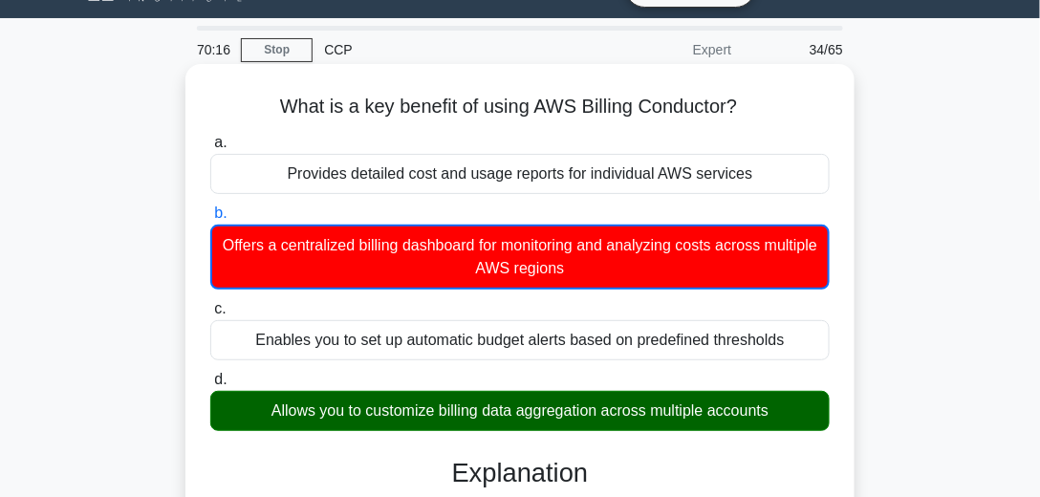
scroll to position [0, 0]
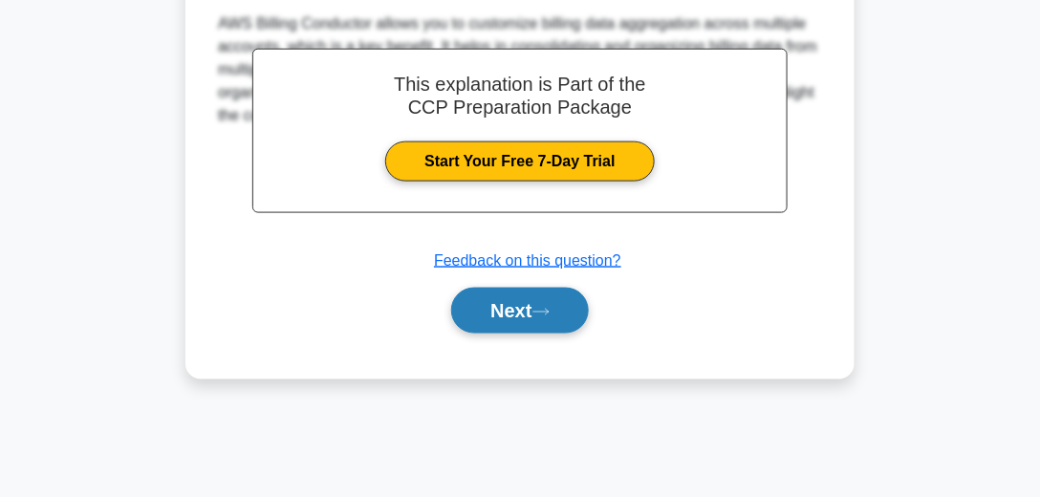
click at [527, 320] on button "Next" at bounding box center [519, 311] width 137 height 46
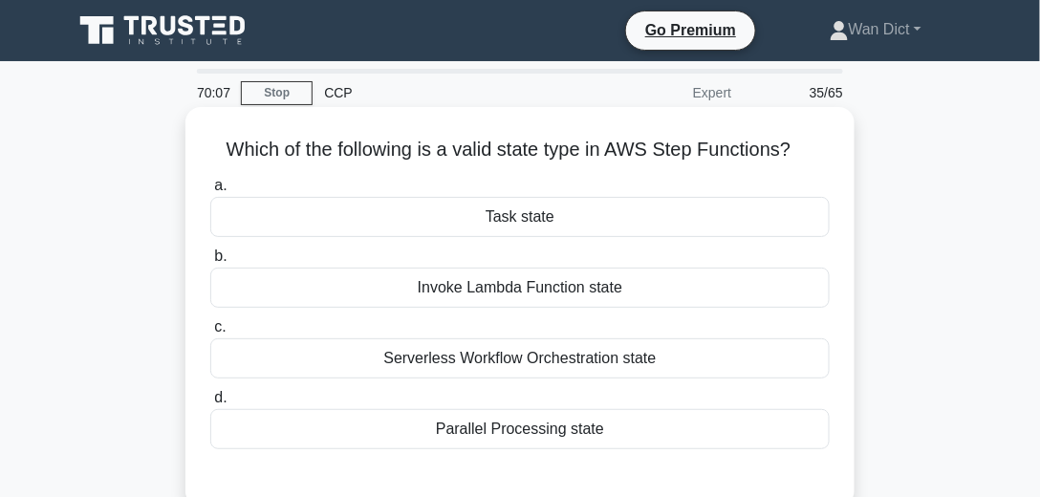
scroll to position [54, 0]
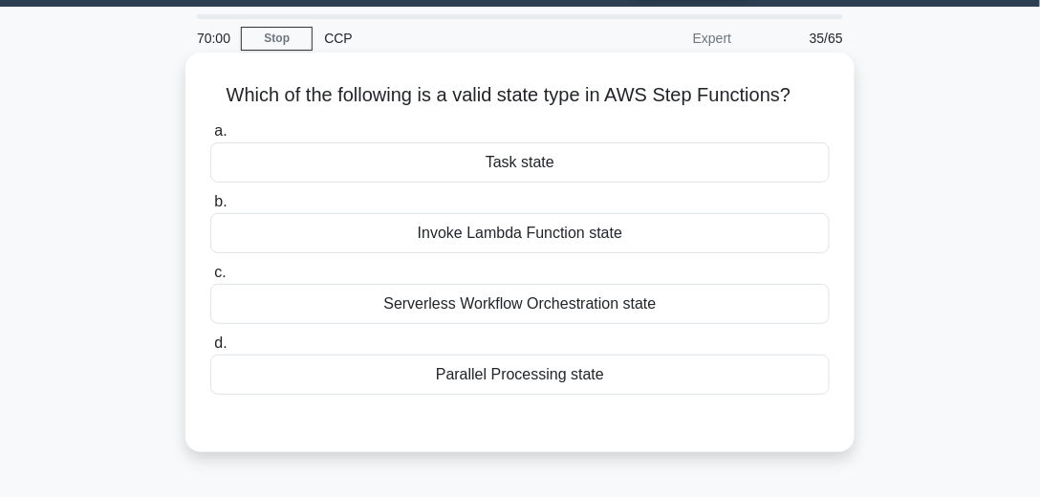
click at [564, 172] on div "Task state" at bounding box center [519, 162] width 619 height 40
click at [210, 138] on input "a. Task state" at bounding box center [210, 131] width 0 height 12
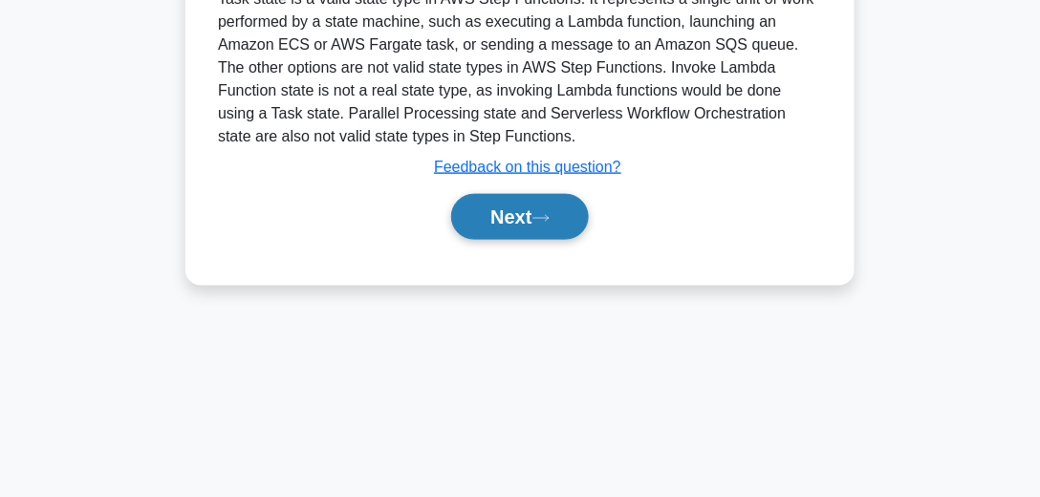
click at [542, 214] on icon at bounding box center [540, 218] width 17 height 11
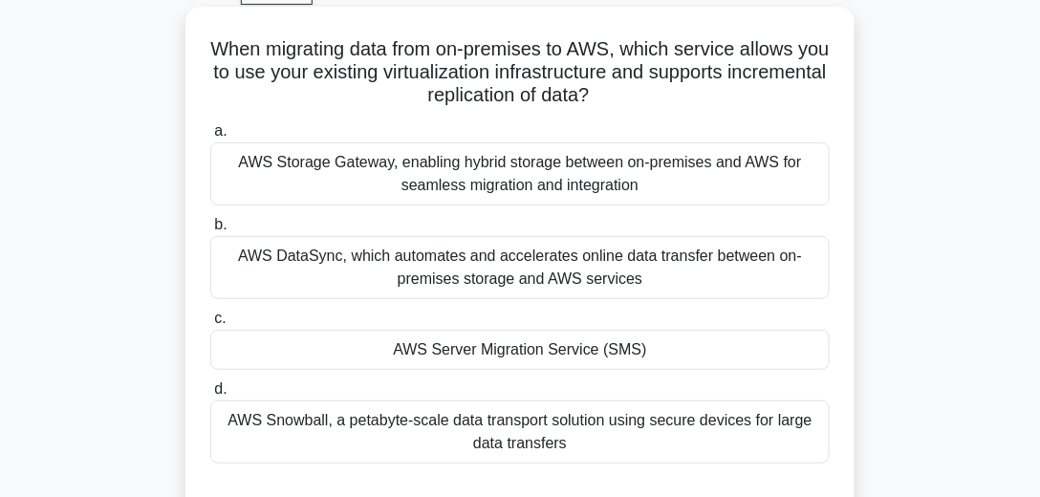
scroll to position [97, 0]
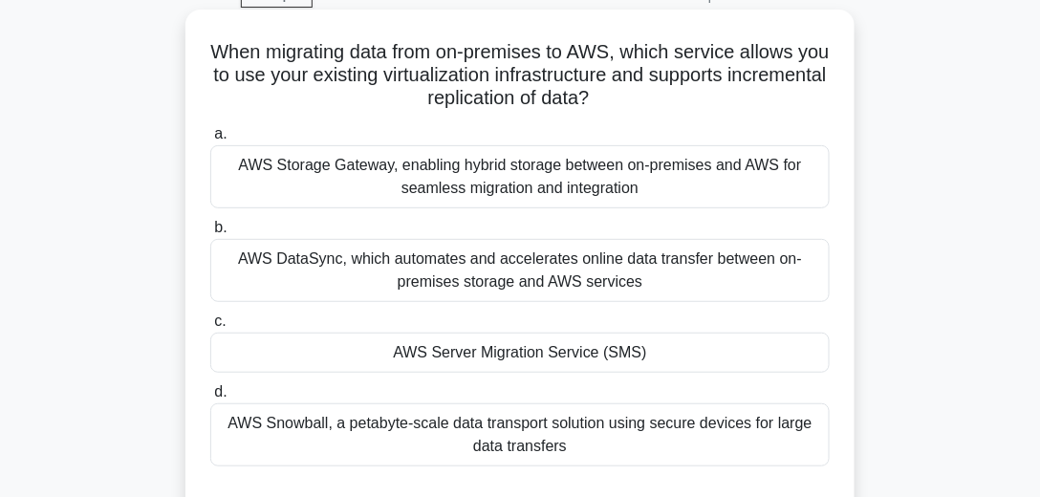
click at [564, 350] on div "AWS Server Migration Service (SMS)" at bounding box center [519, 353] width 619 height 40
click at [210, 328] on input "c. AWS Server Migration Service (SMS)" at bounding box center [210, 321] width 0 height 12
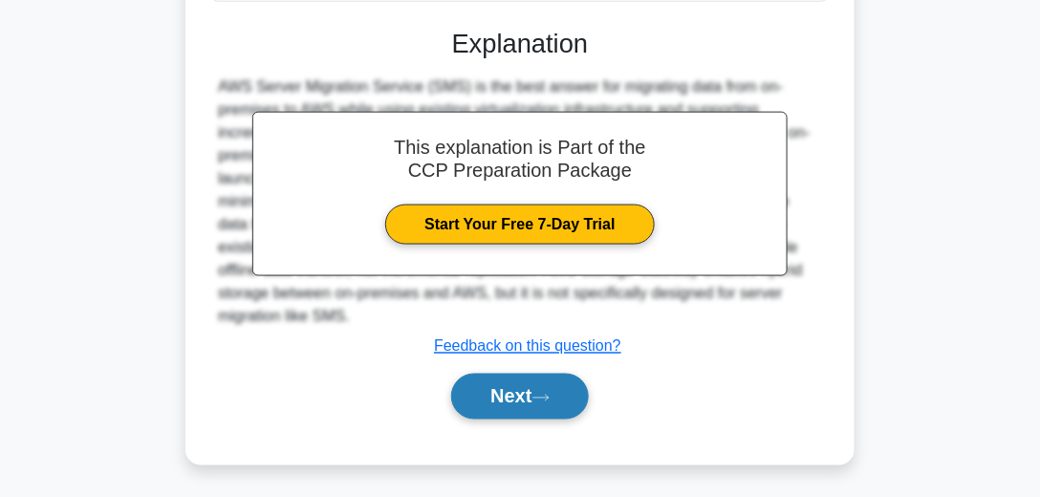
click at [539, 380] on button "Next" at bounding box center [519, 397] width 137 height 46
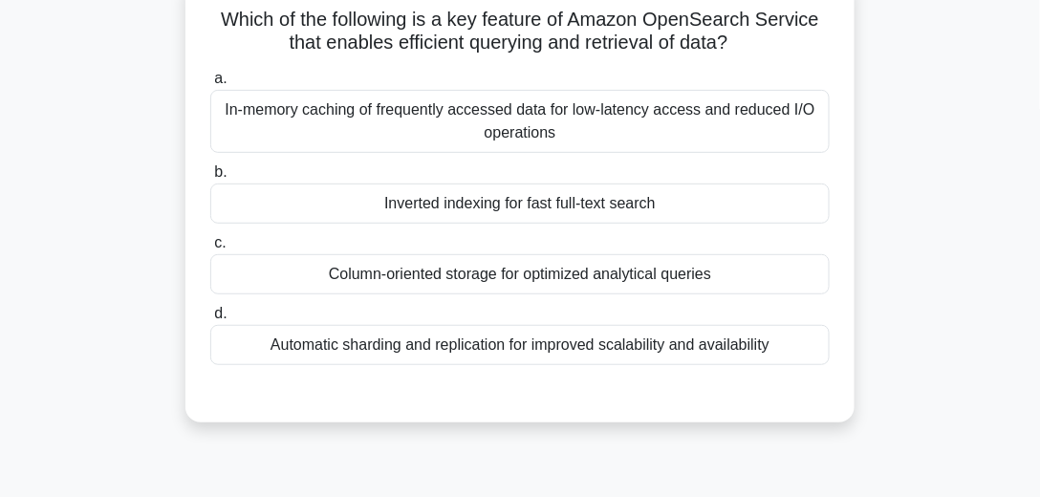
scroll to position [119, 0]
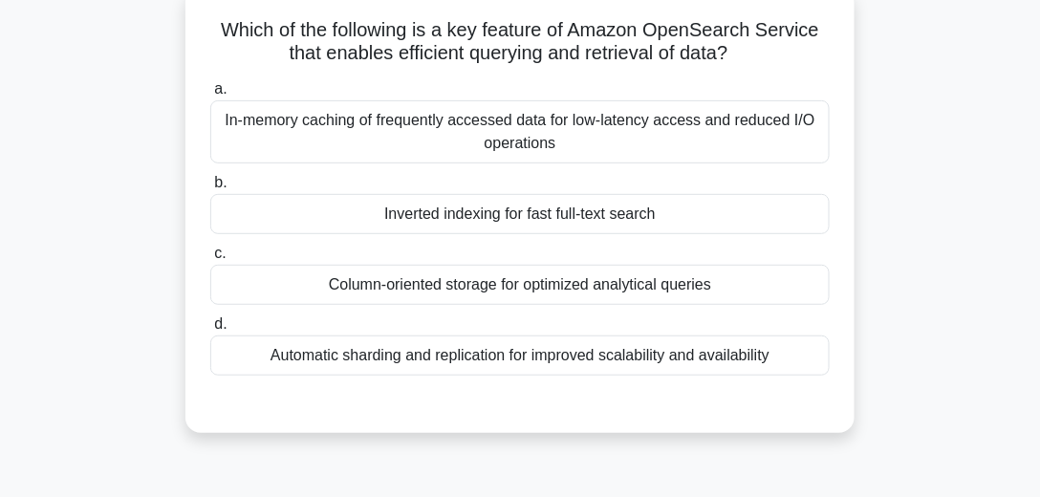
click at [480, 141] on div "In-memory caching of frequently accessed data for low-latency access and reduce…" at bounding box center [519, 131] width 619 height 63
click at [210, 96] on input "a. In-memory caching of frequently accessed data for low-latency access and red…" at bounding box center [210, 89] width 0 height 12
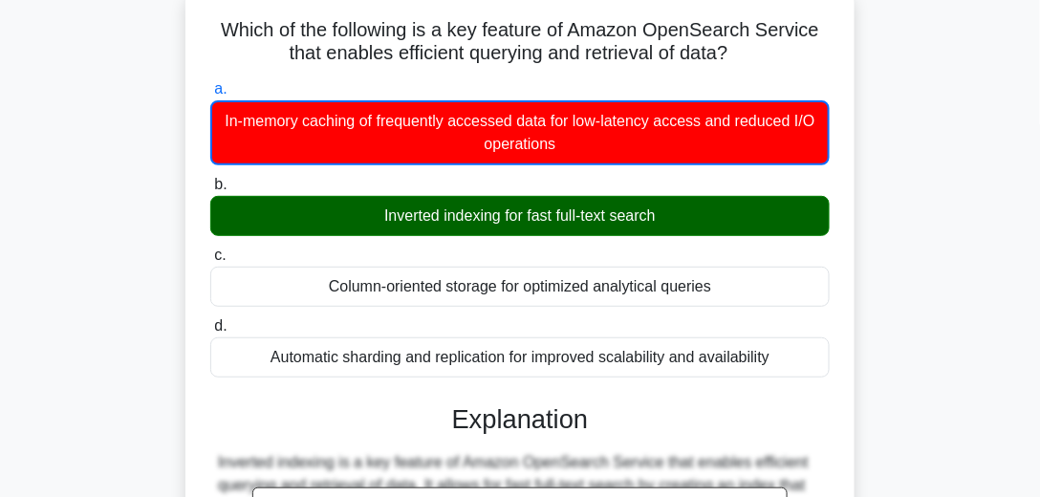
drag, startPoint x: 374, startPoint y: 215, endPoint x: 504, endPoint y: 218, distance: 130.0
click at [504, 218] on div "Inverted indexing for fast full-text search" at bounding box center [519, 216] width 619 height 40
copy div "Inverted indexing"
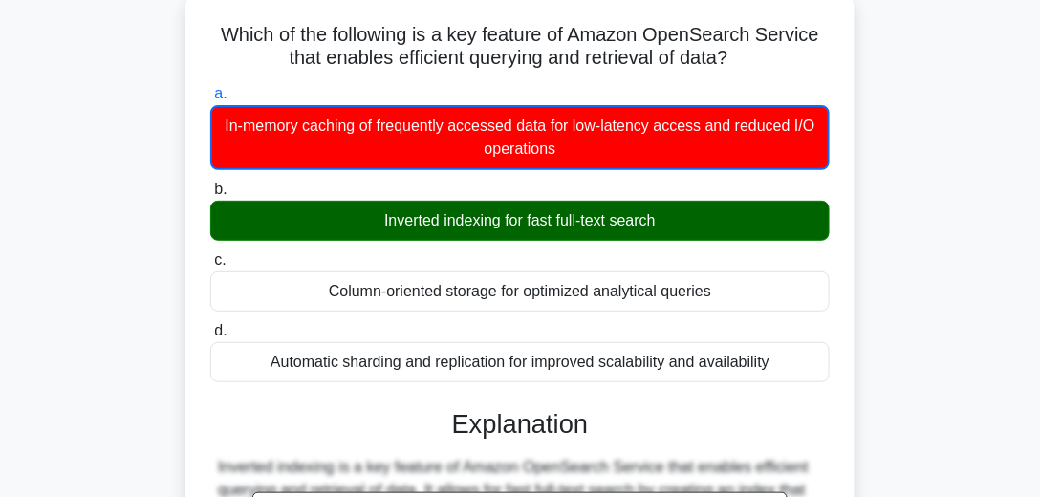
click at [905, 250] on div "Which of the following is a key feature of Amazon OpenSearch Service that enabl…" at bounding box center [519, 418] width 917 height 853
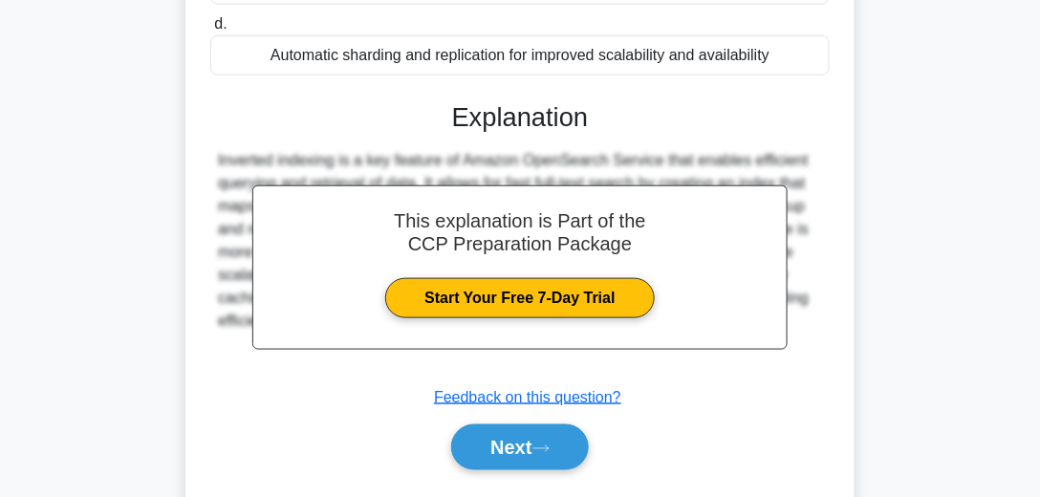
scroll to position [502, 0]
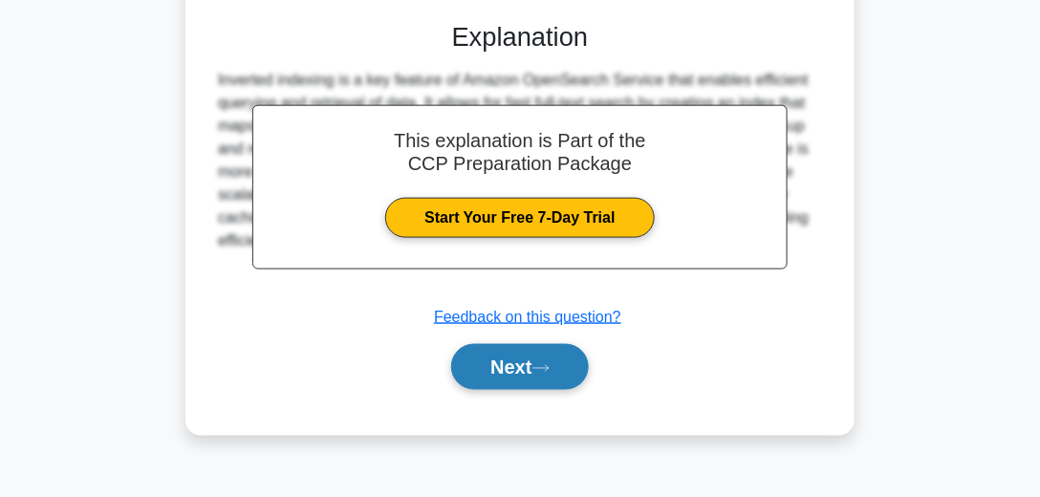
click at [521, 374] on button "Next" at bounding box center [519, 367] width 137 height 46
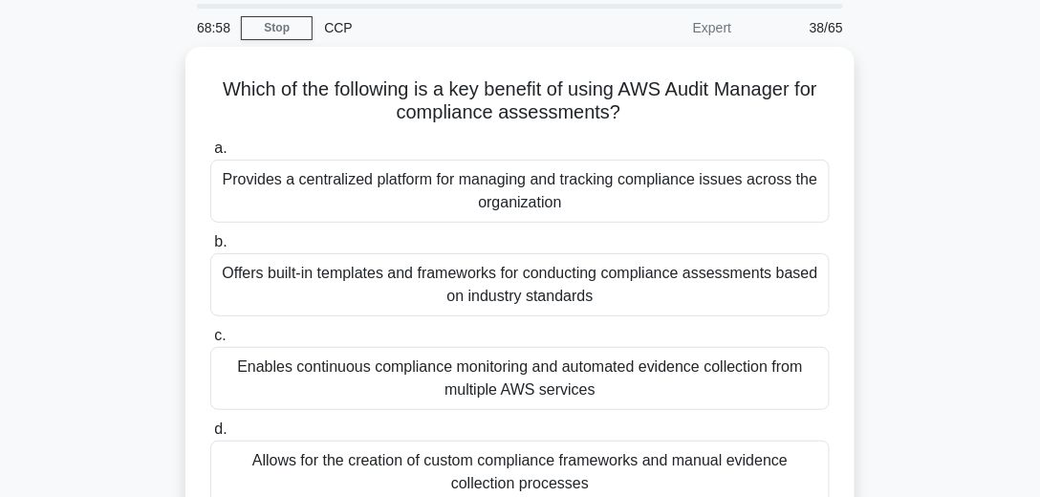
scroll to position [119, 0]
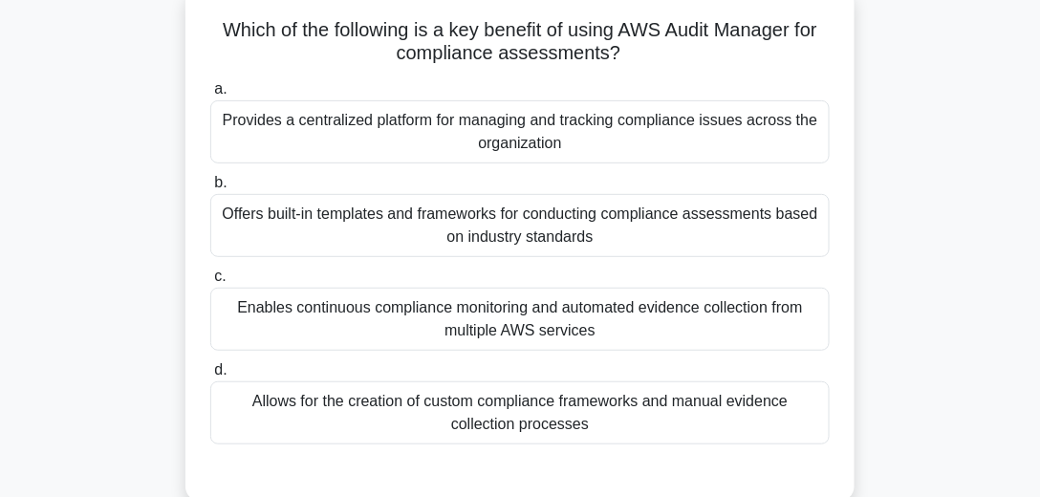
click at [444, 117] on div "Provides a centralized platform for managing and tracking compliance issues acr…" at bounding box center [519, 131] width 619 height 63
click at [210, 96] on input "a. Provides a centralized platform for managing and tracking compliance issues …" at bounding box center [210, 89] width 0 height 12
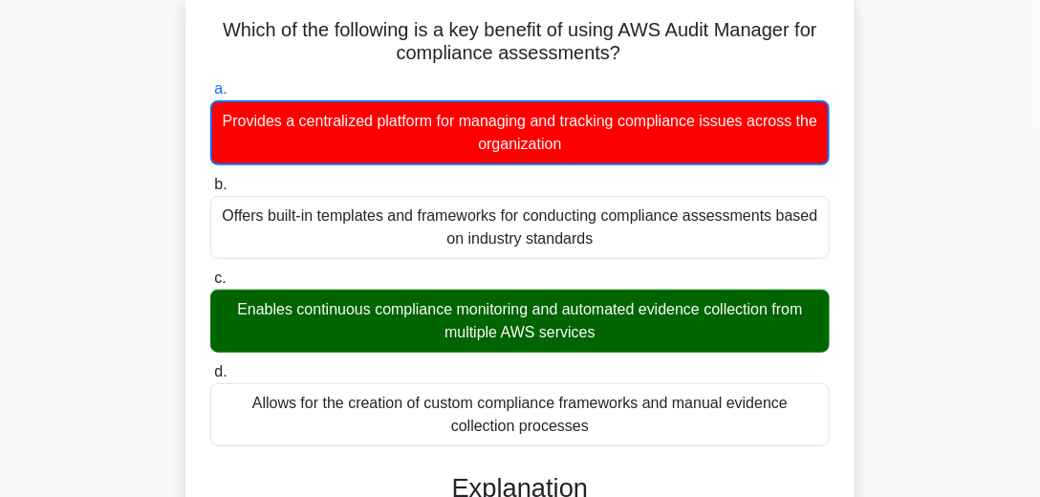
drag, startPoint x: 649, startPoint y: 55, endPoint x: 555, endPoint y: 35, distance: 95.8
click at [555, 35] on h5 "Which of the following is a key benefit of using AWS Audit Manager for complian…" at bounding box center [519, 42] width 623 height 48
click at [701, 62] on h5 "Which of the following is a key benefit of using AWS Audit Manager for complian…" at bounding box center [519, 42] width 623 height 48
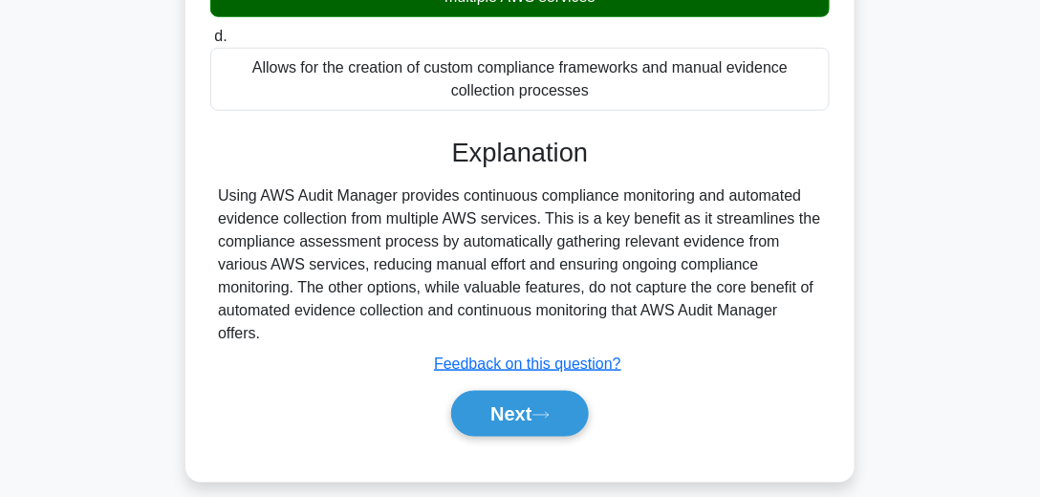
scroll to position [535, 0]
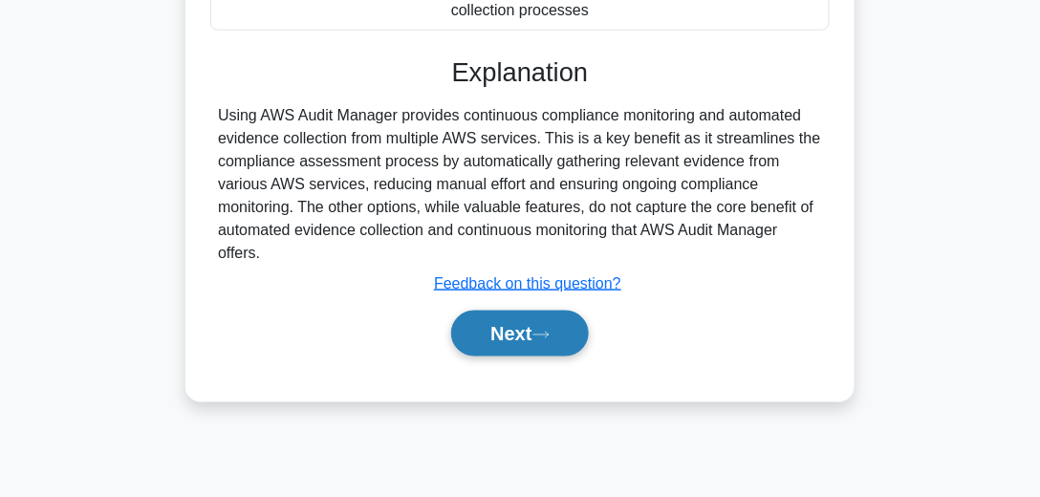
click at [507, 333] on button "Next" at bounding box center [519, 334] width 137 height 46
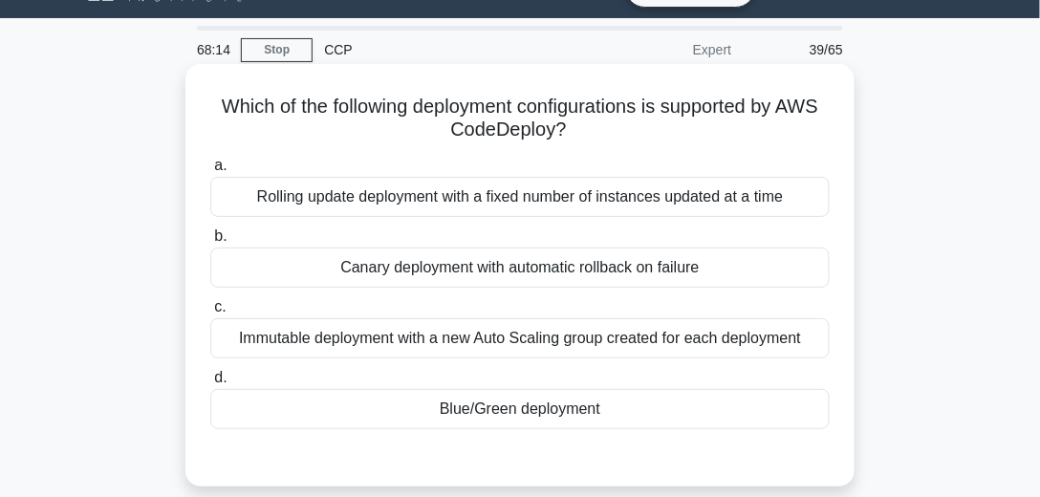
scroll to position [97, 0]
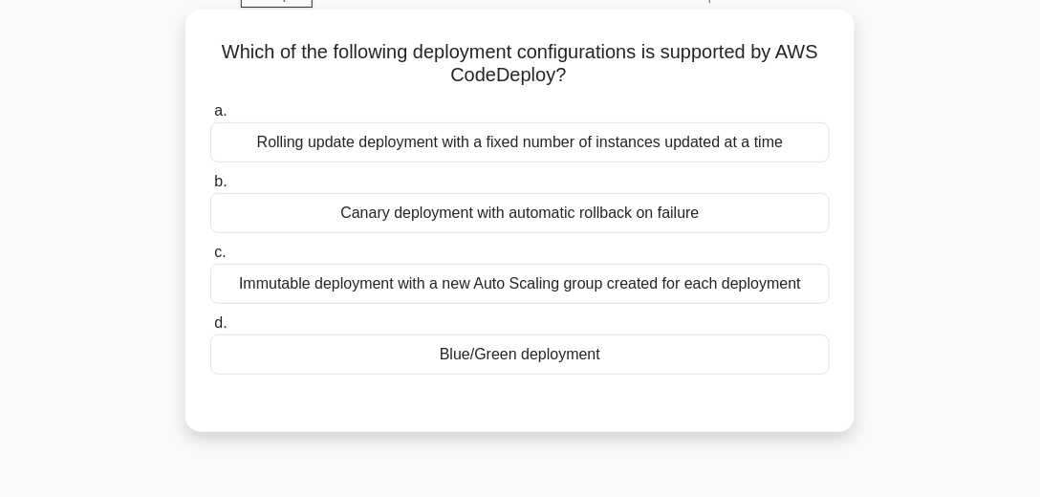
click at [468, 217] on div "Canary deployment with automatic rollback on failure" at bounding box center [519, 213] width 619 height 40
click at [210, 188] on input "b. Canary deployment with automatic rollback on failure" at bounding box center [210, 182] width 0 height 12
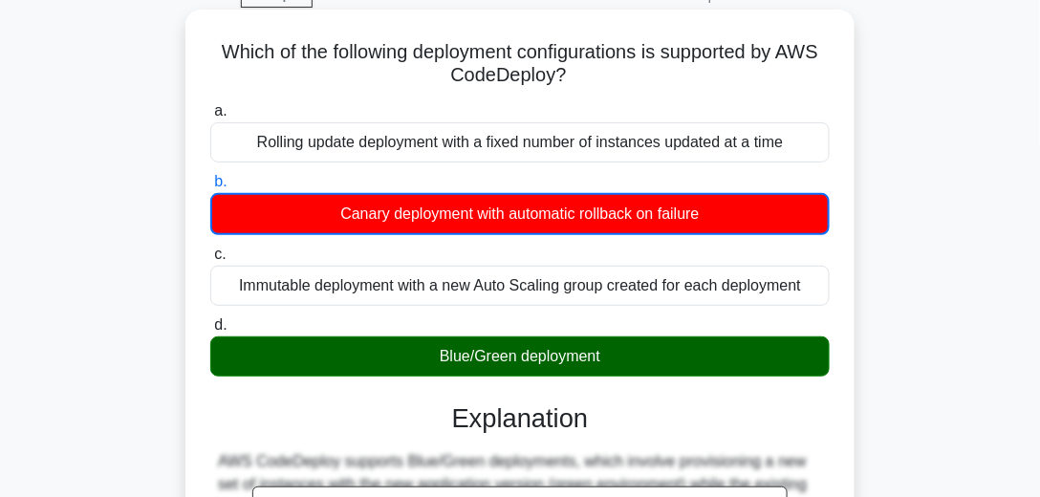
click at [565, 345] on div "Blue/Green deployment" at bounding box center [519, 356] width 619 height 40
click at [210, 332] on input "d. Blue/Green deployment" at bounding box center [210, 325] width 0 height 12
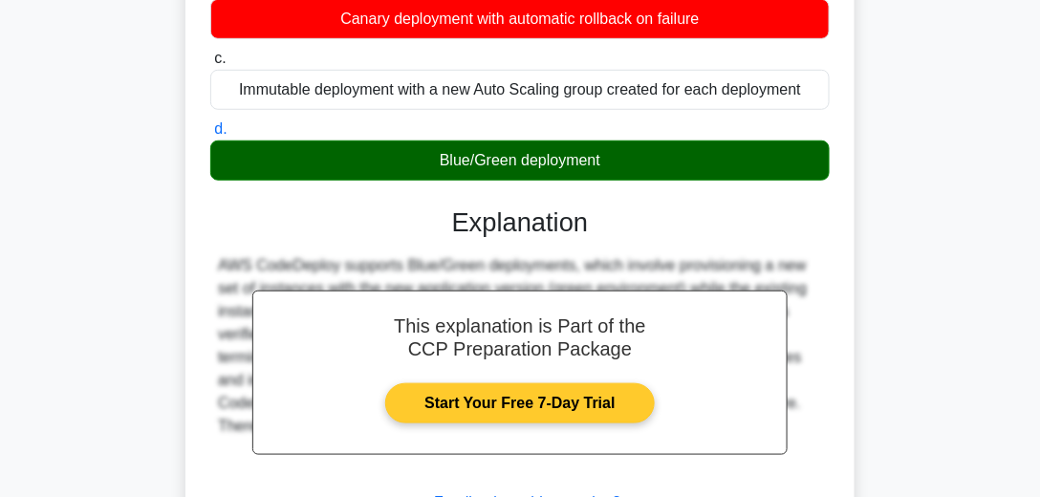
scroll to position [437, 0]
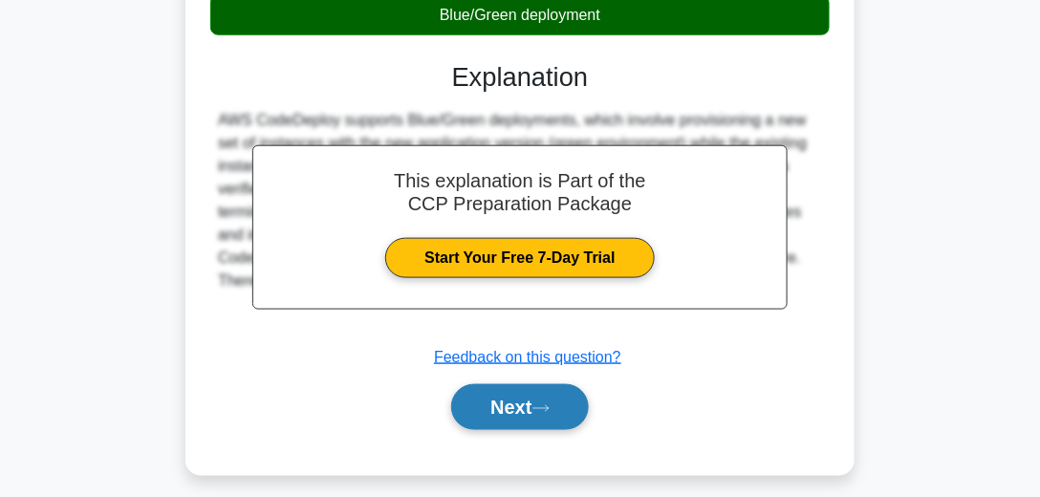
click at [491, 408] on button "Next" at bounding box center [519, 407] width 137 height 46
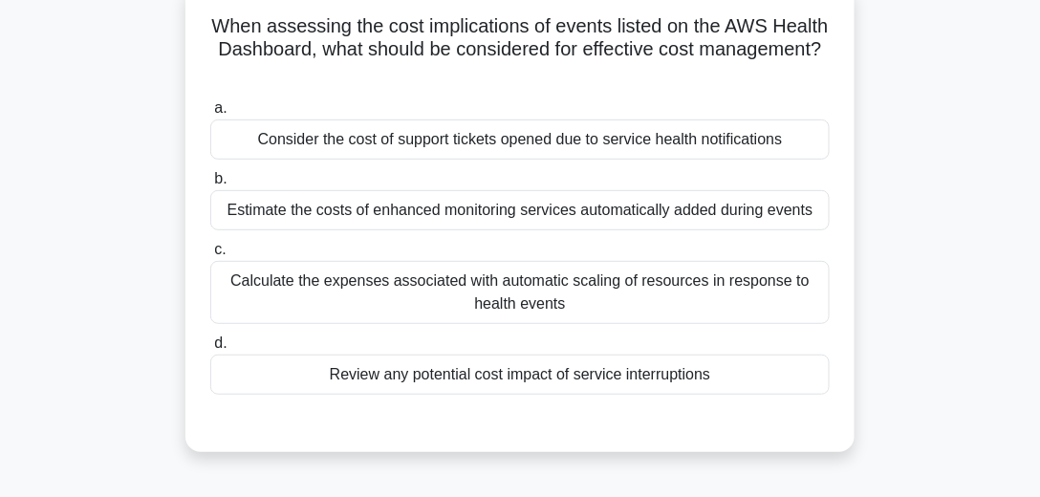
scroll to position [109, 0]
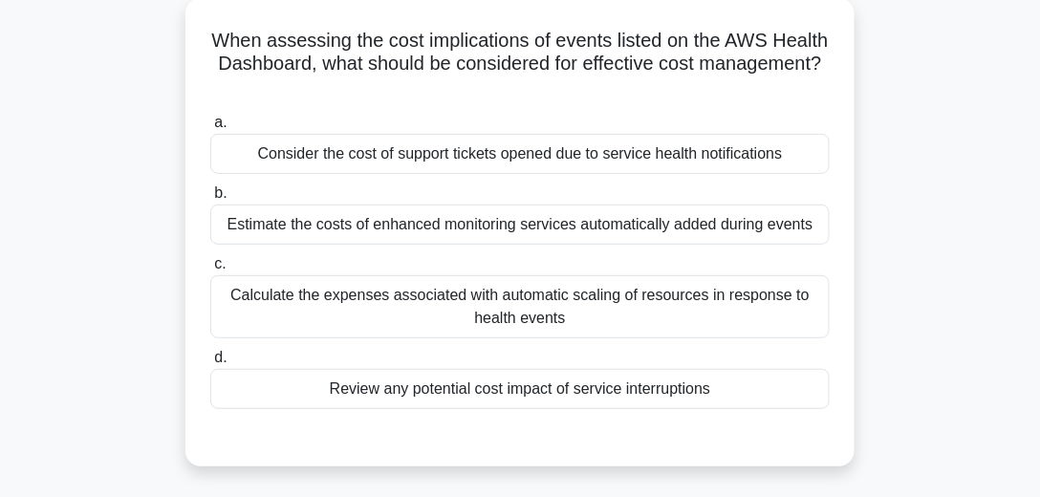
click at [462, 383] on div "Review any potential cost impact of service interruptions" at bounding box center [519, 389] width 619 height 40
click at [210, 364] on input "d. Review any potential cost impact of service interruptions" at bounding box center [210, 358] width 0 height 12
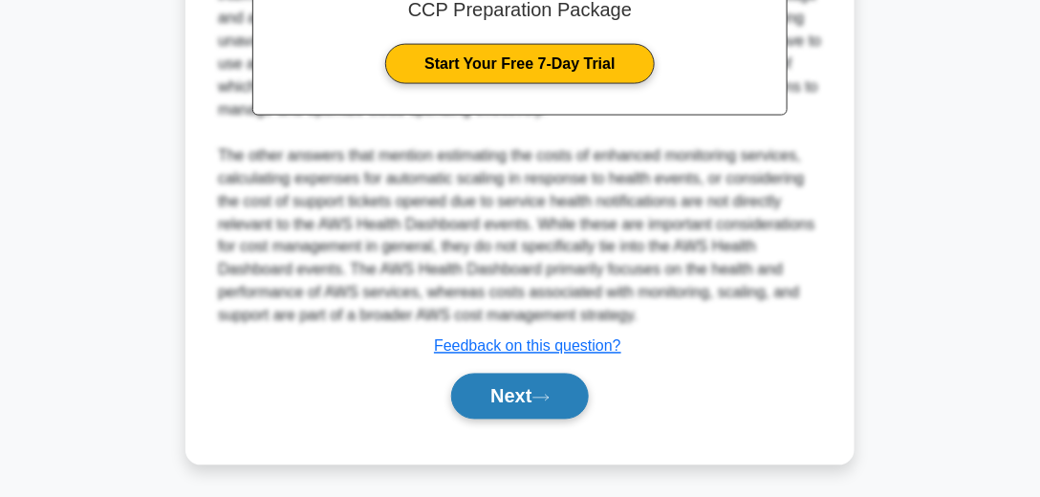
click at [511, 387] on button "Next" at bounding box center [519, 397] width 137 height 46
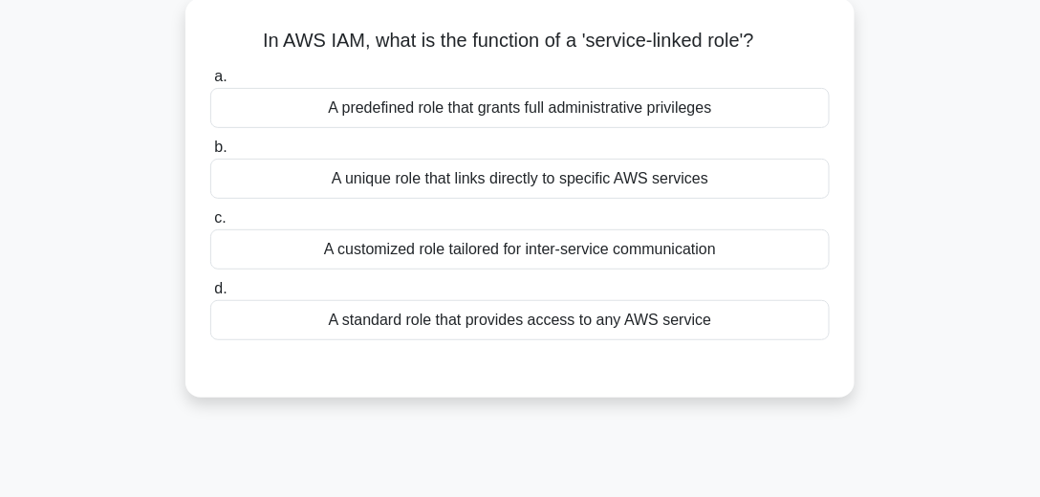
click at [526, 183] on div "A unique role that links directly to specific AWS services" at bounding box center [519, 179] width 619 height 40
click at [210, 154] on input "b. A unique role that links directly to specific AWS services" at bounding box center [210, 147] width 0 height 12
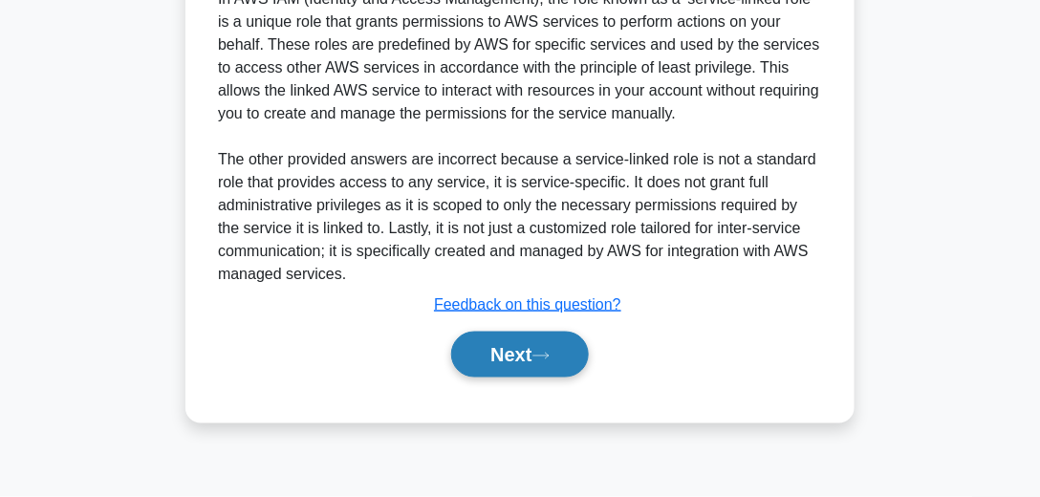
click at [532, 348] on button "Next" at bounding box center [519, 355] width 137 height 46
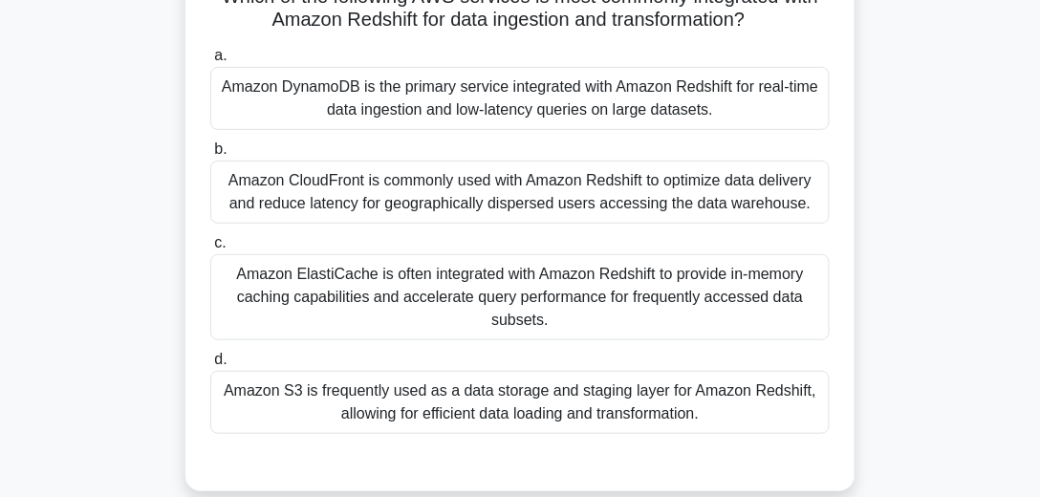
scroll to position [97, 0]
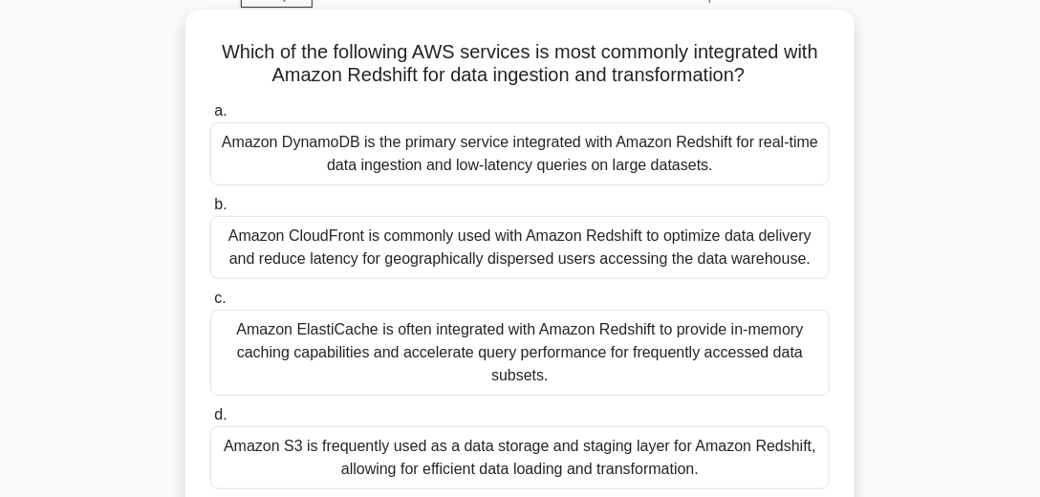
click at [533, 148] on div "Amazon DynamoDB is the primary service integrated with Amazon Redshift for real…" at bounding box center [519, 153] width 619 height 63
click at [210, 118] on input "a. Amazon DynamoDB is the primary service integrated with Amazon Redshift for r…" at bounding box center [210, 111] width 0 height 12
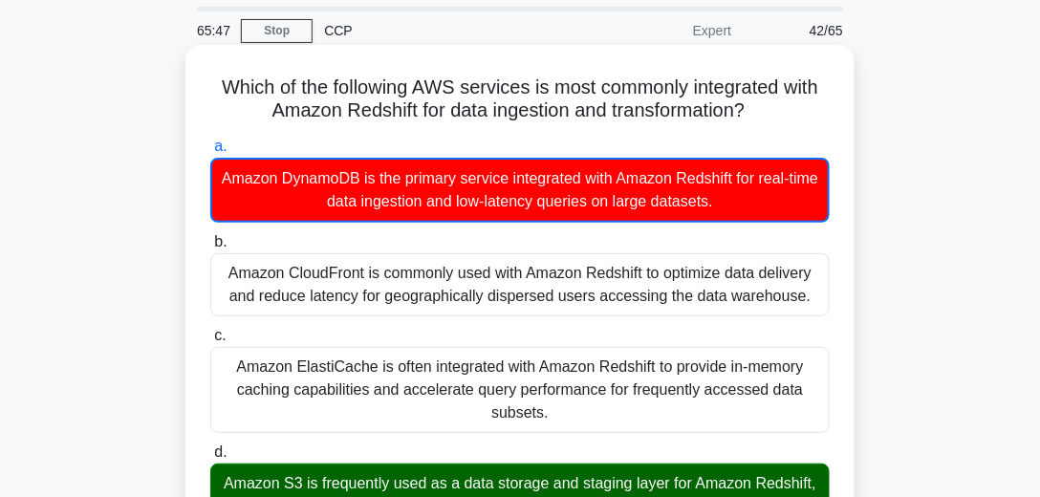
scroll to position [43, 0]
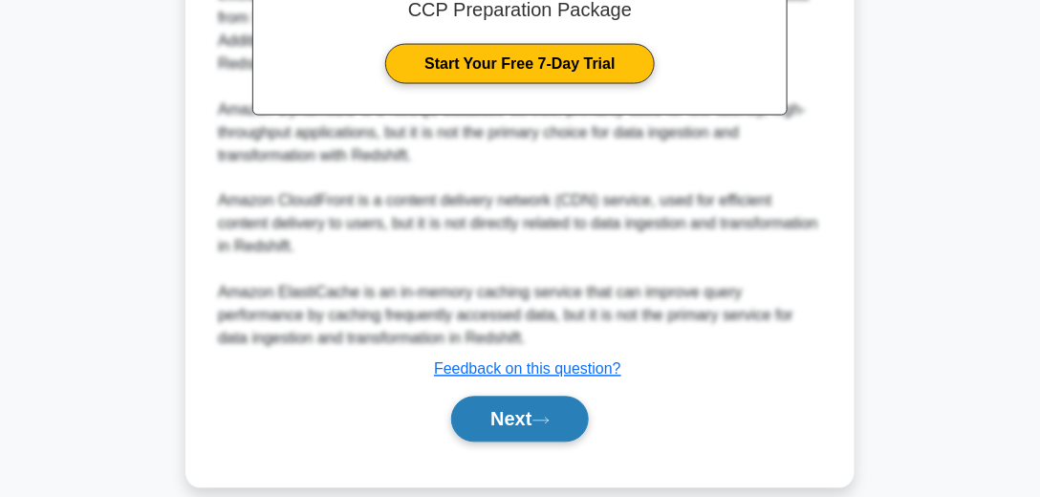
click at [531, 402] on button "Next" at bounding box center [519, 420] width 137 height 46
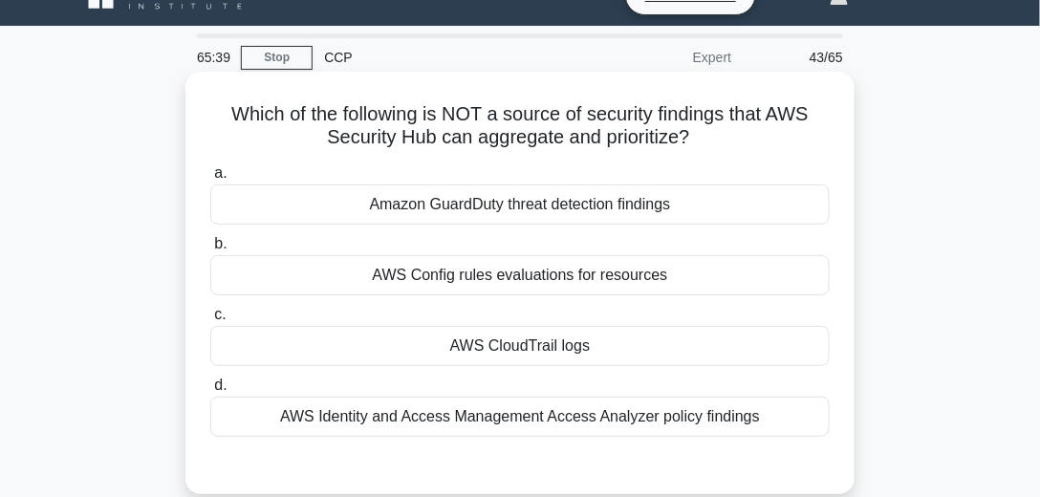
scroll to position [54, 0]
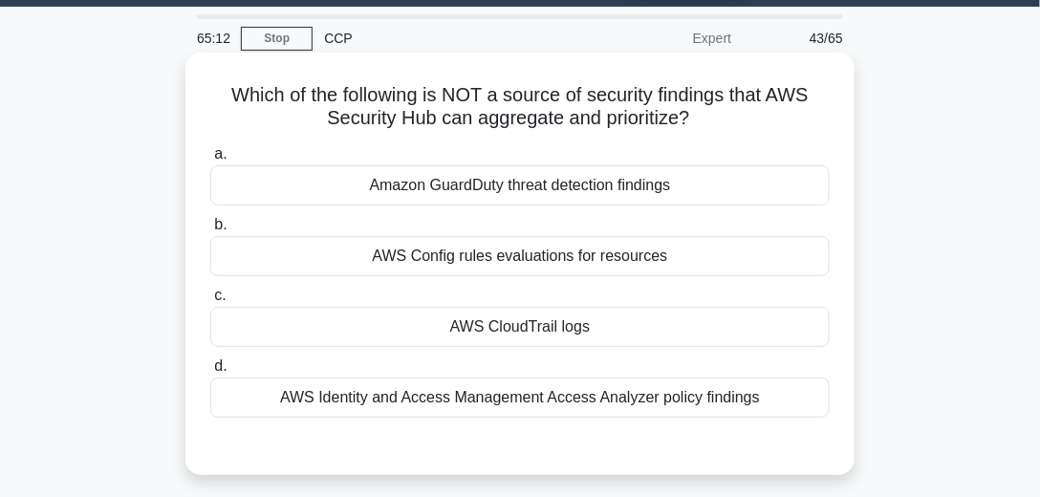
click at [530, 333] on div "AWS CloudTrail logs" at bounding box center [519, 327] width 619 height 40
click at [210, 302] on input "c. AWS CloudTrail logs" at bounding box center [210, 296] width 0 height 12
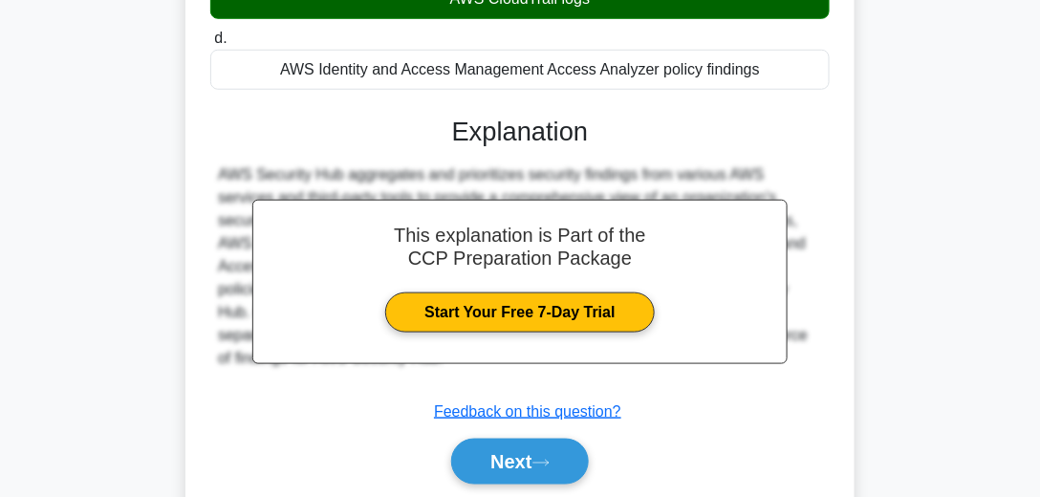
scroll to position [437, 0]
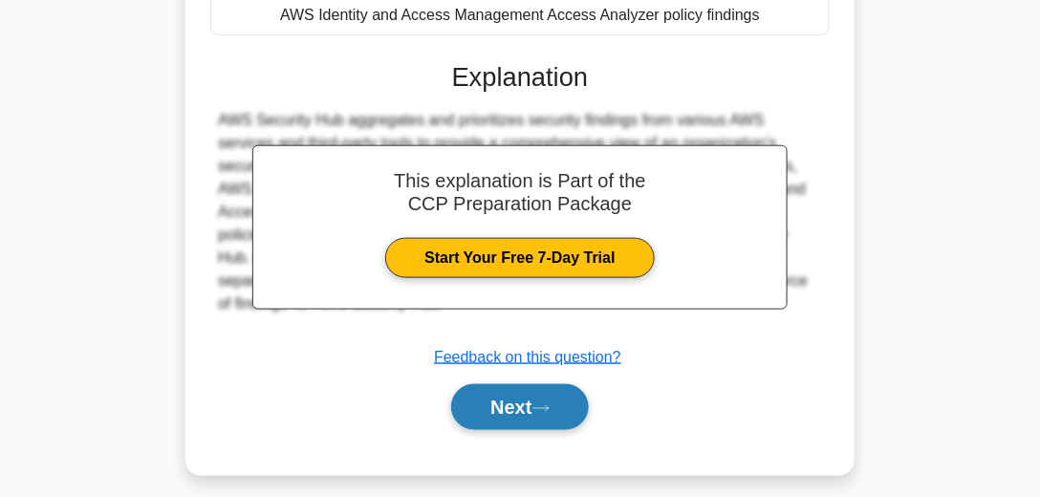
click at [525, 398] on button "Next" at bounding box center [519, 407] width 137 height 46
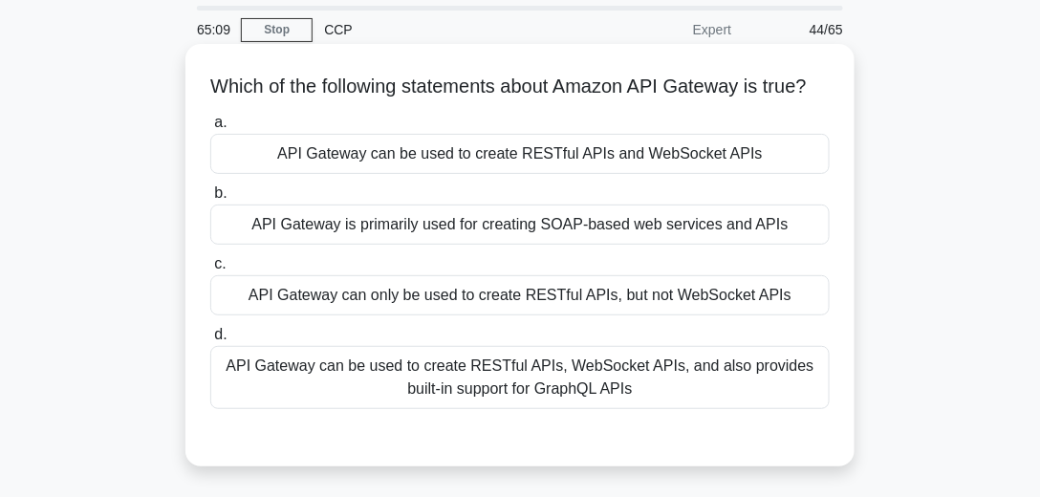
scroll to position [54, 0]
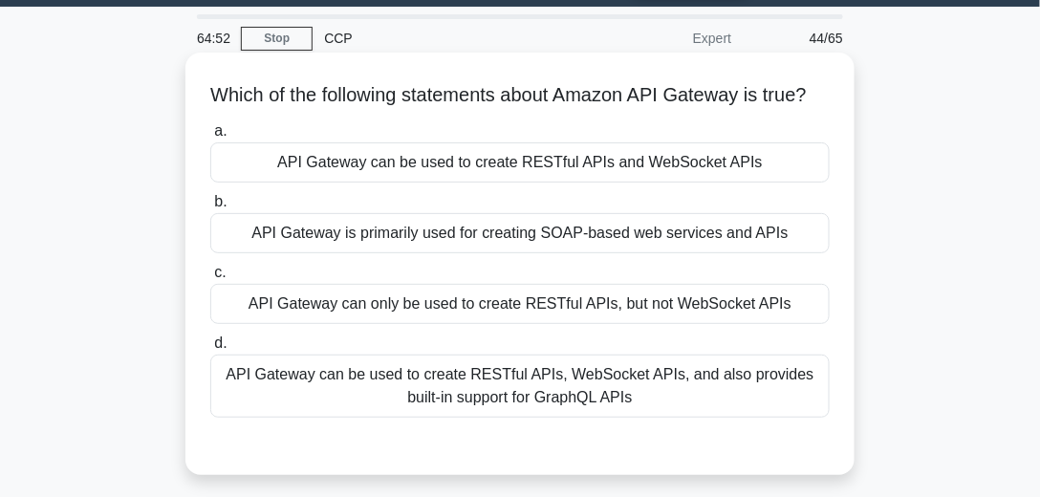
click at [613, 183] on div "API Gateway can be used to create RESTful APIs and WebSocket APIs" at bounding box center [519, 162] width 619 height 40
click at [210, 138] on input "a. API Gateway can be used to create RESTful APIs and WebSocket APIs" at bounding box center [210, 131] width 0 height 12
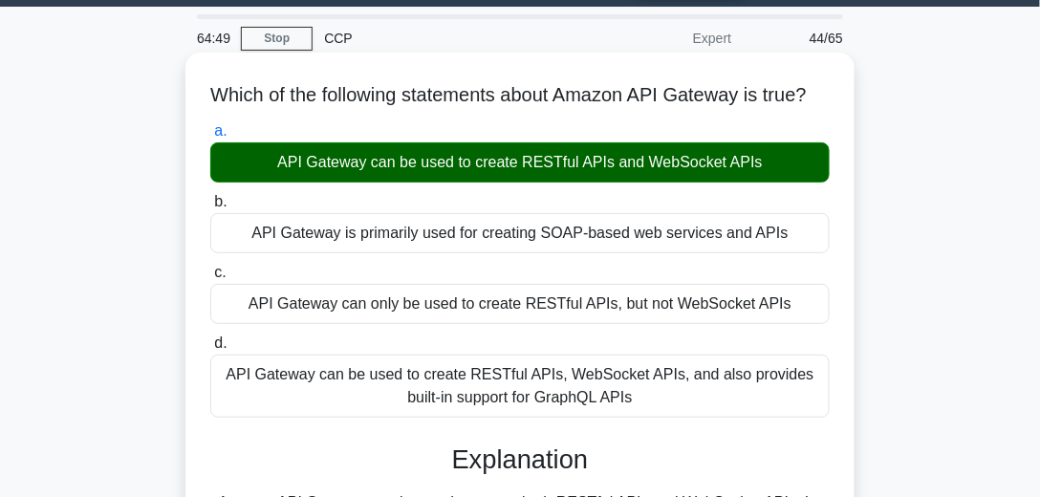
scroll to position [382, 0]
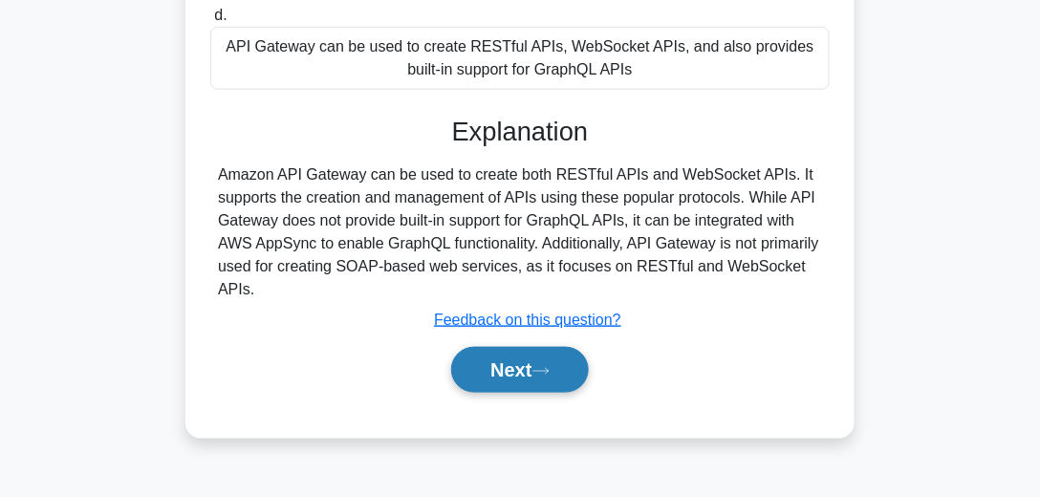
click at [565, 367] on button "Next" at bounding box center [519, 370] width 137 height 46
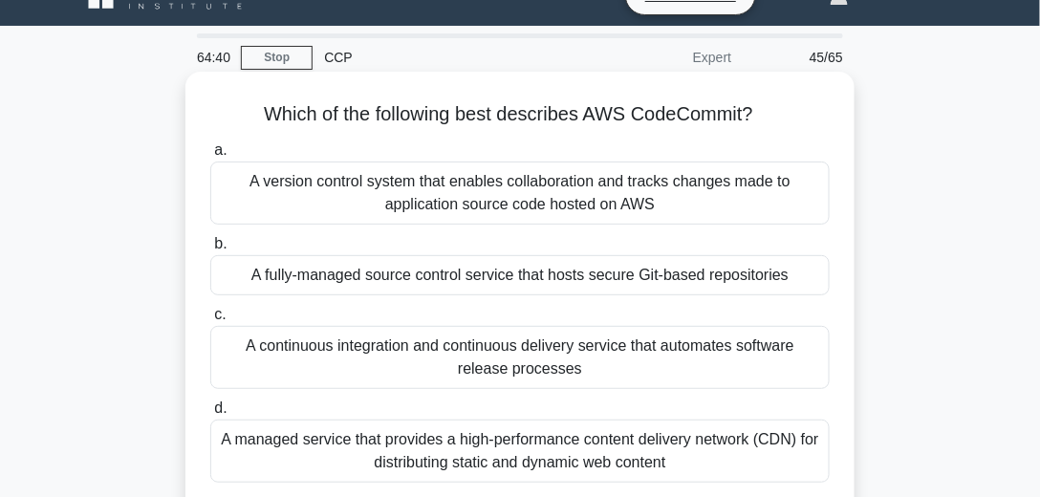
scroll to position [54, 0]
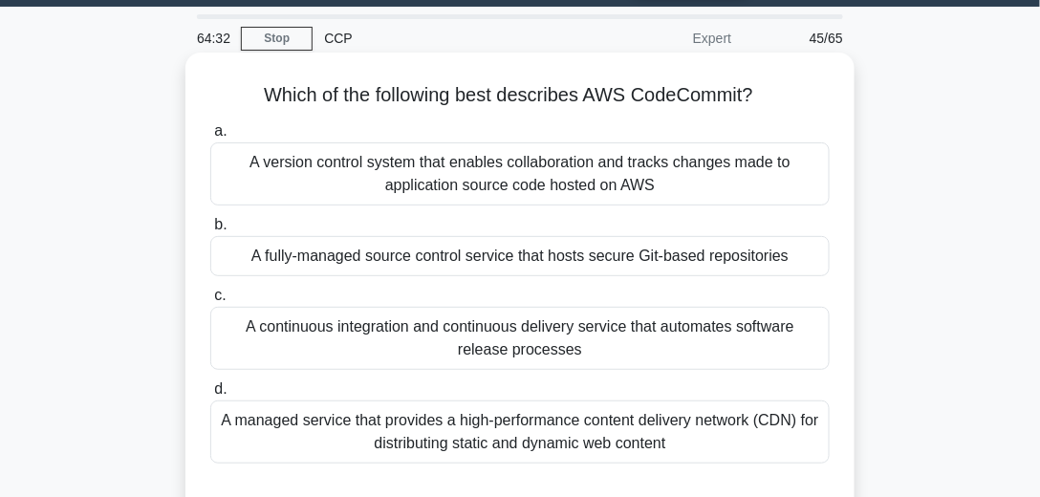
click at [468, 261] on div "A fully-managed source control service that hosts secure Git-based repositories" at bounding box center [519, 256] width 619 height 40
click at [210, 231] on input "b. A fully-managed source control service that hosts secure Git-based repositor…" at bounding box center [210, 225] width 0 height 12
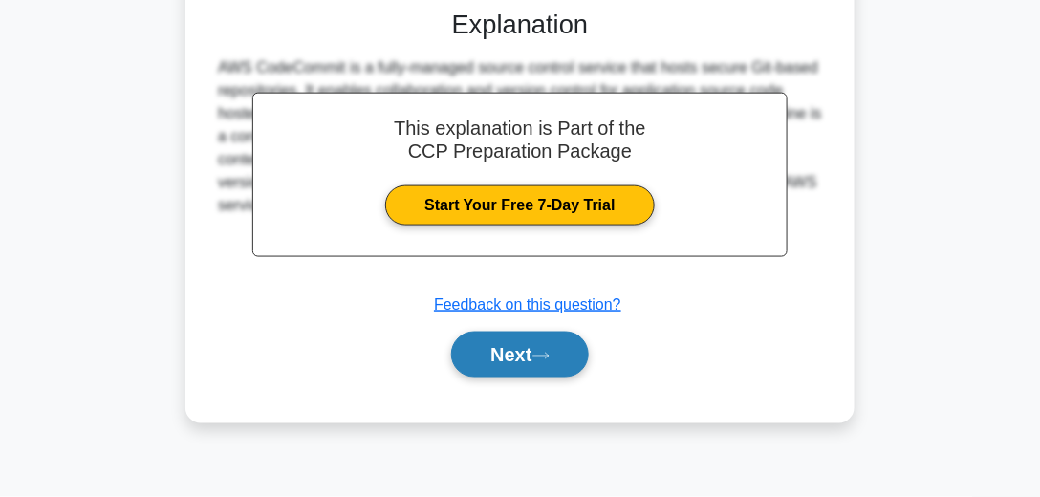
click at [529, 351] on button "Next" at bounding box center [519, 355] width 137 height 46
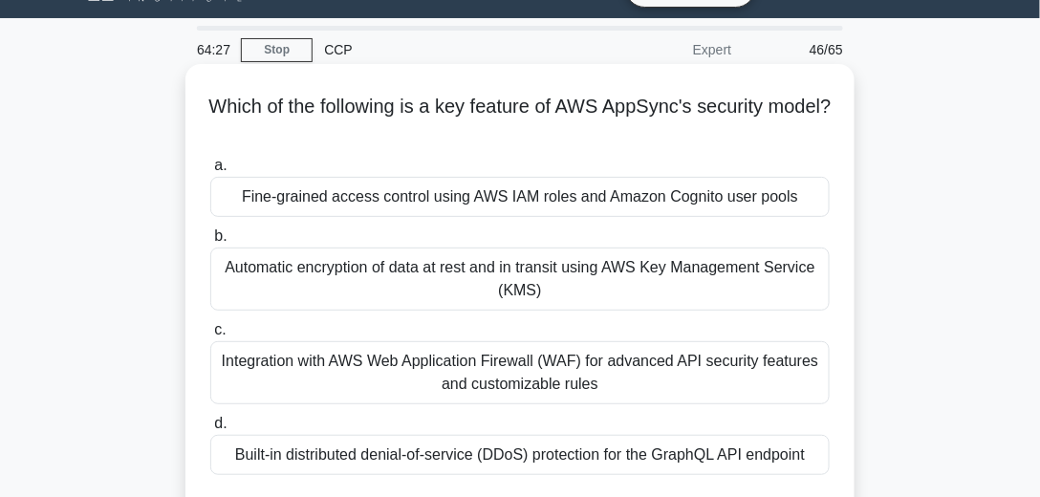
scroll to position [97, 0]
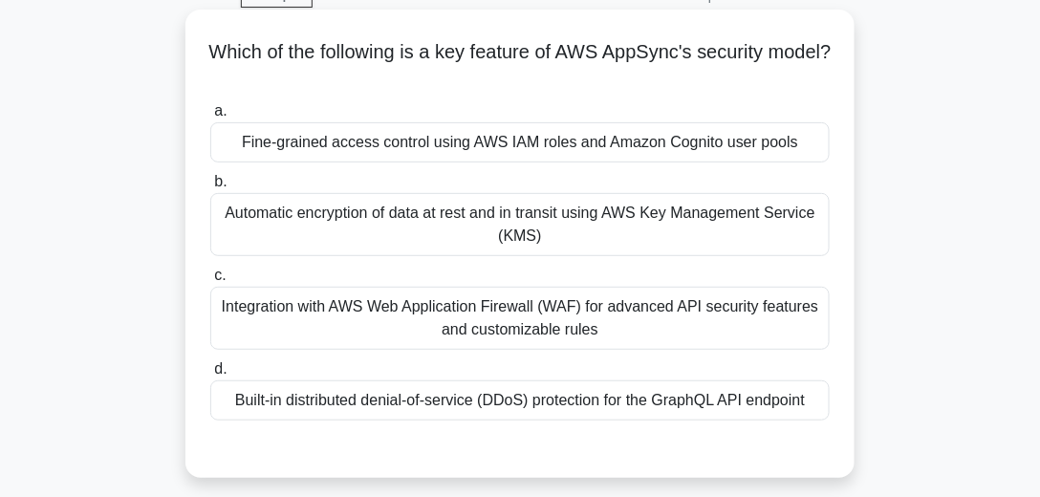
click at [517, 325] on div "Integration with AWS Web Application Firewall (WAF) for advanced API security f…" at bounding box center [519, 318] width 619 height 63
click at [210, 282] on input "c. Integration with AWS Web Application Firewall (WAF) for advanced API securit…" at bounding box center [210, 275] width 0 height 12
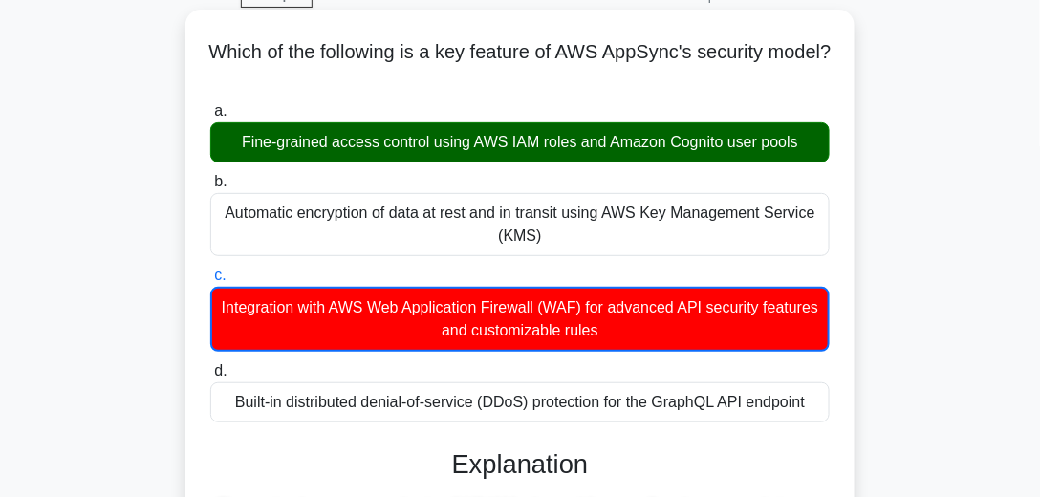
scroll to position [43, 0]
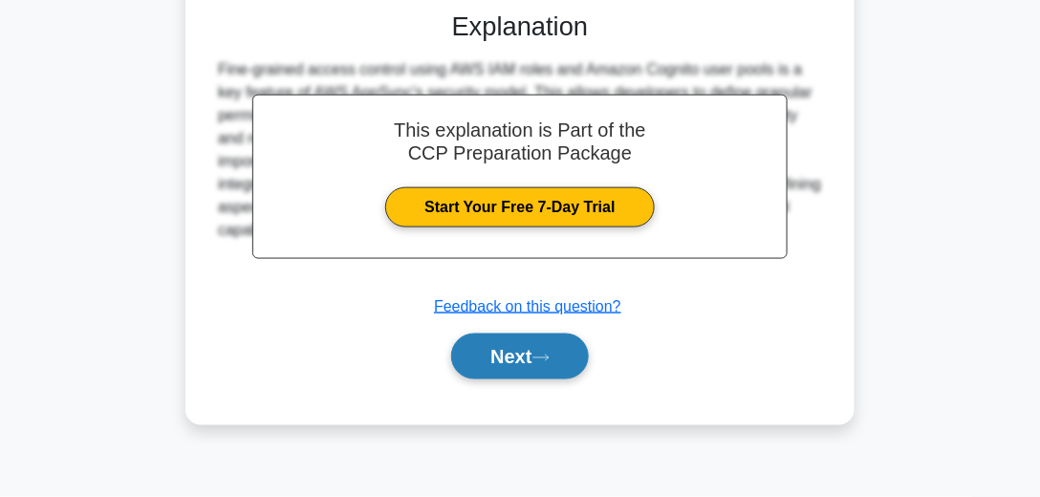
click at [533, 373] on button "Next" at bounding box center [519, 356] width 137 height 46
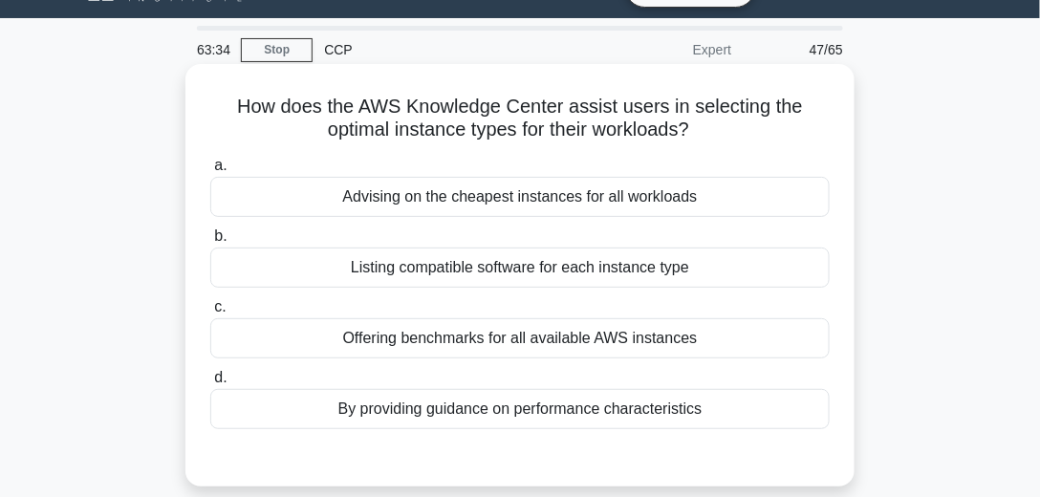
click at [494, 406] on div "By providing guidance on performance characteristics" at bounding box center [519, 409] width 619 height 40
click at [210, 384] on input "d. By providing guidance on performance characteristics" at bounding box center [210, 378] width 0 height 12
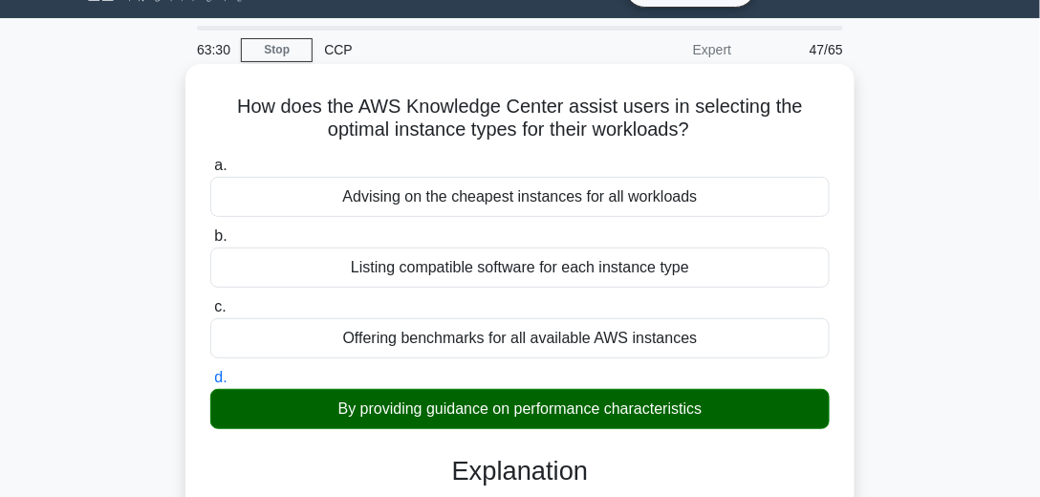
drag, startPoint x: 724, startPoint y: 403, endPoint x: 313, endPoint y: 410, distance: 410.9
click at [313, 410] on div "By providing guidance on performance characteristics" at bounding box center [519, 409] width 619 height 40
copy div "By providing guidance on performance characteristics"
drag, startPoint x: 730, startPoint y: 332, endPoint x: 364, endPoint y: 309, distance: 366.7
click at [364, 309] on label "c. Offering benchmarks for all available AWS instances" at bounding box center [519, 326] width 619 height 63
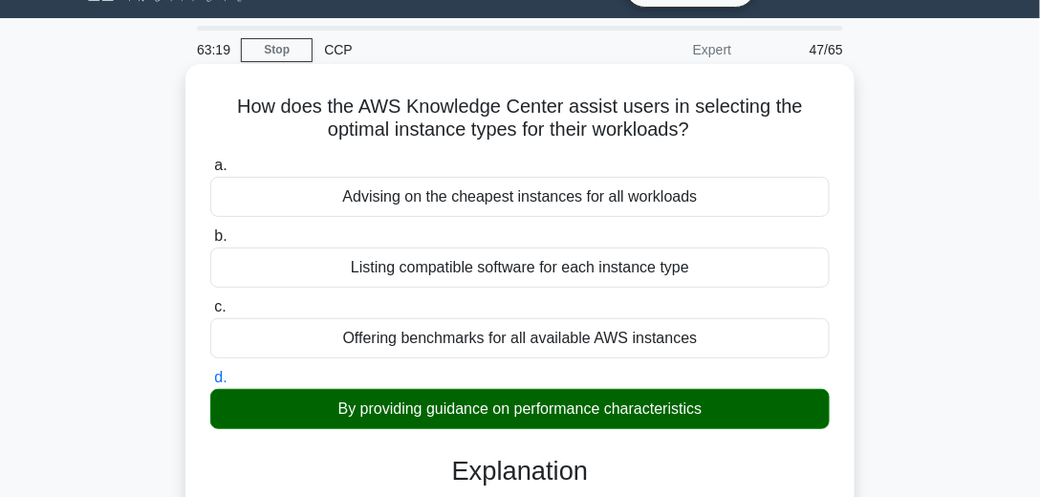
copy label "Offering benchmarks for all available AWS instances"
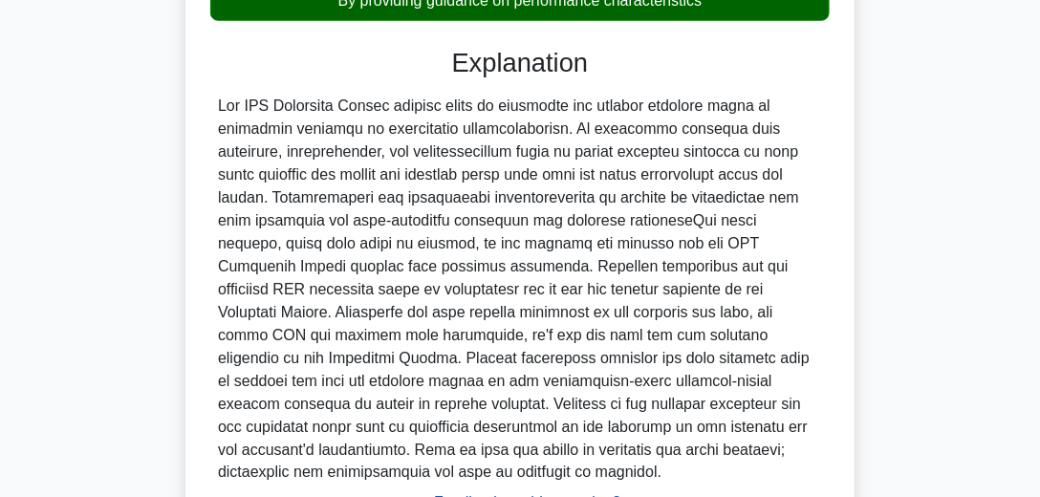
scroll to position [608, 0]
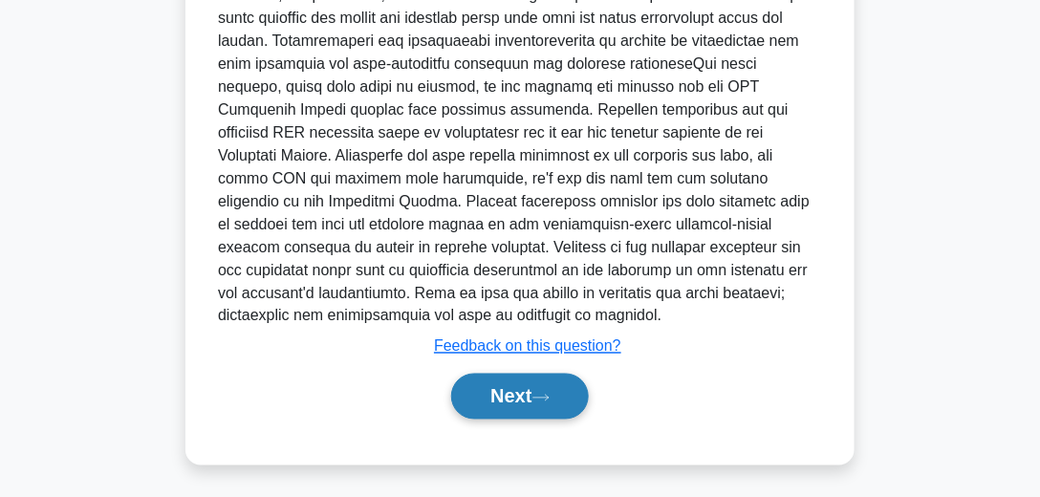
click at [539, 412] on button "Next" at bounding box center [519, 397] width 137 height 46
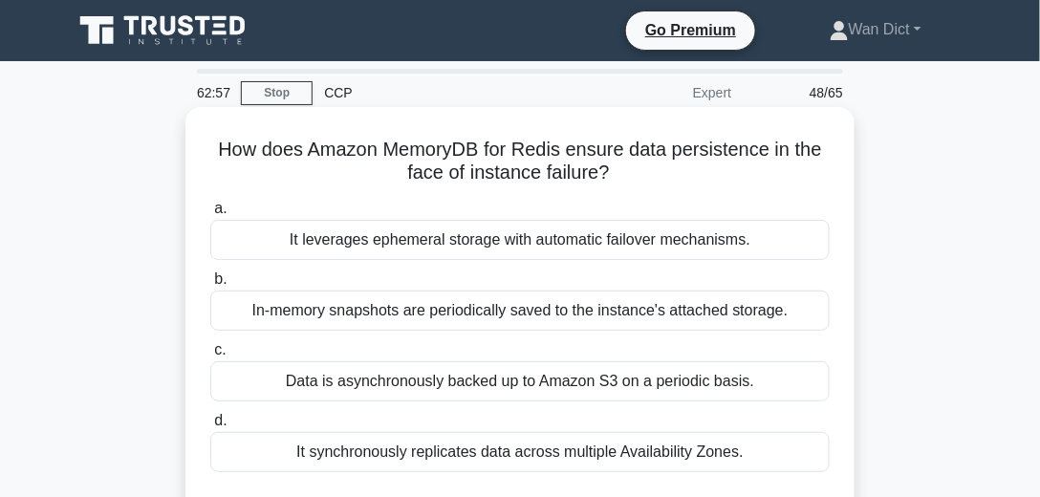
scroll to position [54, 0]
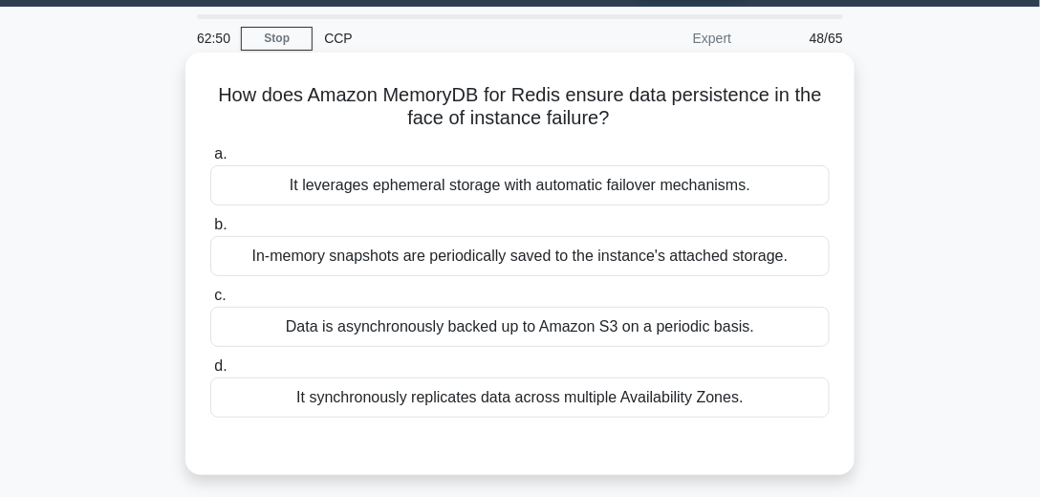
click at [484, 395] on div "It synchronously replicates data across multiple Availability Zones." at bounding box center [519, 397] width 619 height 40
click at [210, 373] on input "d. It synchronously replicates data across multiple Availability Zones." at bounding box center [210, 366] width 0 height 12
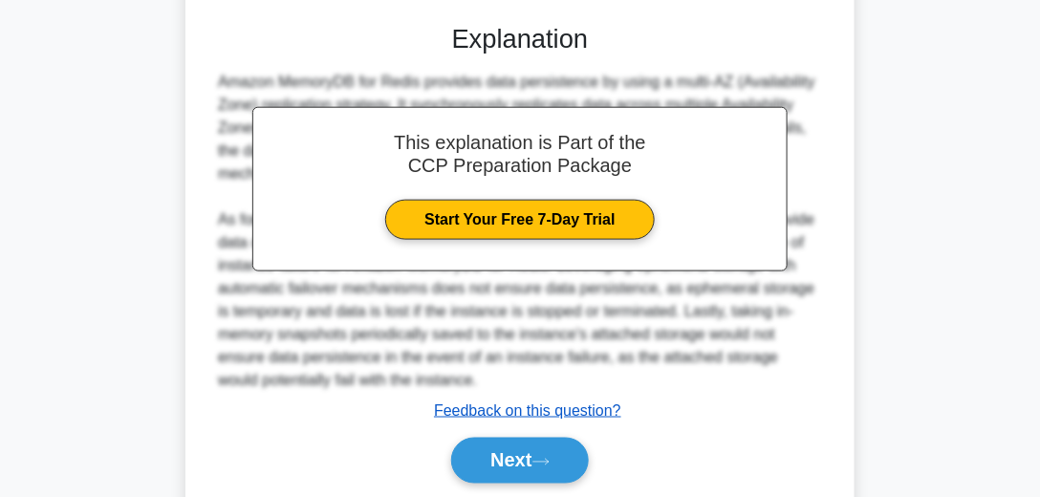
scroll to position [491, 0]
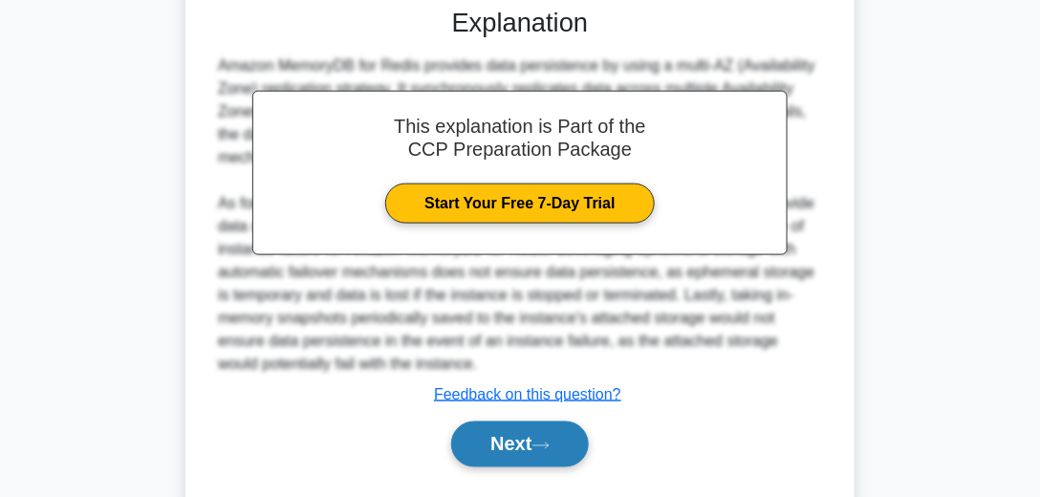
click at [521, 447] on button "Next" at bounding box center [519, 444] width 137 height 46
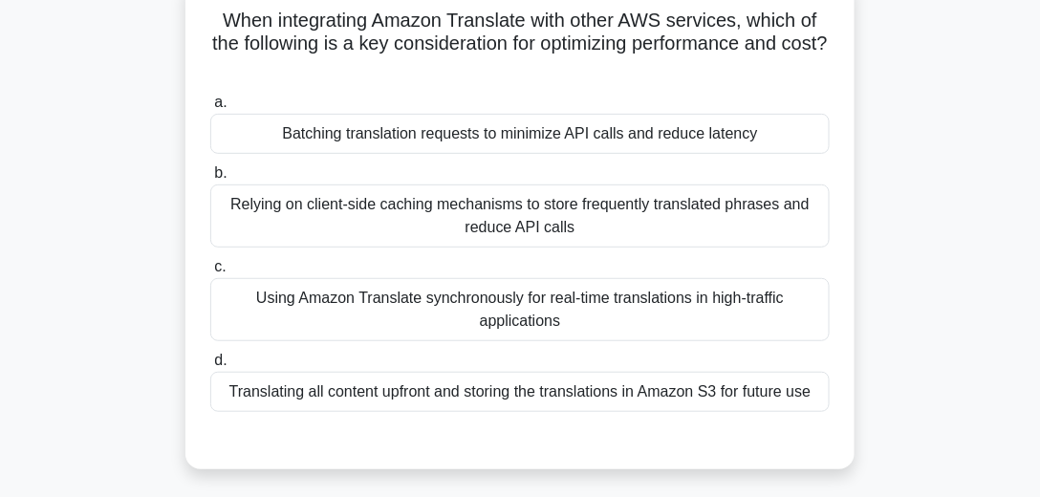
scroll to position [109, 0]
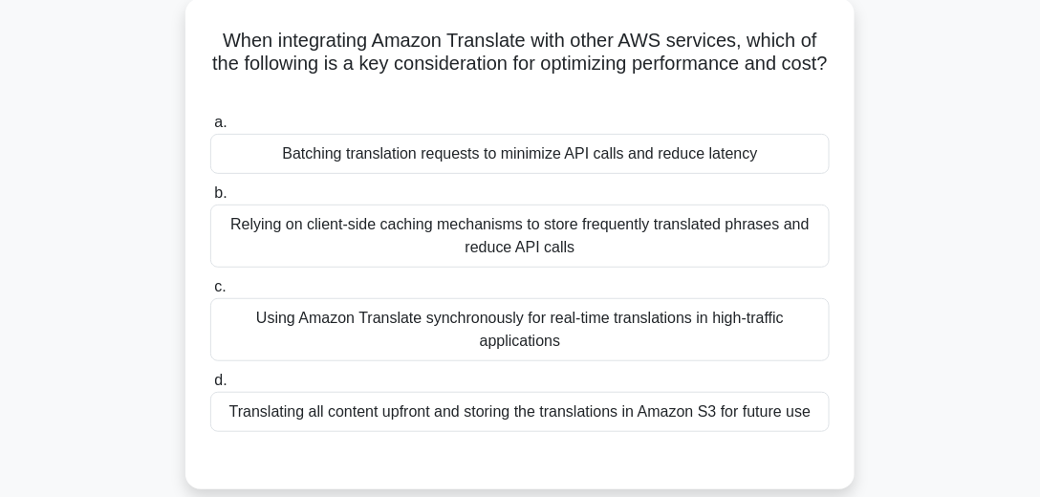
click at [552, 336] on div "Using Amazon Translate synchronously for real-time translations in high-traffic…" at bounding box center [519, 329] width 619 height 63
click at [210, 293] on input "c. Using Amazon Translate synchronously for real-time translations in high-traf…" at bounding box center [210, 287] width 0 height 12
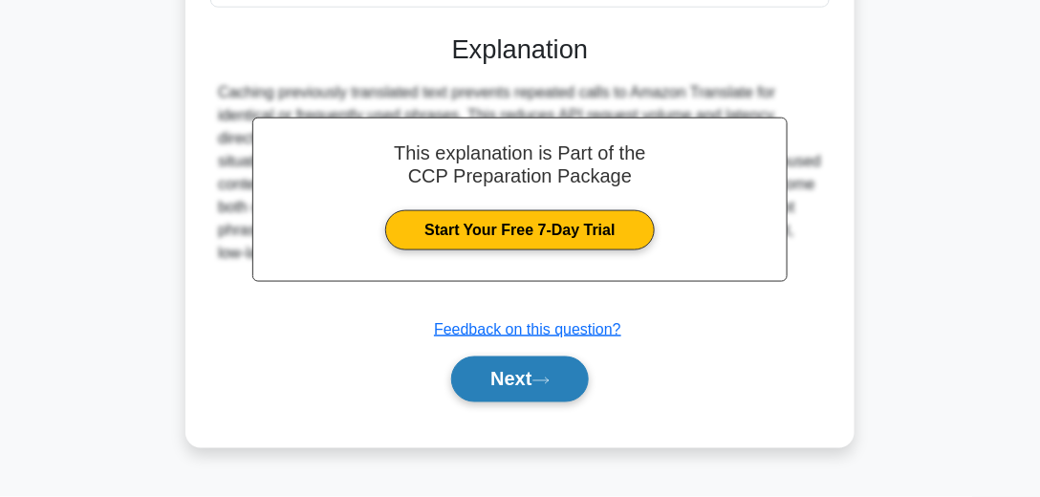
click at [527, 369] on button "Next" at bounding box center [519, 379] width 137 height 46
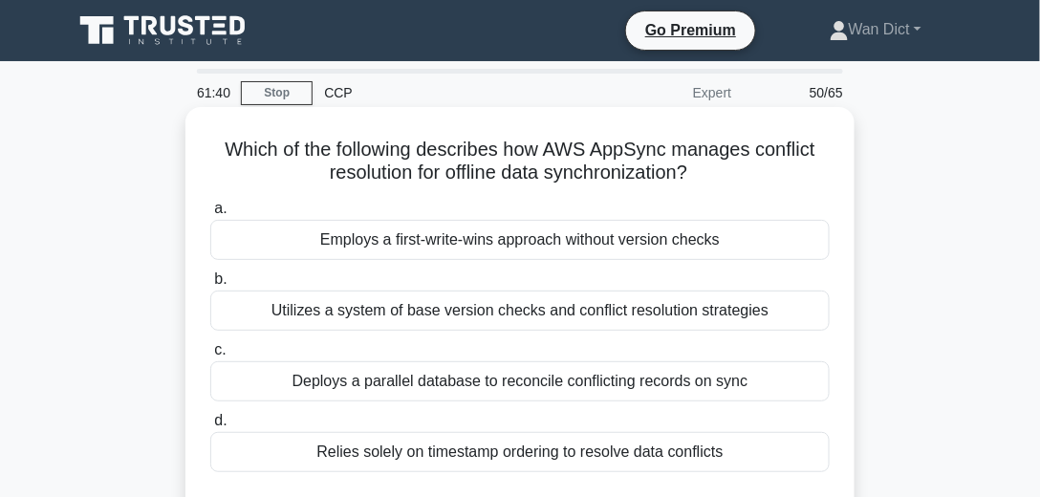
scroll to position [54, 0]
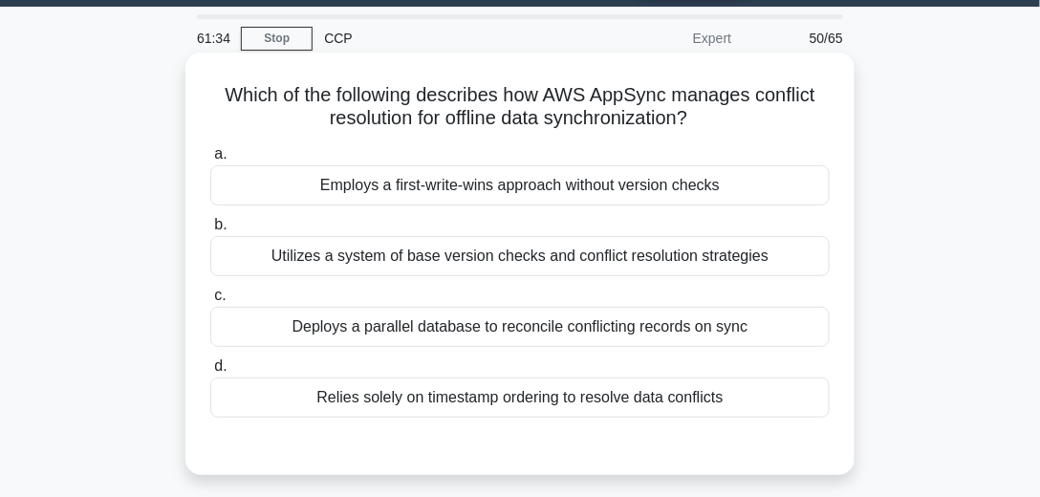
click at [466, 266] on div "Utilizes a system of base version checks and conflict resolution strategies" at bounding box center [519, 256] width 619 height 40
click at [210, 231] on input "b. Utilizes a system of base version checks and conflict resolution strategies" at bounding box center [210, 225] width 0 height 12
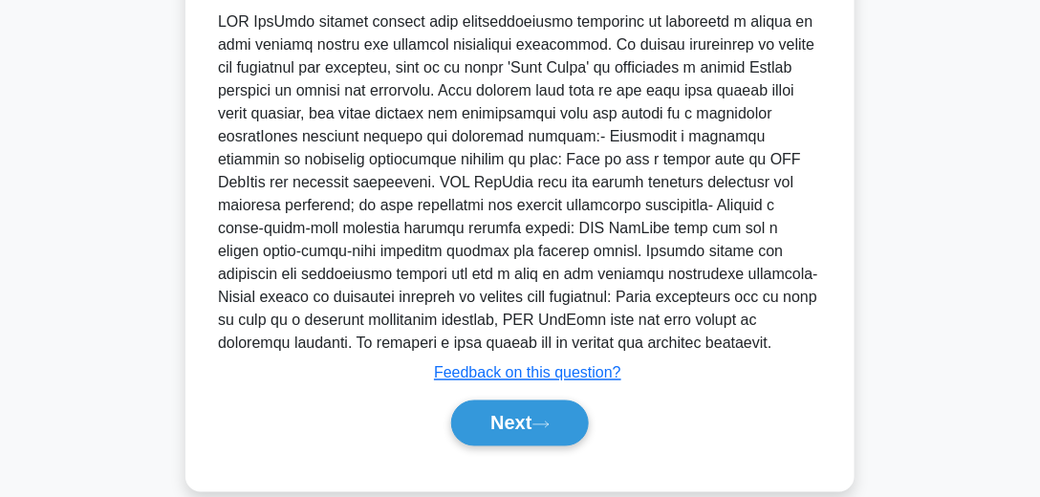
scroll to position [546, 0]
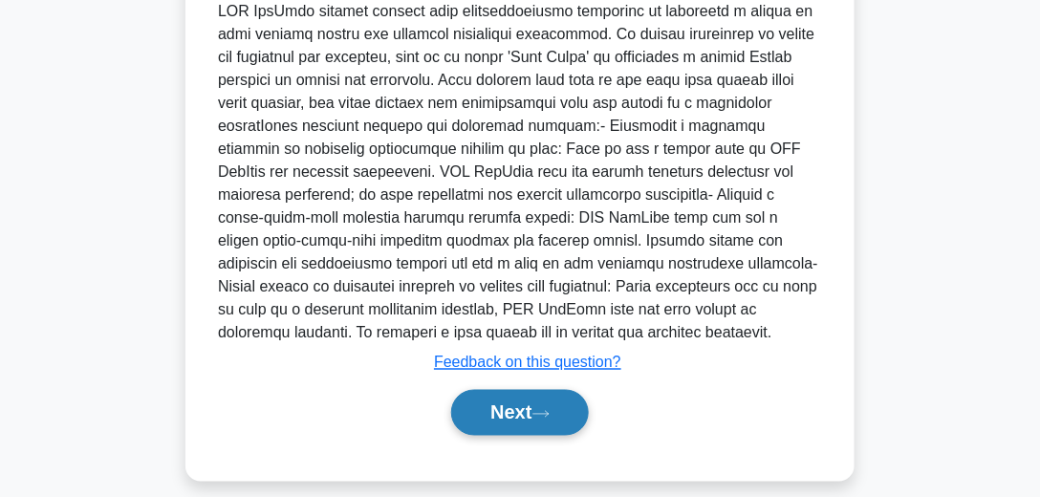
click at [544, 403] on button "Next" at bounding box center [519, 413] width 137 height 46
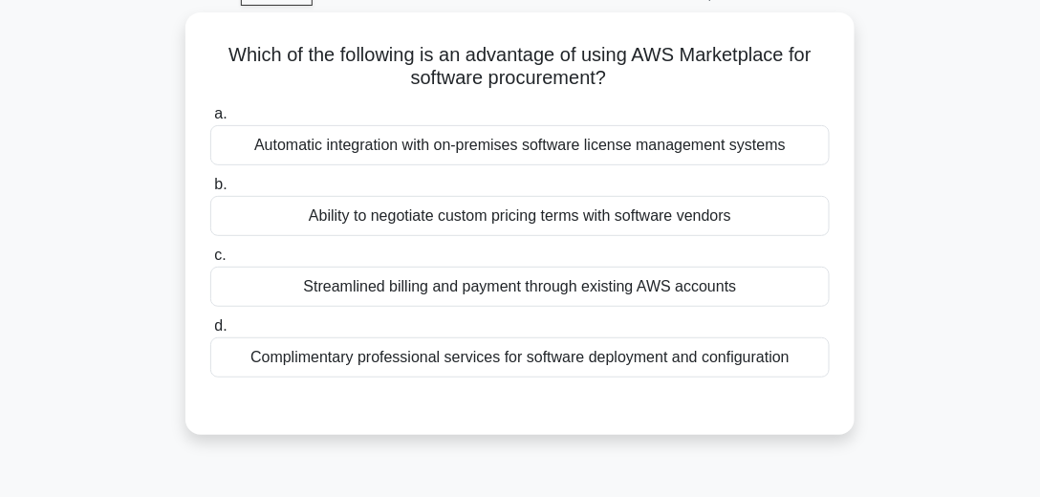
scroll to position [97, 0]
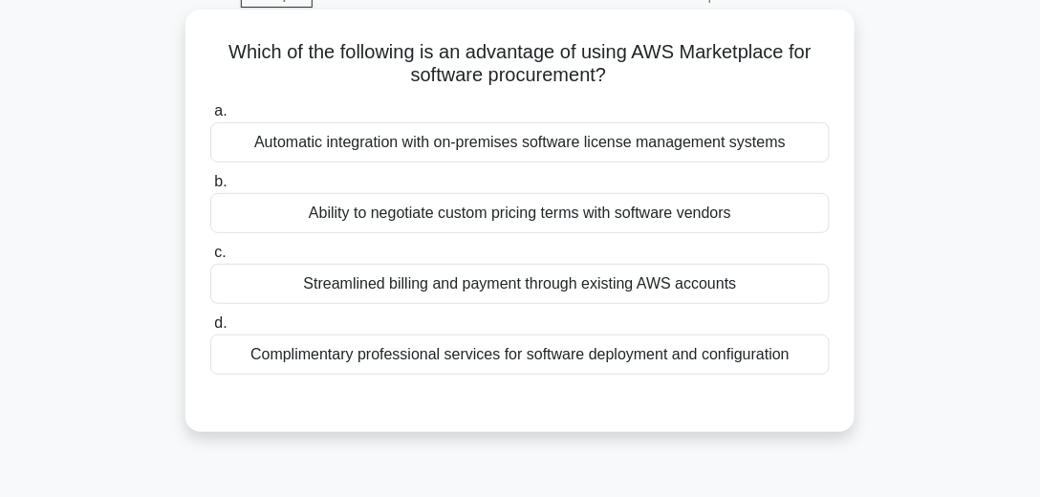
click at [469, 341] on div "Complimentary professional services for software deployment and configuration" at bounding box center [519, 354] width 619 height 40
click at [210, 330] on input "d. Complimentary professional services for software deployment and configuration" at bounding box center [210, 323] width 0 height 12
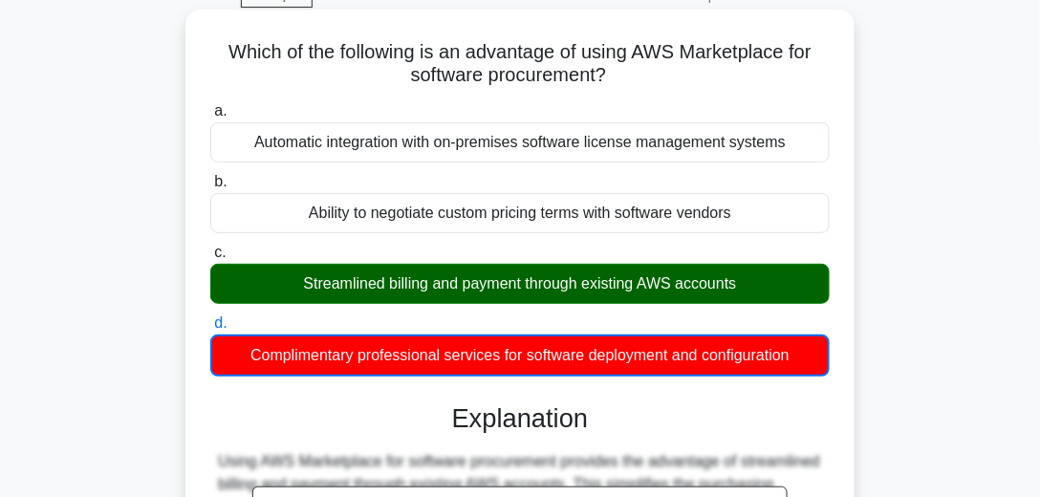
drag, startPoint x: 779, startPoint y: 283, endPoint x: 272, endPoint y: 281, distance: 506.5
click at [272, 281] on div "Streamlined billing and payment through existing AWS accounts" at bounding box center [519, 284] width 619 height 40
copy div "Streamlined billing and payment through existing AWS accounts"
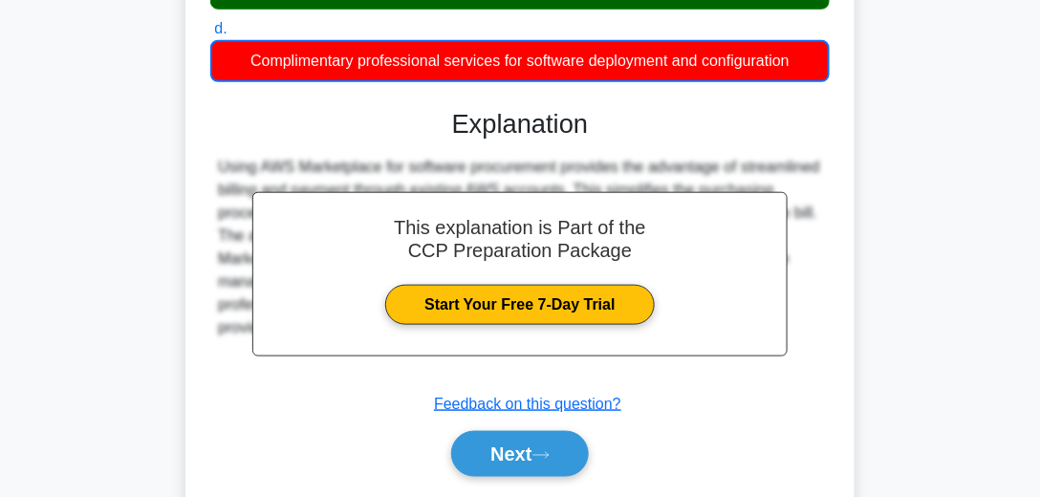
scroll to position [491, 0]
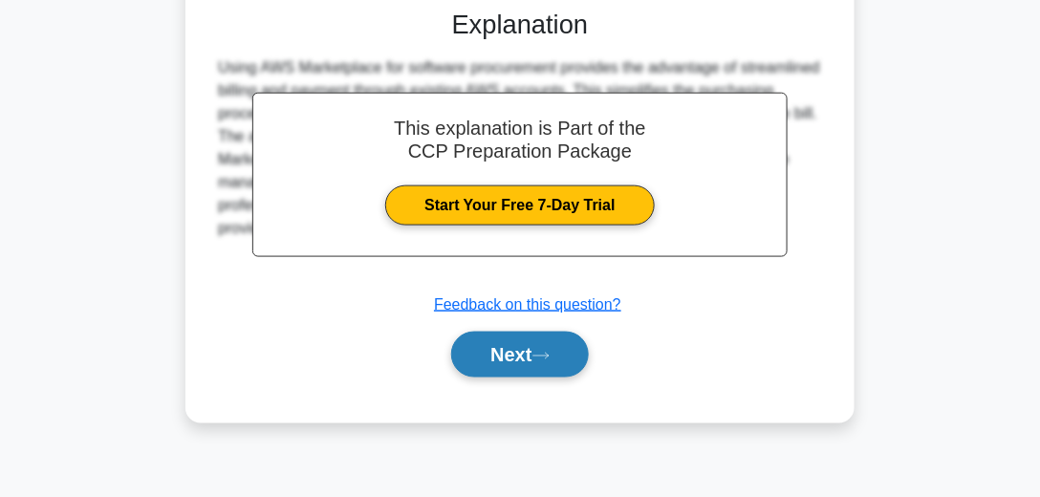
click at [521, 343] on button "Next" at bounding box center [519, 355] width 137 height 46
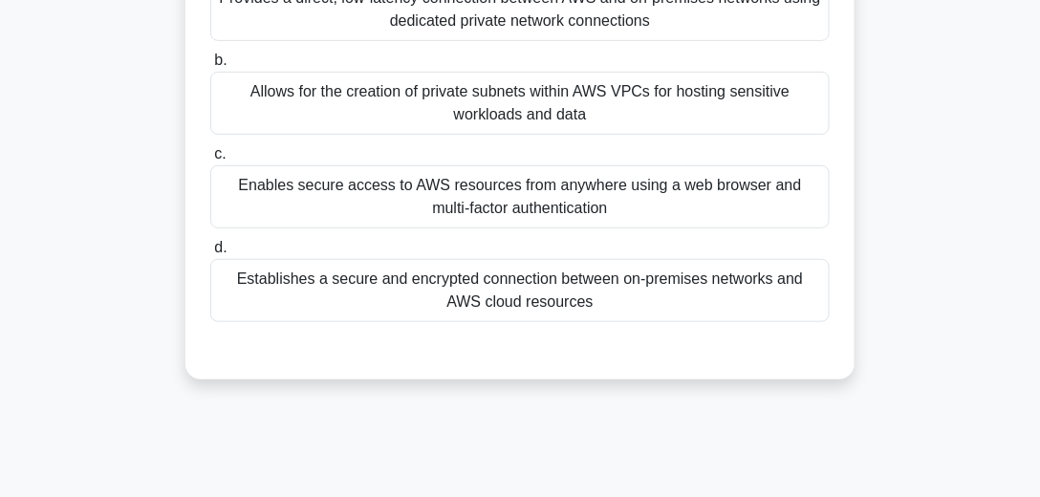
scroll to position [109, 0]
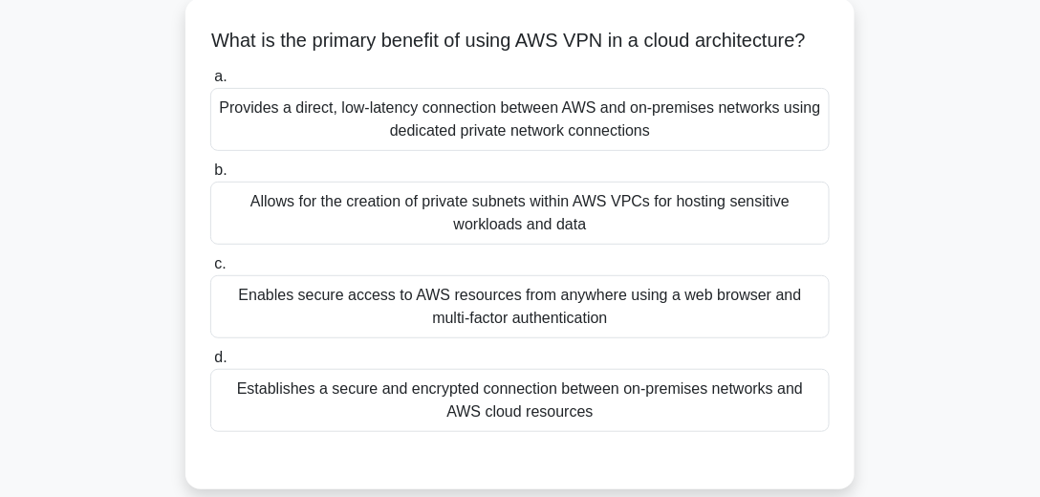
click at [574, 411] on div "Establishes a secure and encrypted connection between on-premises networks and …" at bounding box center [519, 400] width 619 height 63
click at [210, 364] on input "d. Establishes a secure and encrypted connection between on-premises networks a…" at bounding box center [210, 358] width 0 height 12
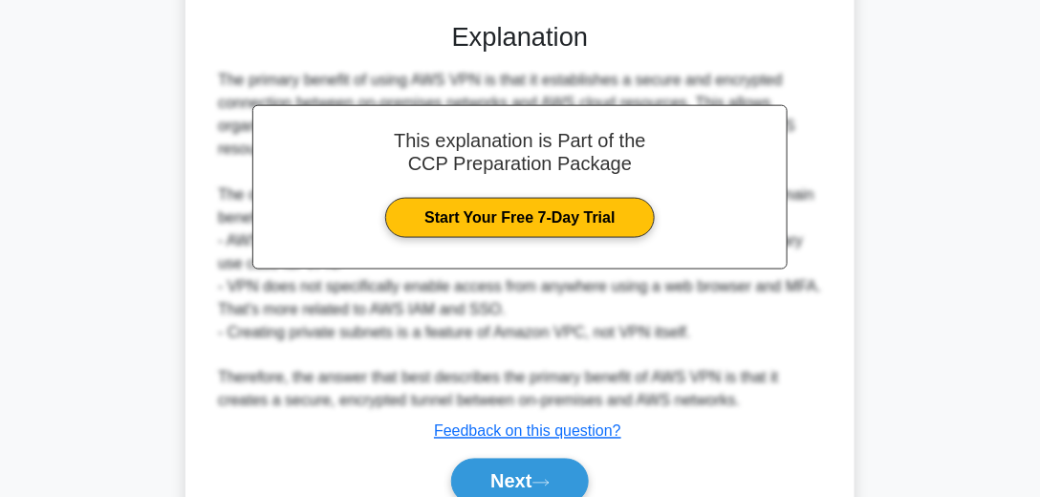
scroll to position [654, 0]
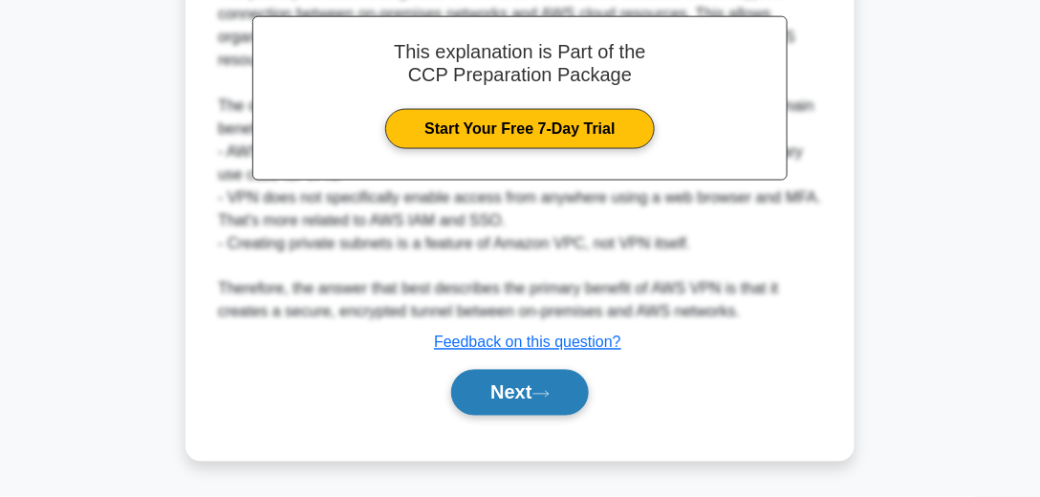
click at [566, 396] on button "Next" at bounding box center [519, 393] width 137 height 46
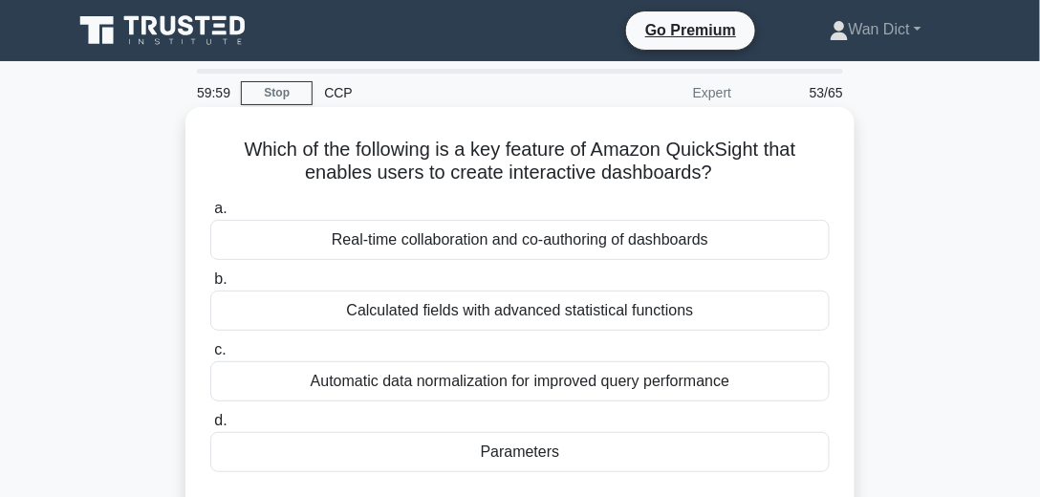
scroll to position [54, 0]
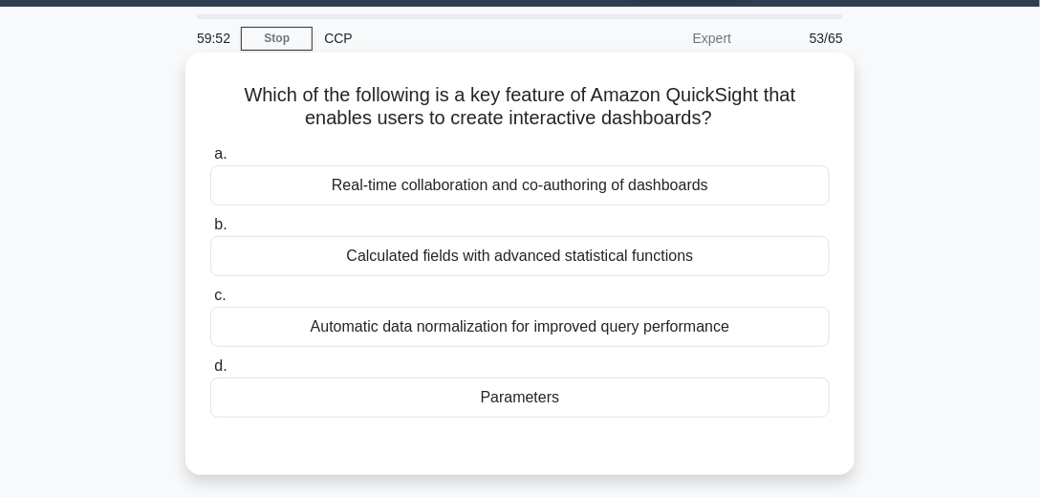
click at [532, 395] on div "Parameters" at bounding box center [519, 397] width 619 height 40
click at [210, 373] on input "d. Parameters" at bounding box center [210, 366] width 0 height 12
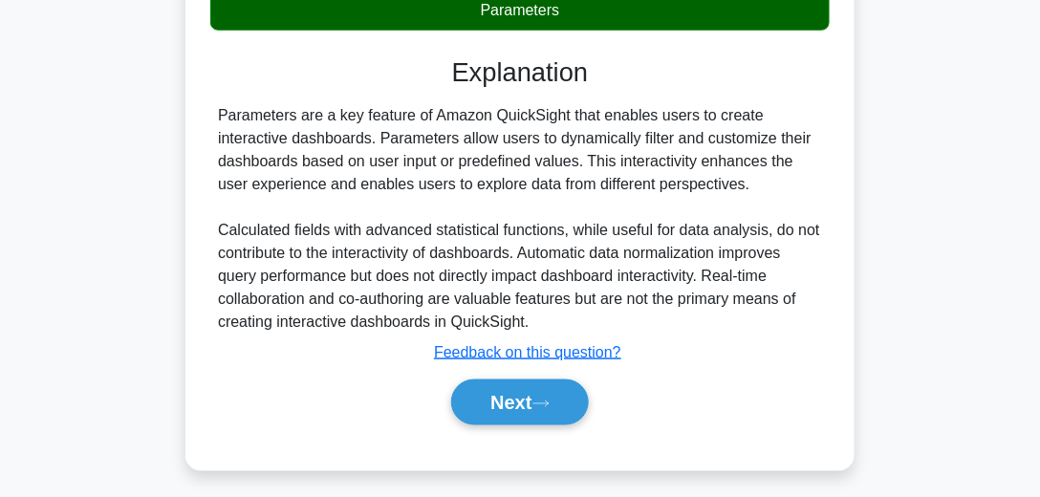
scroll to position [535, 0]
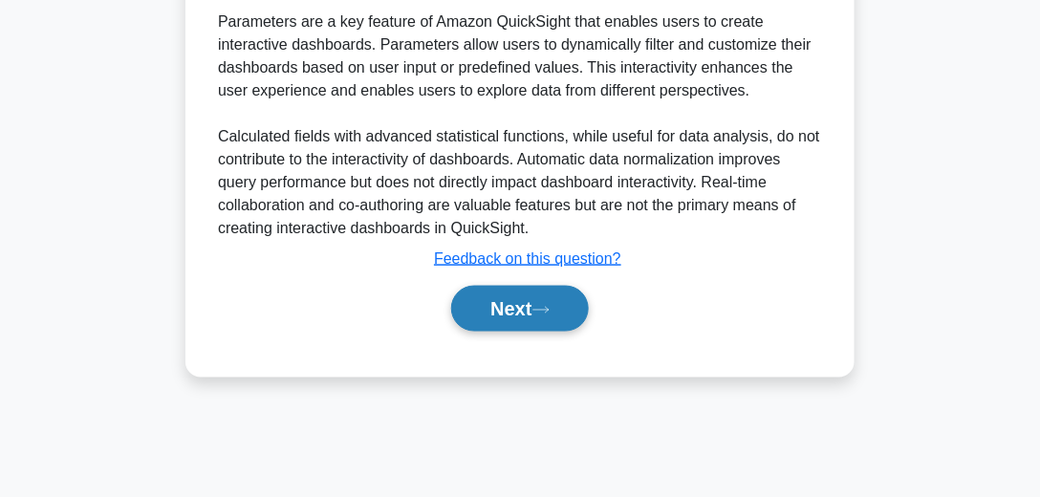
click at [562, 300] on button "Next" at bounding box center [519, 309] width 137 height 46
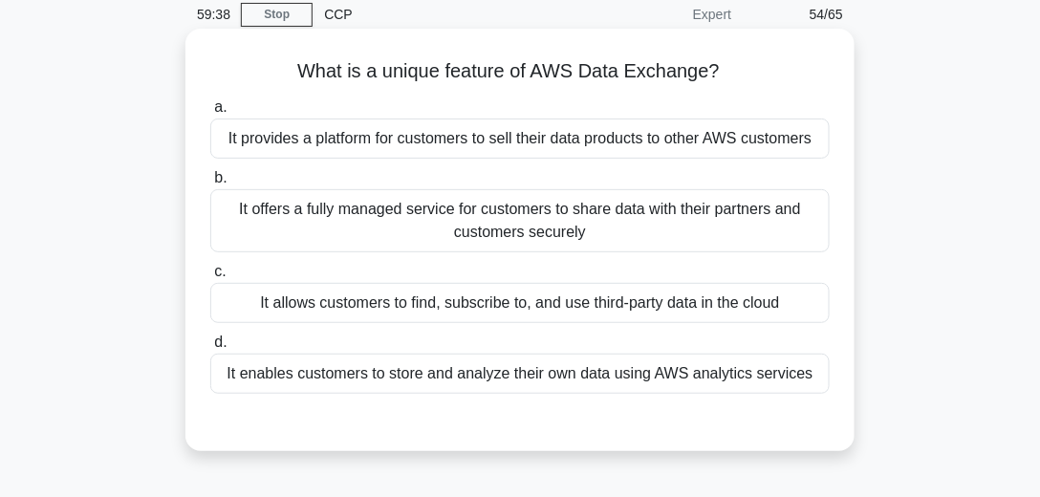
scroll to position [97, 0]
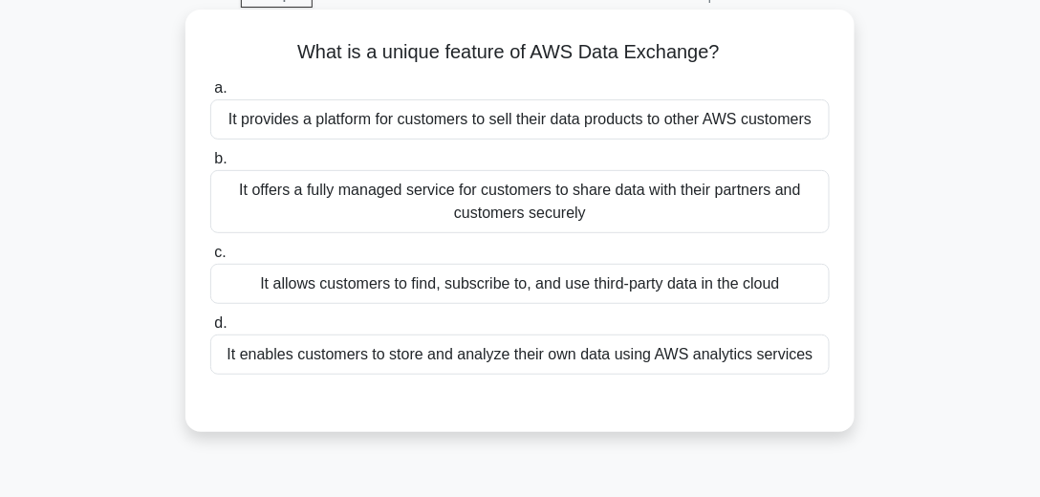
click at [517, 204] on div "It offers a fully managed service for customers to share data with their partne…" at bounding box center [519, 201] width 619 height 63
click at [210, 165] on input "b. It offers a fully managed service for customers to share data with their par…" at bounding box center [210, 159] width 0 height 12
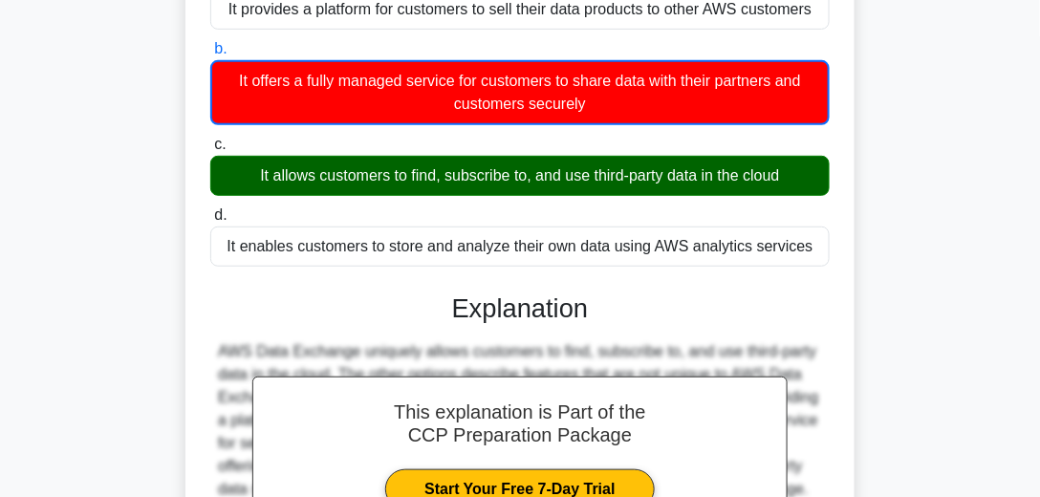
scroll to position [0, 0]
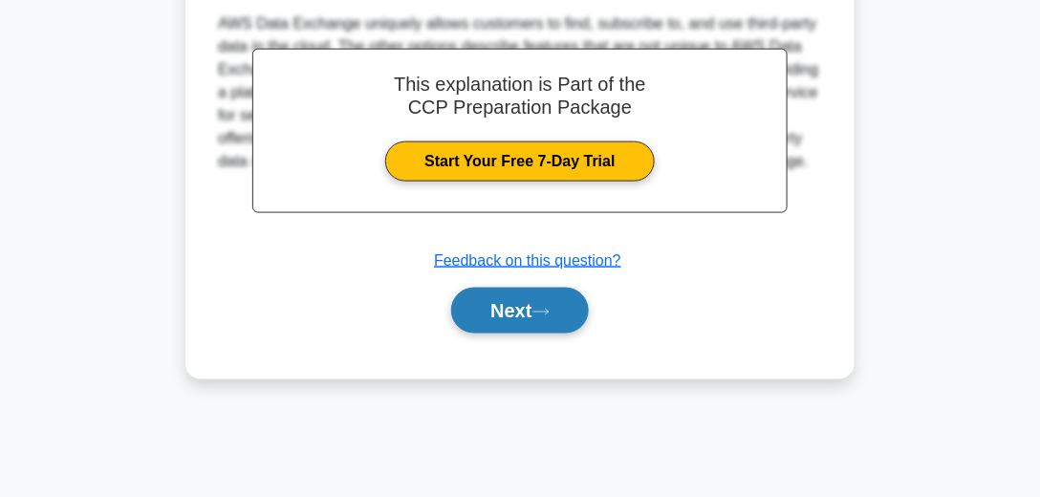
click at [474, 298] on button "Next" at bounding box center [519, 311] width 137 height 46
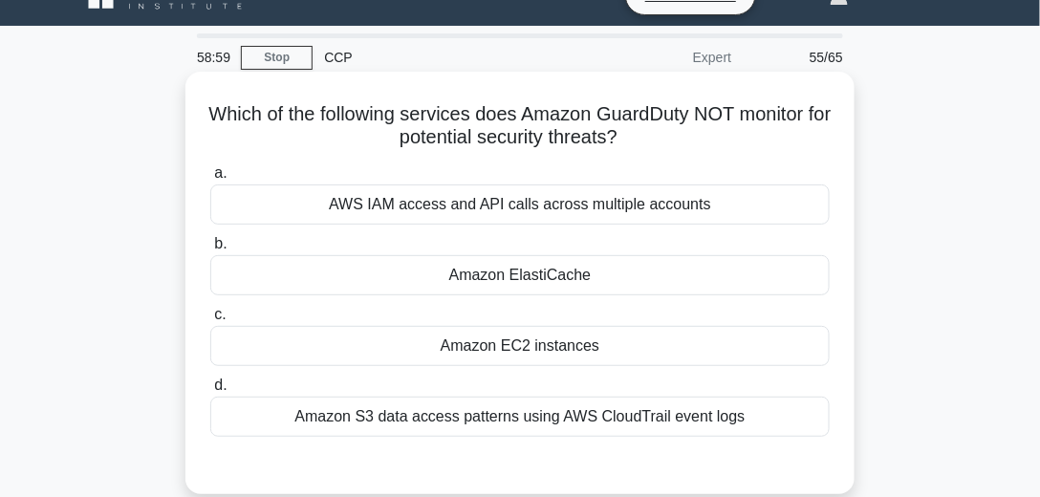
scroll to position [54, 0]
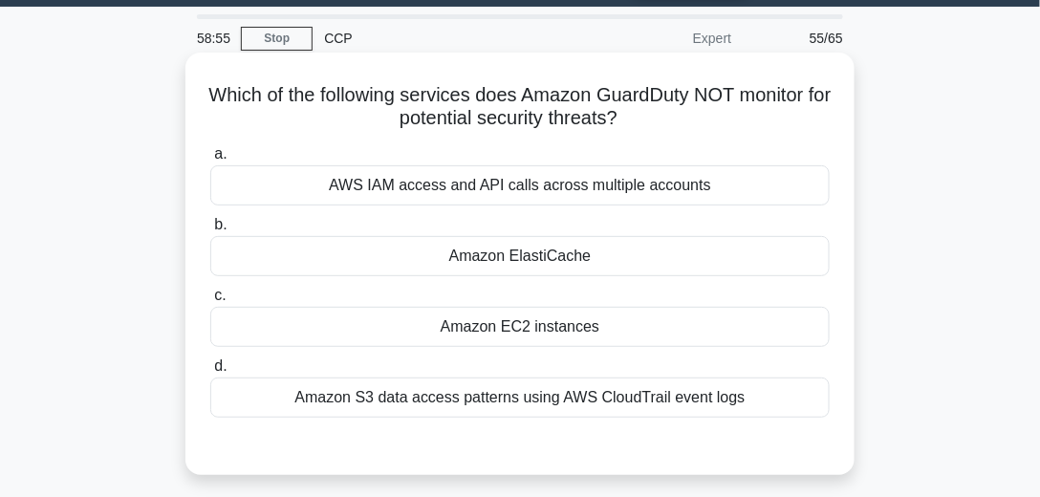
click at [501, 250] on div "Amazon ElastiCache" at bounding box center [519, 256] width 619 height 40
click at [210, 231] on input "b. Amazon ElastiCache" at bounding box center [210, 225] width 0 height 12
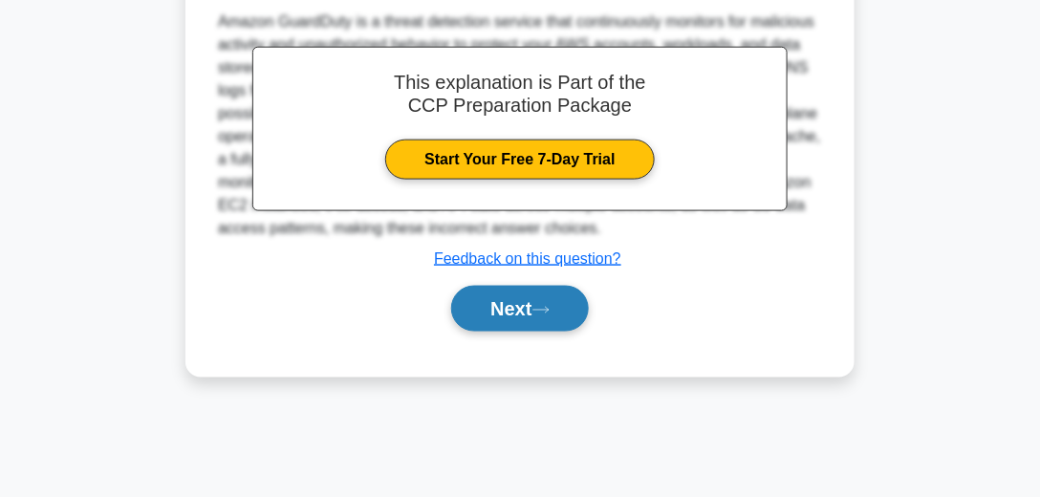
click at [526, 312] on button "Next" at bounding box center [519, 309] width 137 height 46
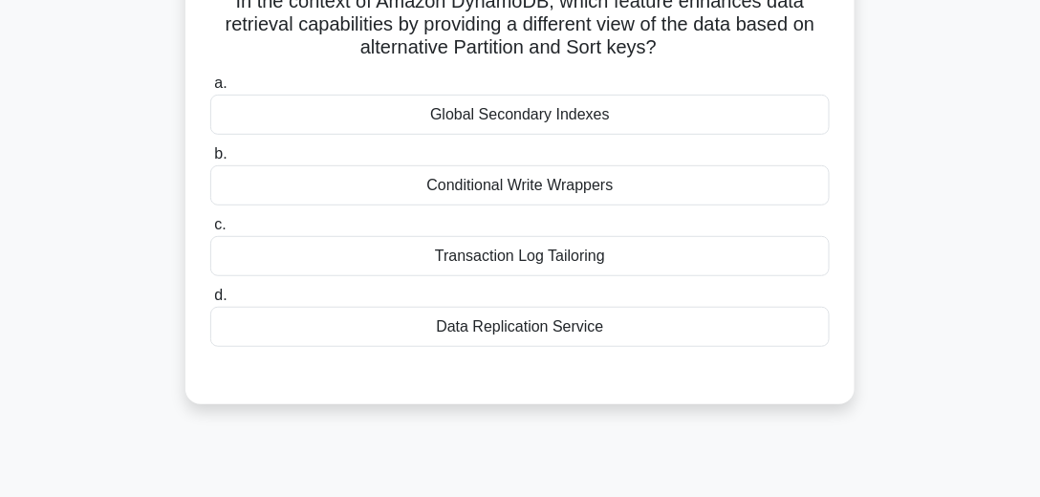
scroll to position [97, 0]
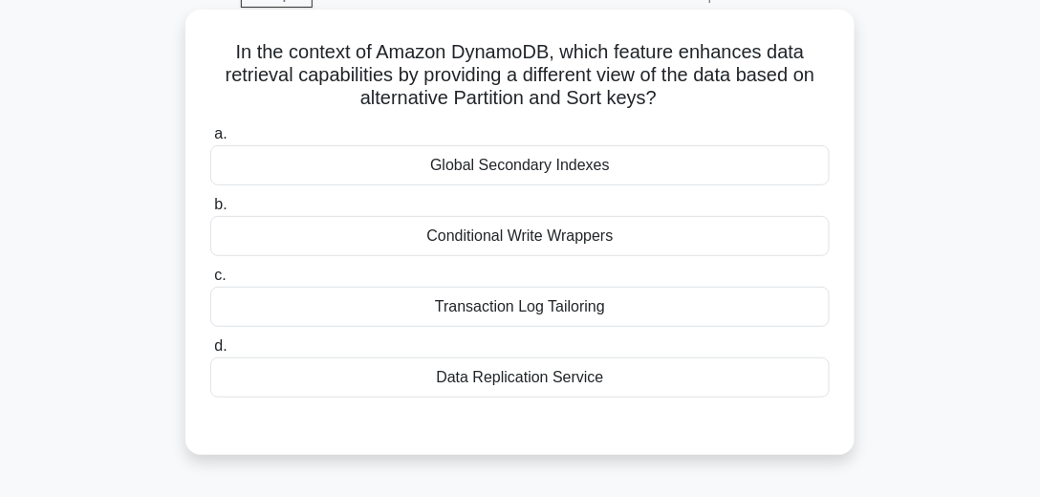
click at [571, 168] on div "Global Secondary Indexes" at bounding box center [519, 165] width 619 height 40
click at [210, 140] on input "a. Global Secondary Indexes" at bounding box center [210, 134] width 0 height 12
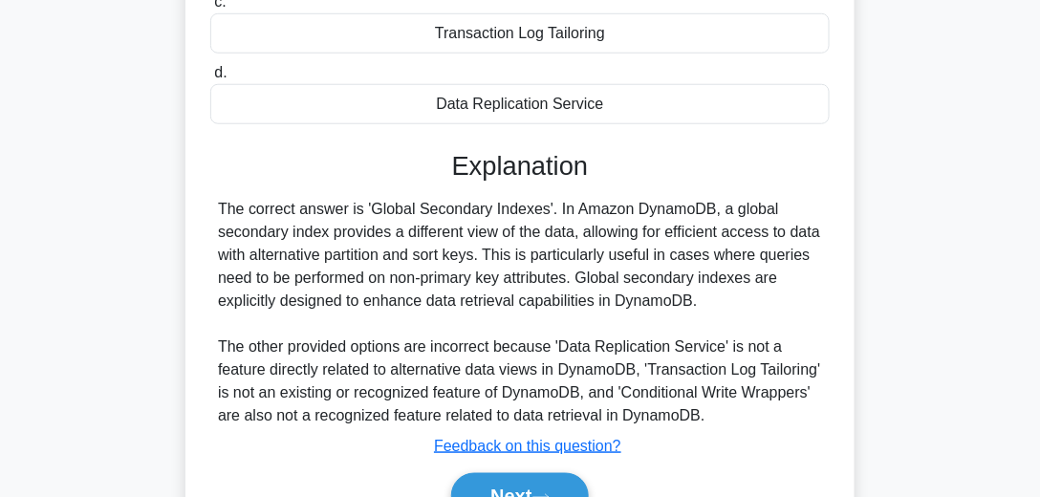
scroll to position [535, 0]
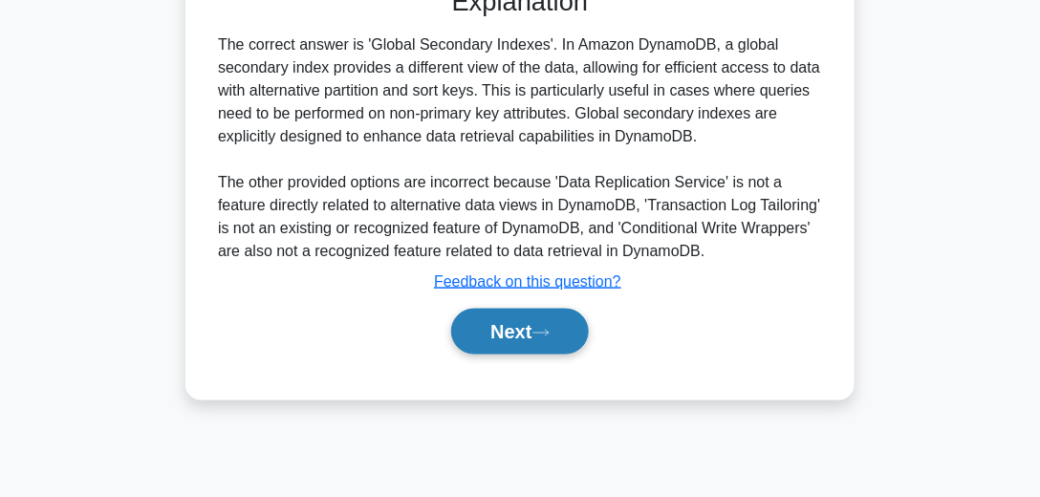
click at [548, 331] on icon at bounding box center [540, 334] width 15 height 6
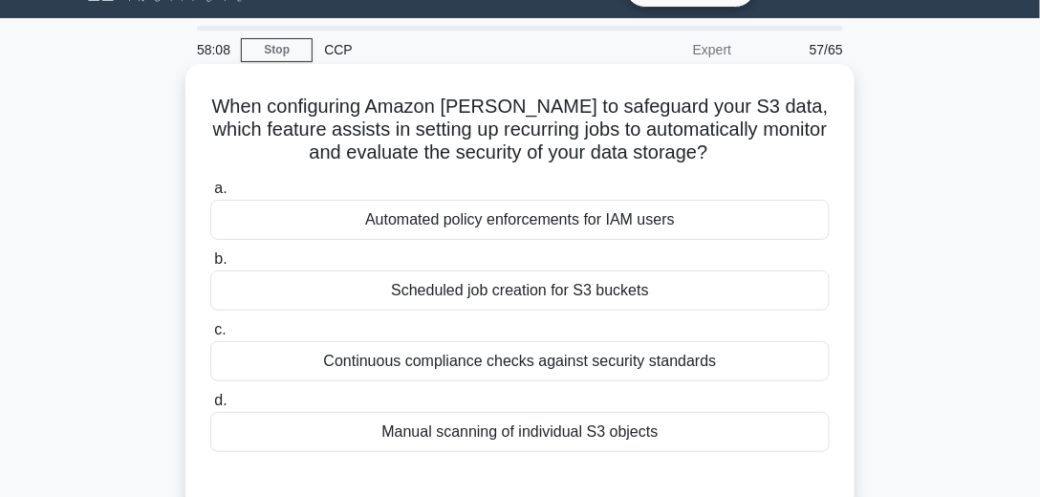
scroll to position [97, 0]
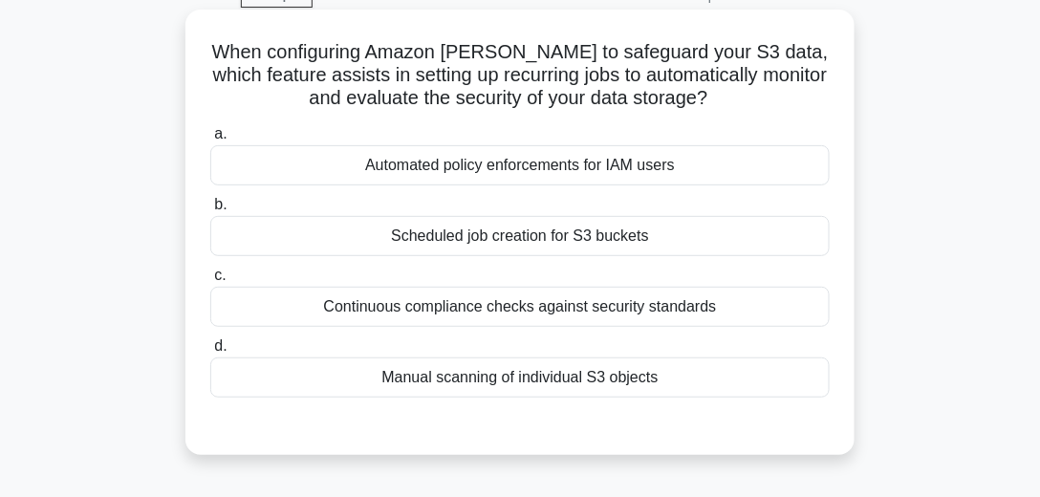
click at [609, 307] on div "Continuous compliance checks against security standards" at bounding box center [519, 307] width 619 height 40
click at [210, 282] on input "c. Continuous compliance checks against security standards" at bounding box center [210, 275] width 0 height 12
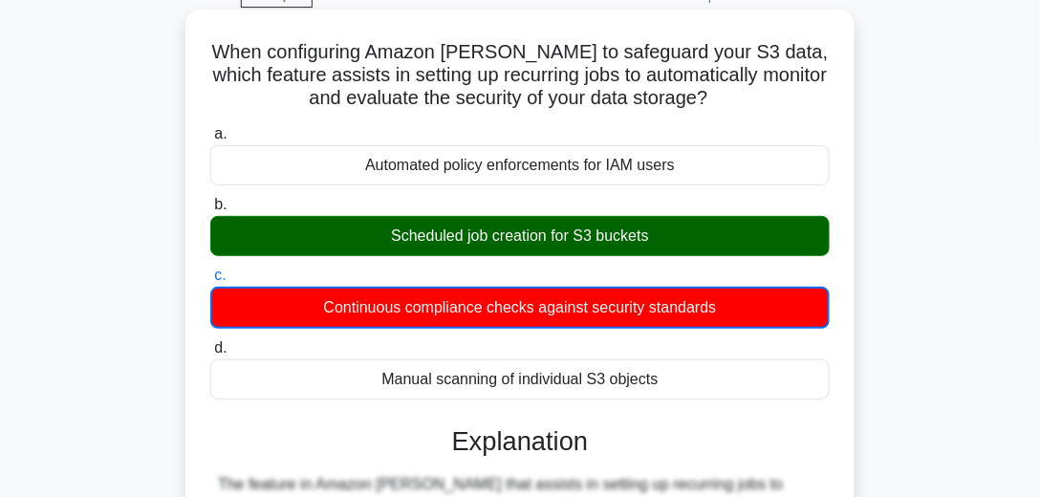
click at [591, 240] on div "Scheduled job creation for S3 buckets" at bounding box center [519, 236] width 619 height 40
click at [210, 211] on input "b. Scheduled job creation for S3 buckets" at bounding box center [210, 205] width 0 height 12
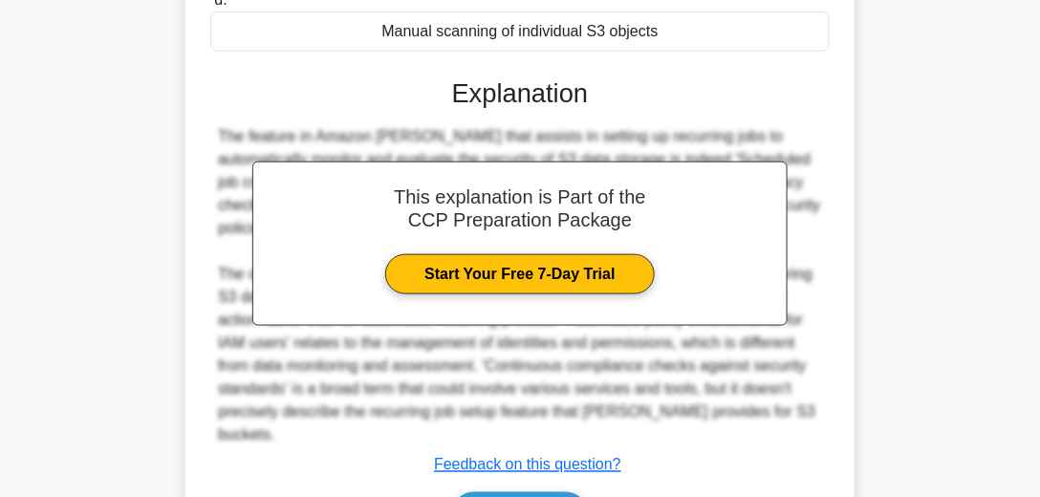
scroll to position [539, 0]
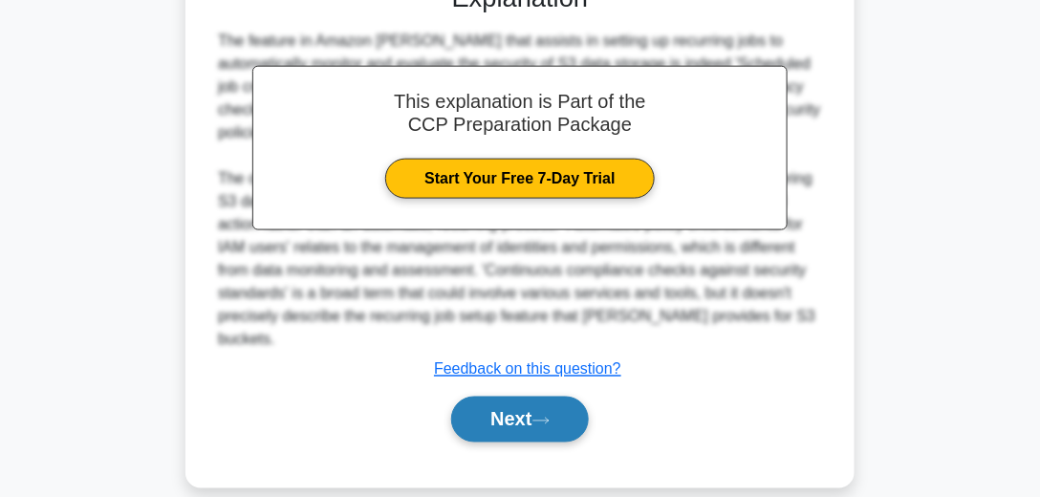
click at [558, 397] on button "Next" at bounding box center [519, 420] width 137 height 46
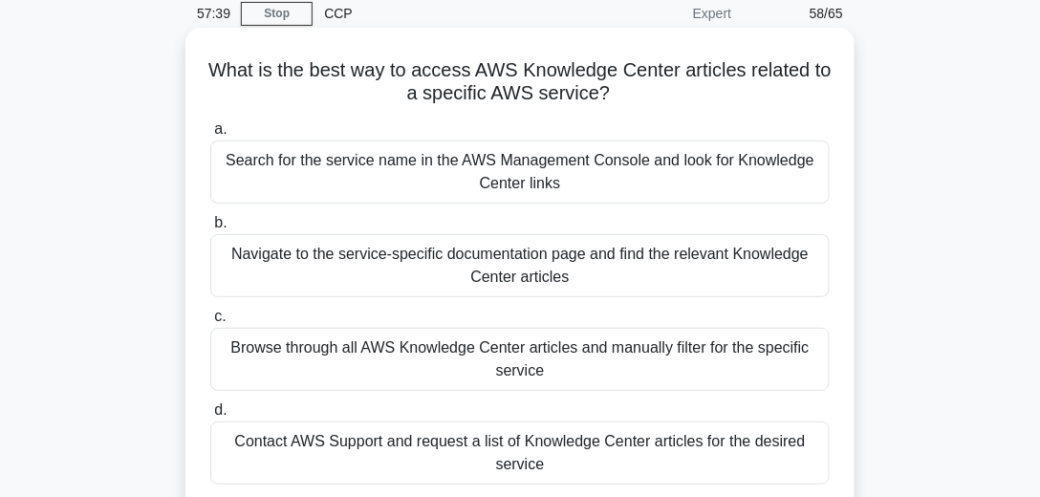
scroll to position [98, 0]
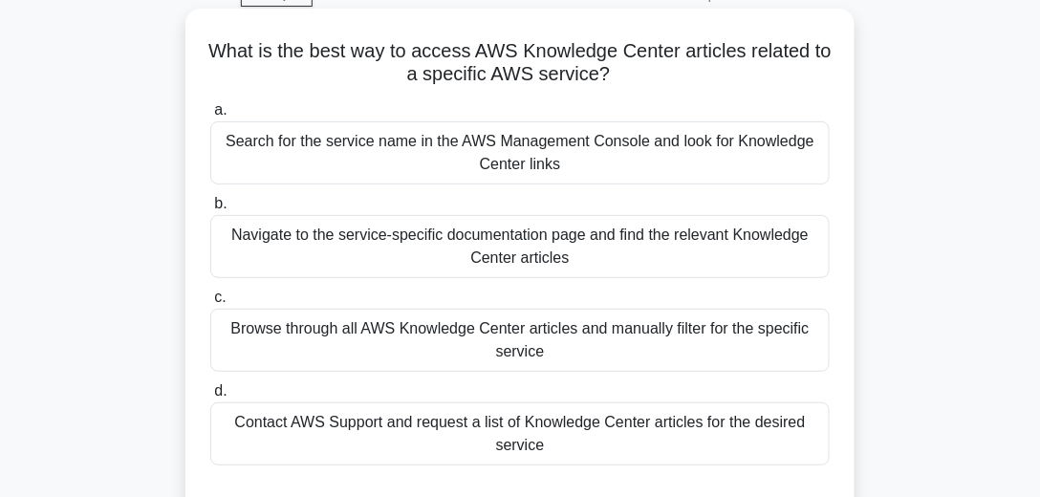
click at [574, 231] on div "Navigate to the service-specific documentation page and find the relevant Knowl…" at bounding box center [519, 246] width 619 height 63
click at [210, 210] on input "b. Navigate to the service-specific documentation page and find the relevant Kn…" at bounding box center [210, 204] width 0 height 12
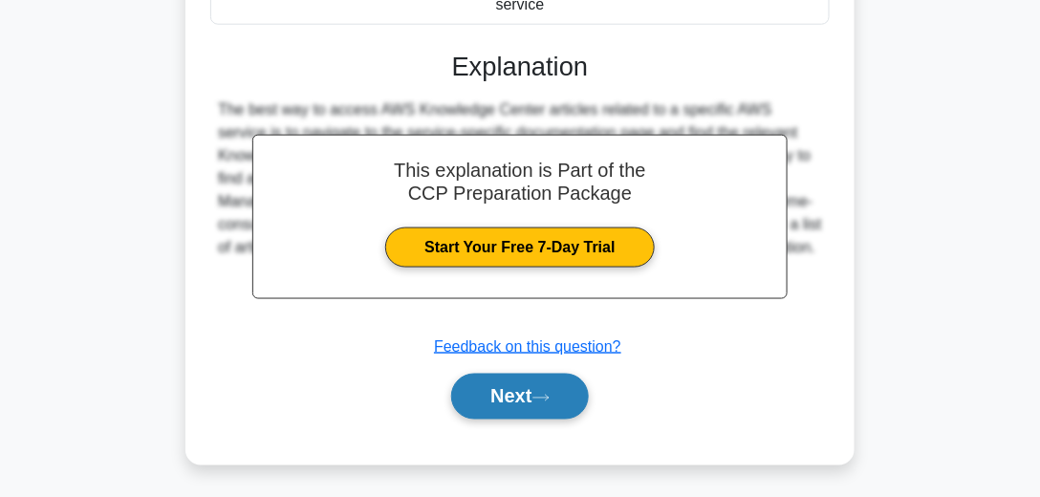
click at [539, 378] on button "Next" at bounding box center [519, 397] width 137 height 46
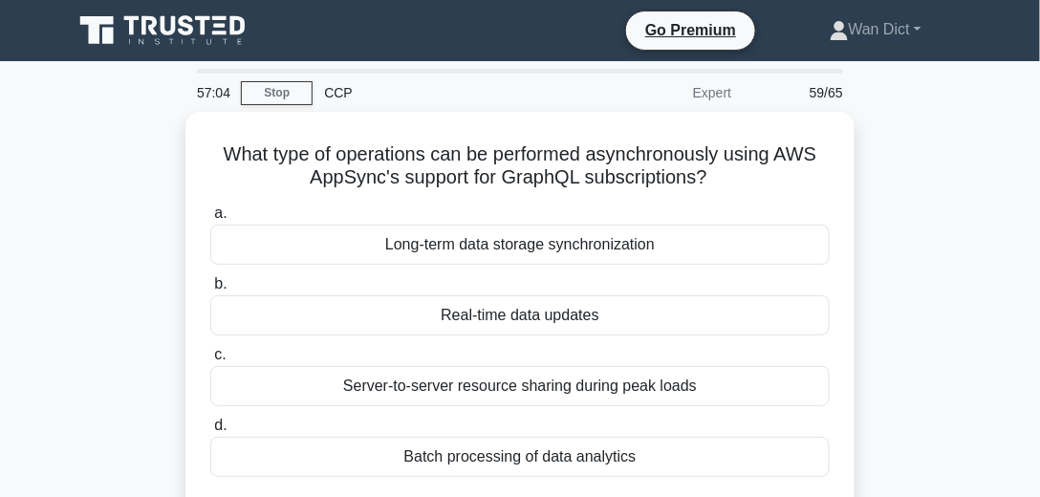
scroll to position [54, 0]
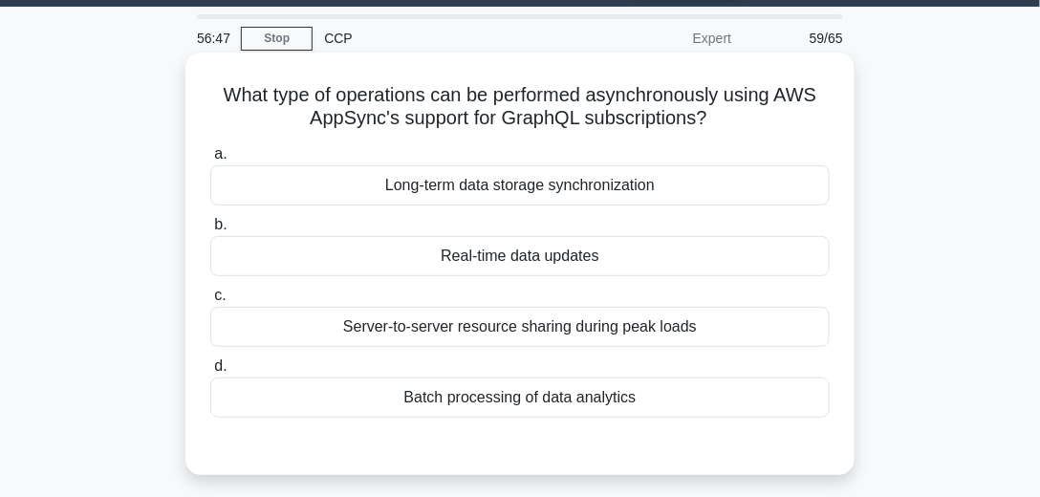
click at [675, 99] on h5 "What type of operations can be performed asynchronously using AWS AppSync's sup…" at bounding box center [519, 107] width 623 height 48
copy h5 "asynchronously"
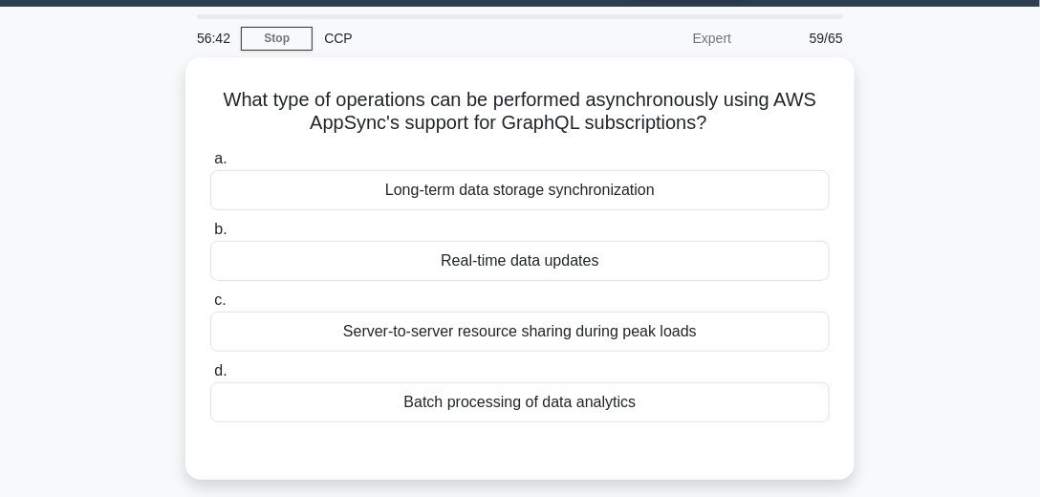
click at [935, 245] on div "What type of operations can be performed asynchronously using AWS AppSync's sup…" at bounding box center [519, 279] width 917 height 445
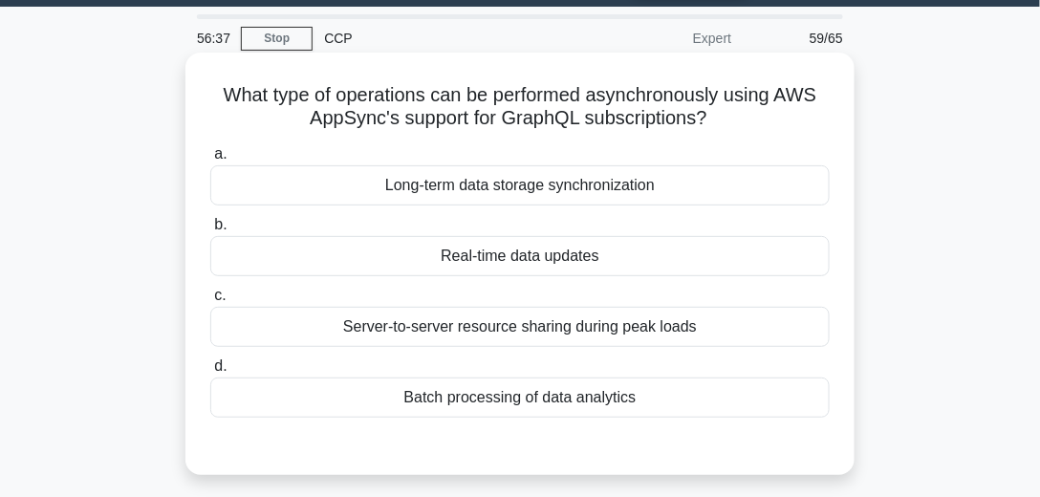
click at [633, 276] on div "a. Long-term data storage synchronization b. Real-time data updates c. d." at bounding box center [520, 280] width 642 height 283
click at [633, 272] on div "Real-time data updates" at bounding box center [519, 256] width 619 height 40
click at [210, 231] on input "b. Real-time data updates" at bounding box center [210, 225] width 0 height 12
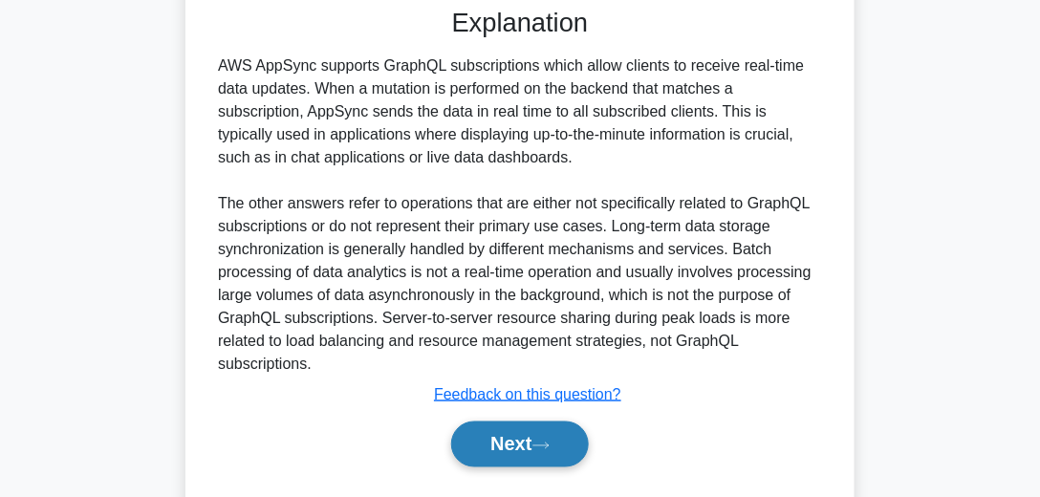
click at [535, 433] on button "Next" at bounding box center [519, 444] width 137 height 46
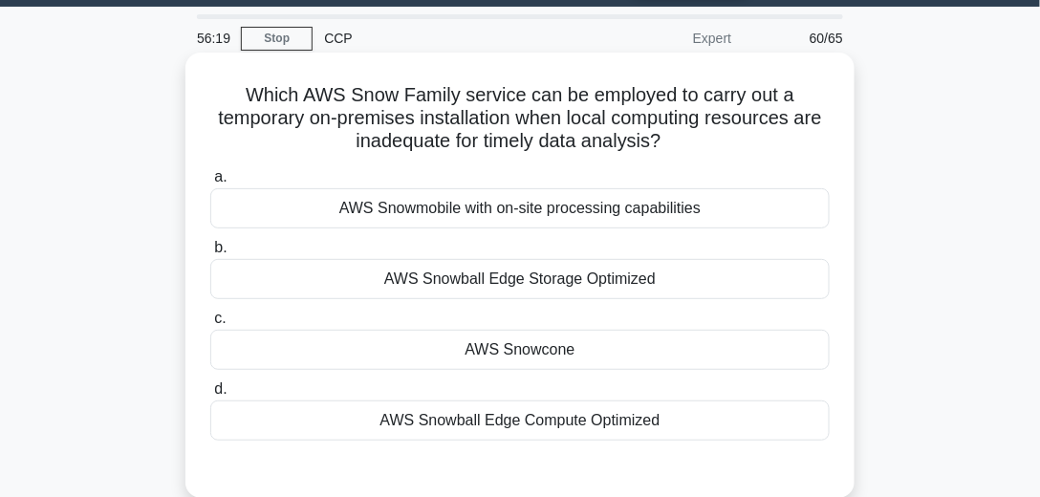
click at [579, 341] on div "AWS Snowcone" at bounding box center [519, 350] width 619 height 40
click at [210, 325] on input "c. AWS Snowcone" at bounding box center [210, 318] width 0 height 12
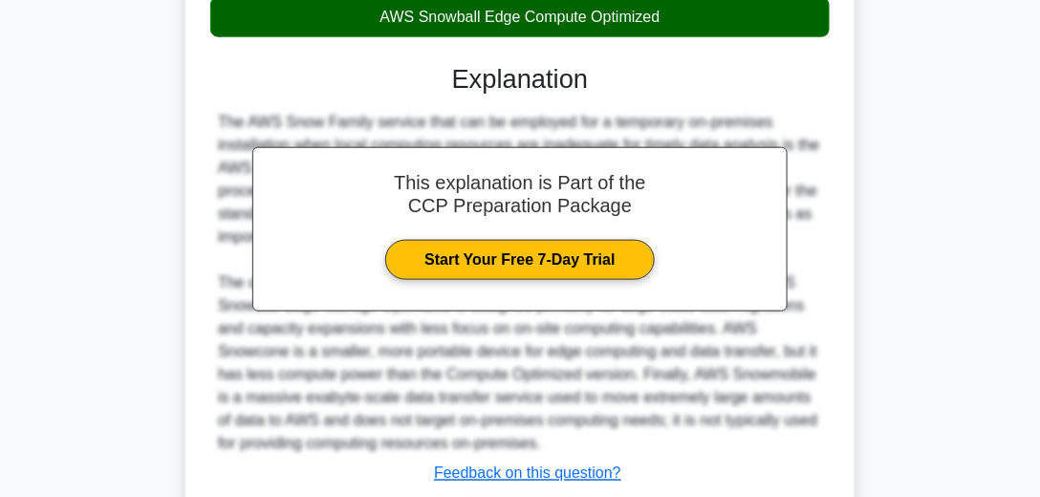
scroll to position [587, 0]
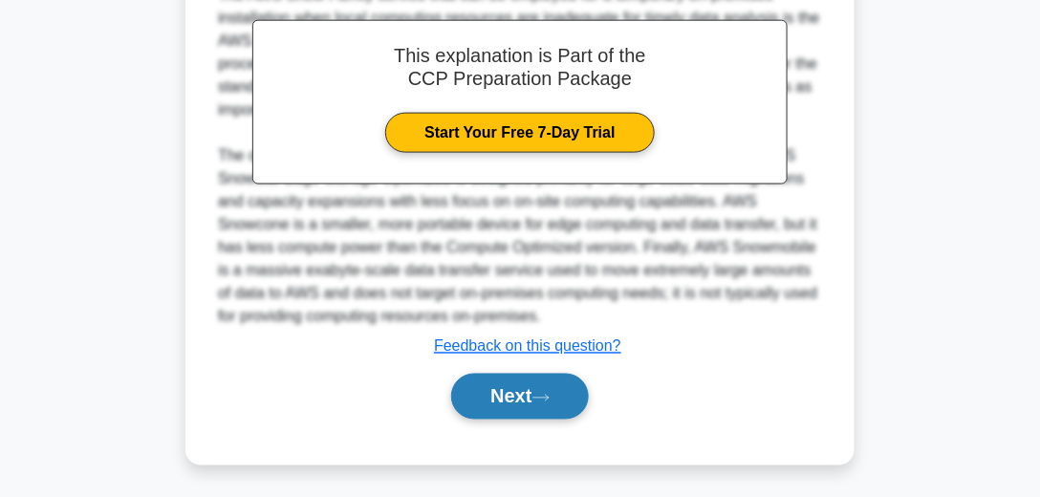
click at [577, 399] on button "Next" at bounding box center [519, 397] width 137 height 46
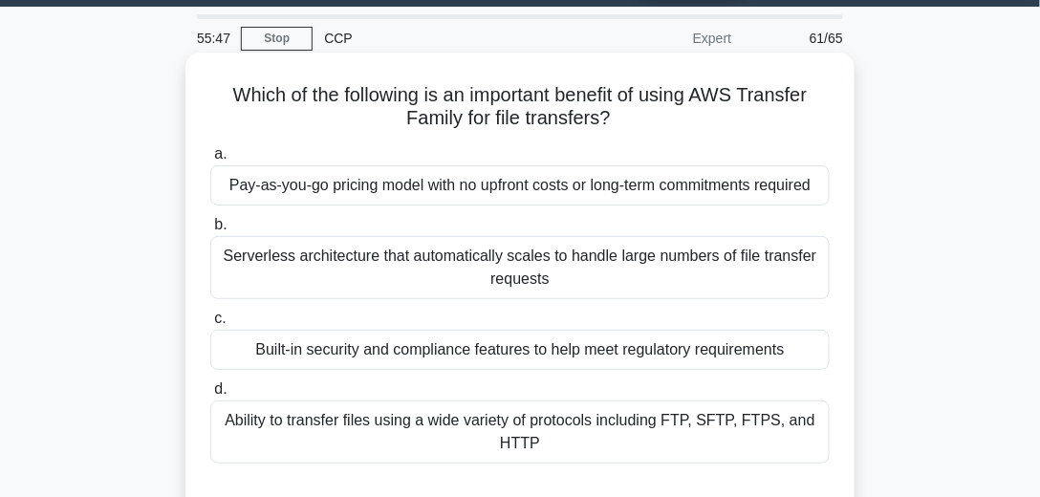
scroll to position [109, 0]
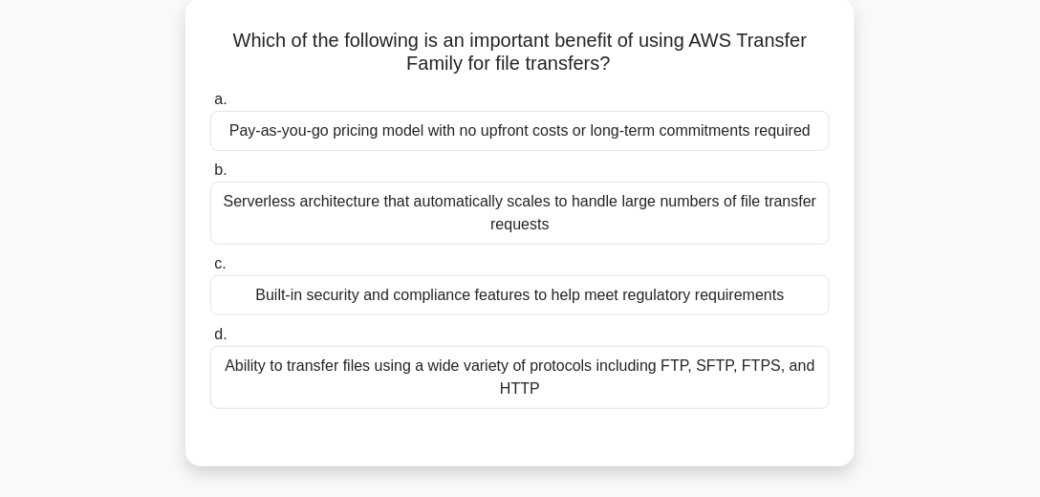
click at [499, 207] on div "Serverless architecture that automatically scales to handle large numbers of fi…" at bounding box center [519, 213] width 619 height 63
click at [210, 177] on input "b. Serverless architecture that automatically scales to handle large numbers of…" at bounding box center [210, 170] width 0 height 12
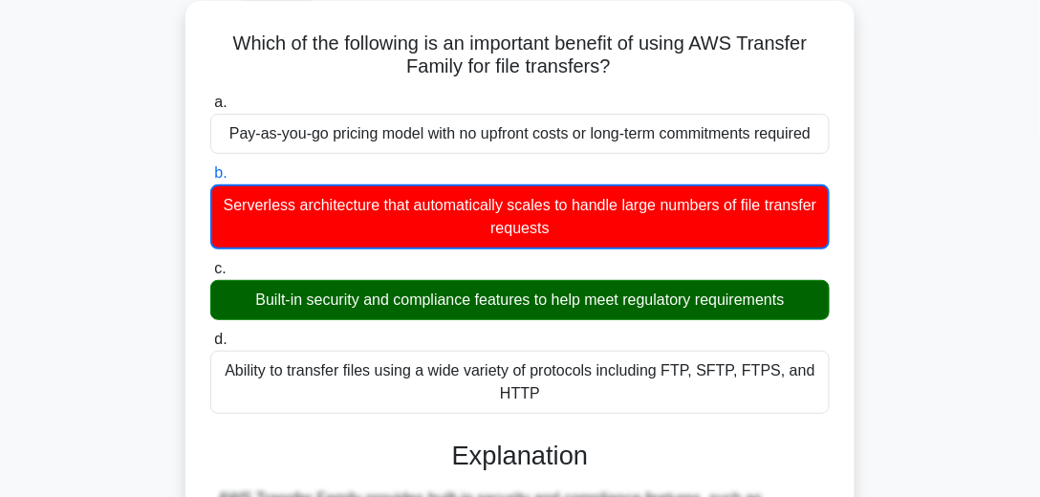
scroll to position [0, 0]
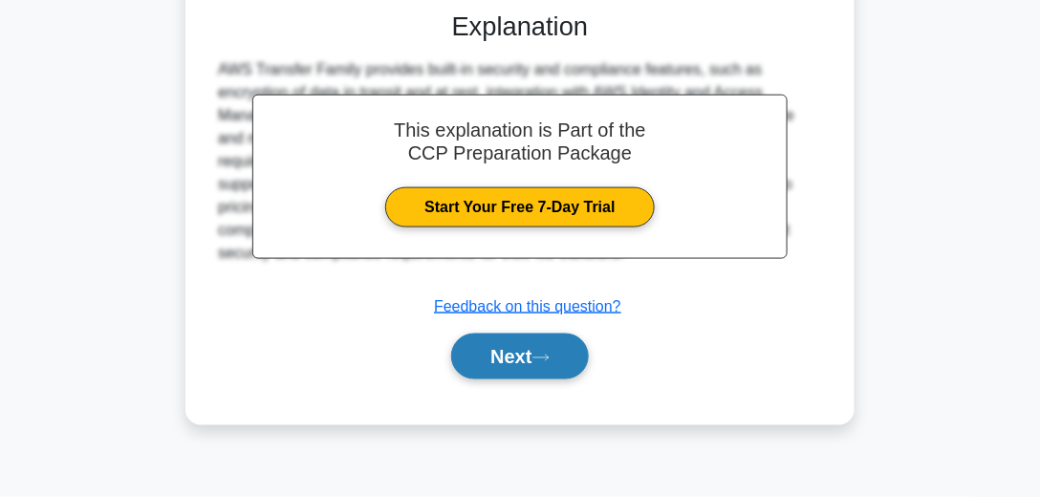
click at [493, 348] on button "Next" at bounding box center [519, 356] width 137 height 46
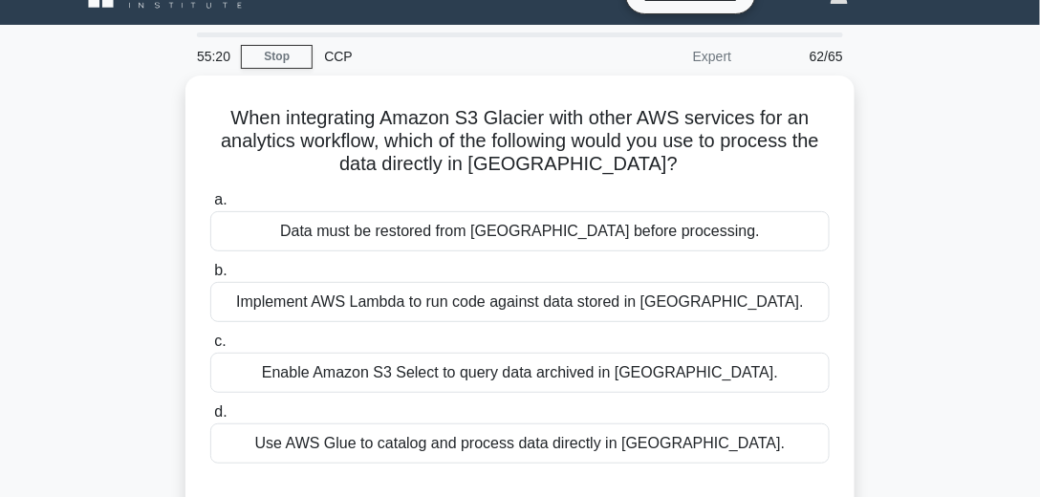
scroll to position [54, 0]
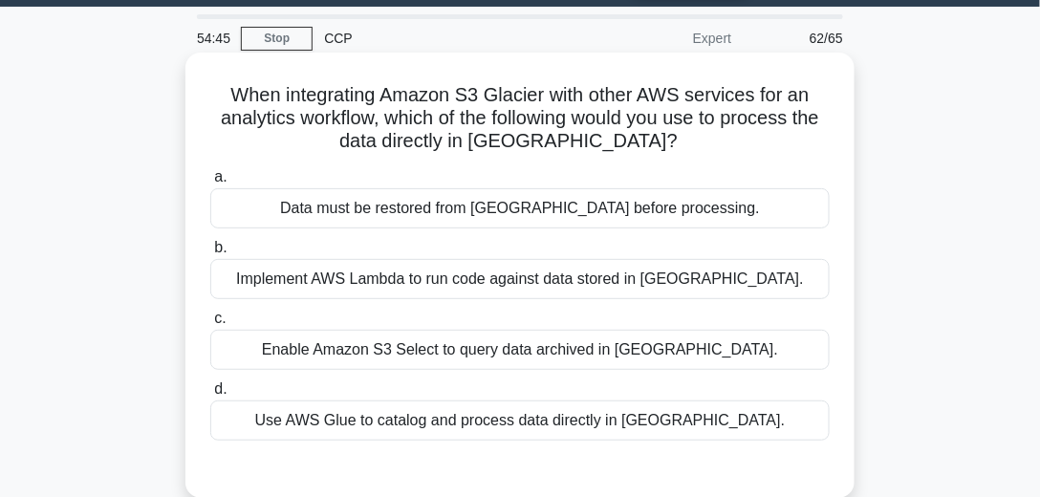
click at [631, 214] on div "Data must be restored from [GEOGRAPHIC_DATA] before processing." at bounding box center [519, 208] width 619 height 40
click at [210, 183] on input "a. Data must be restored from [GEOGRAPHIC_DATA] before processing." at bounding box center [210, 177] width 0 height 12
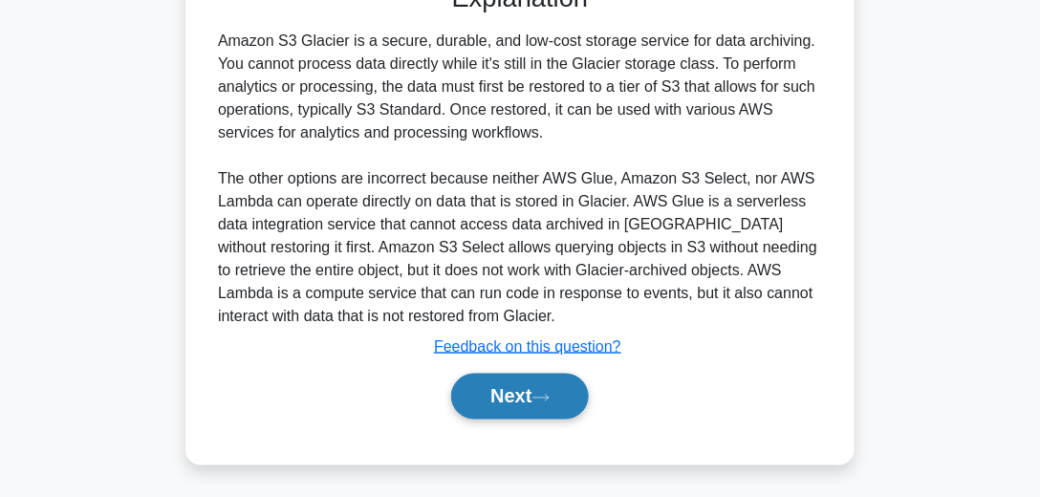
click at [543, 398] on icon at bounding box center [540, 398] width 17 height 11
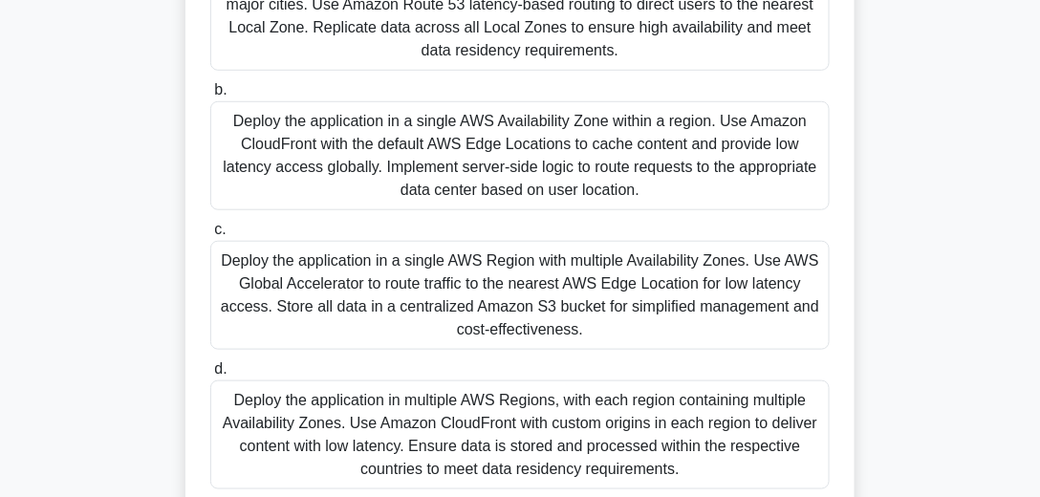
scroll to position [382, 0]
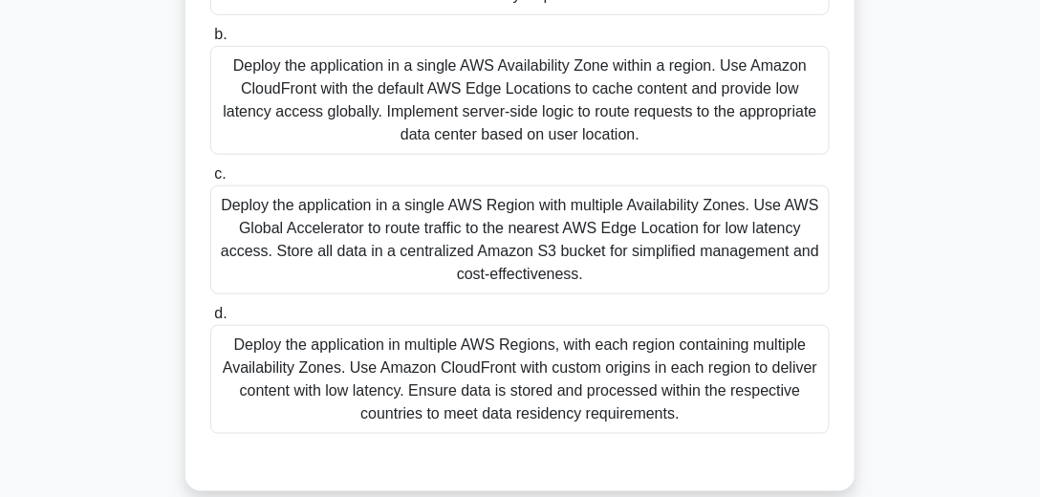
click at [617, 377] on div "Deploy the application in multiple AWS Regions, with each region containing mul…" at bounding box center [519, 379] width 619 height 109
click at [210, 320] on input "d. Deploy the application in multiple AWS Regions, with each region containing …" at bounding box center [210, 314] width 0 height 12
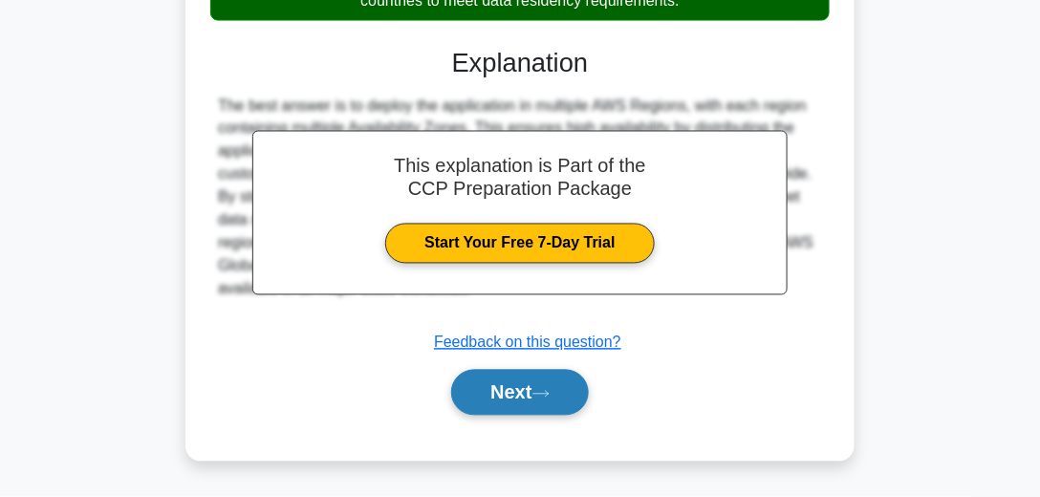
click at [554, 380] on button "Next" at bounding box center [519, 393] width 137 height 46
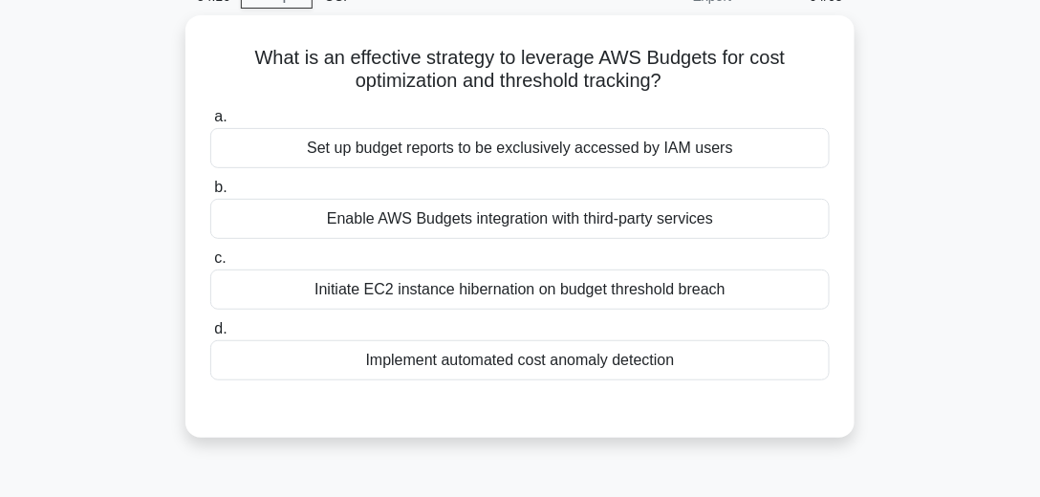
scroll to position [45, 0]
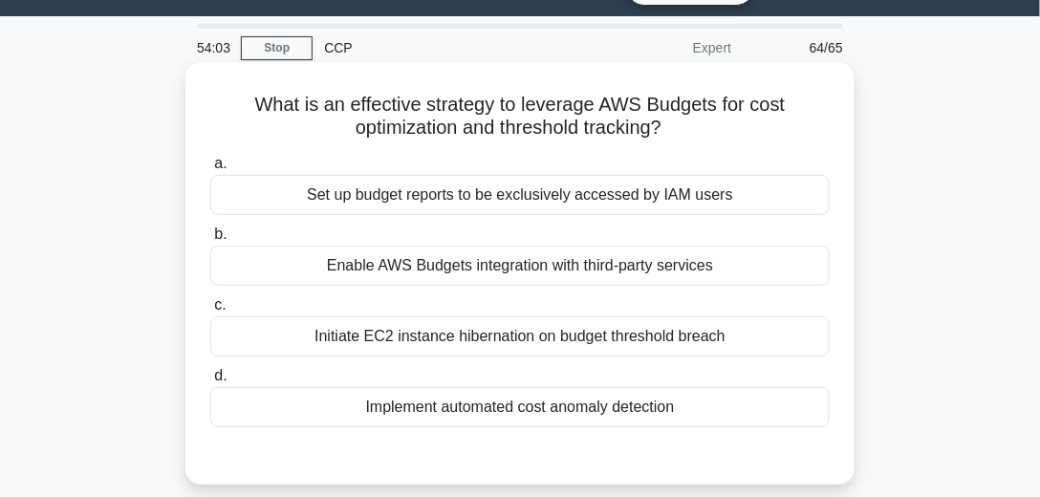
click at [551, 401] on div "Implement automated cost anomaly detection" at bounding box center [519, 407] width 619 height 40
click at [210, 382] on input "d. Implement automated cost anomaly detection" at bounding box center [210, 376] width 0 height 12
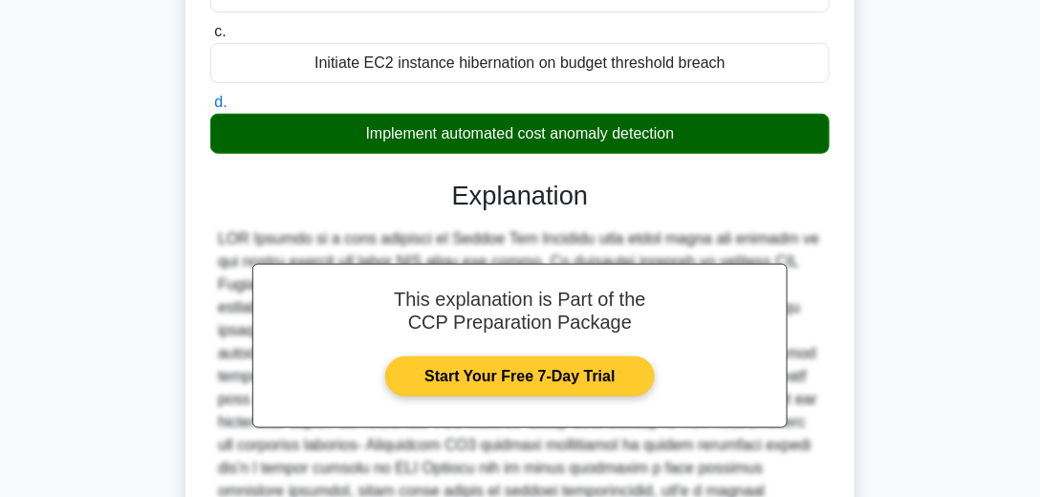
scroll to position [536, 0]
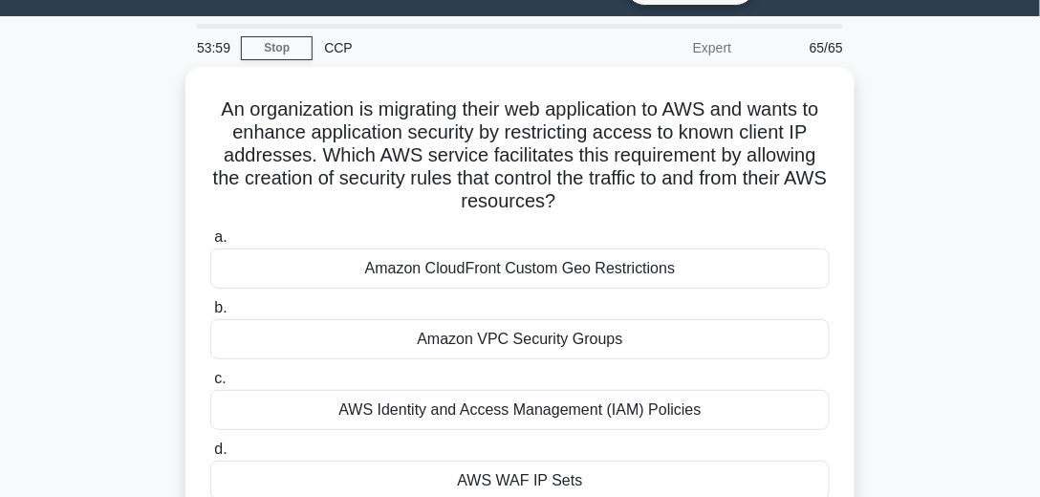
scroll to position [99, 0]
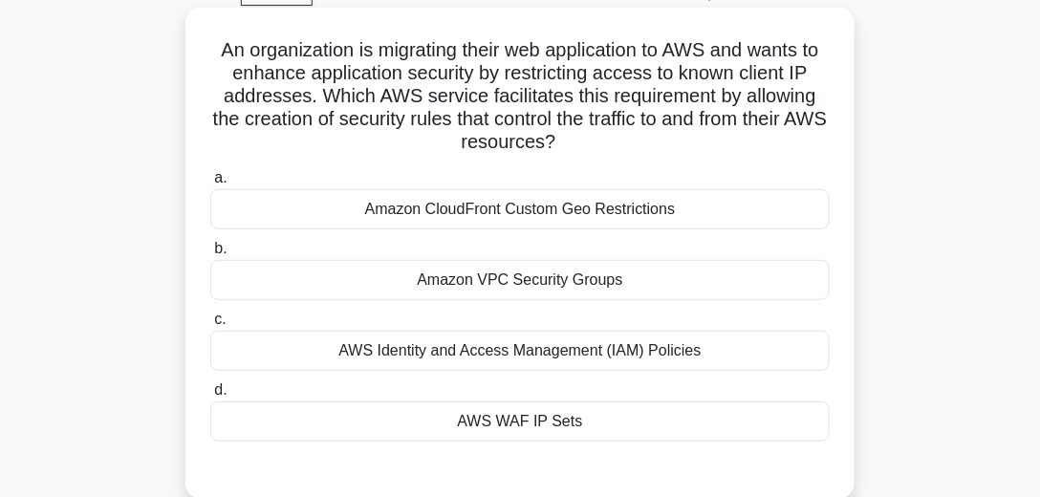
click at [567, 281] on div "Amazon VPC Security Groups" at bounding box center [519, 280] width 619 height 40
click at [210, 255] on input "b. Amazon VPC Security Groups" at bounding box center [210, 249] width 0 height 12
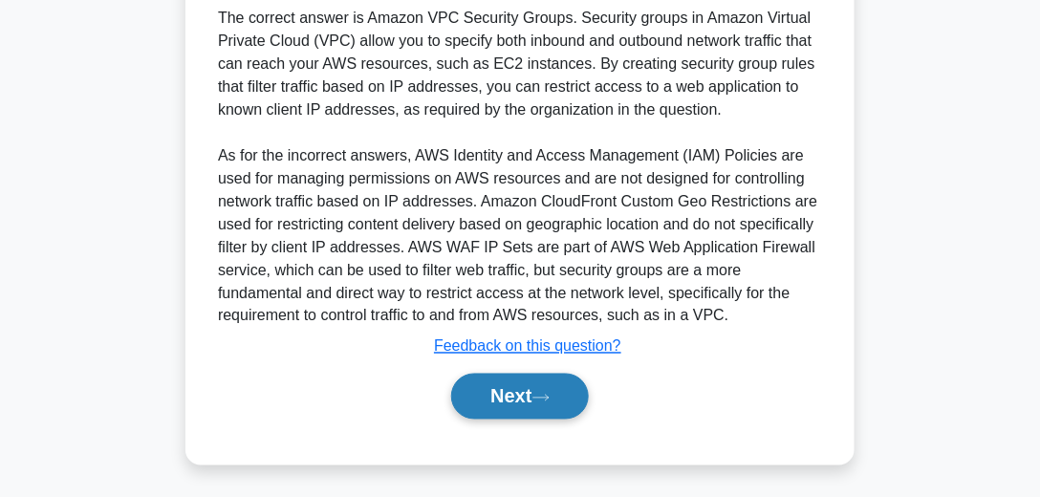
click at [549, 393] on icon at bounding box center [540, 398] width 17 height 11
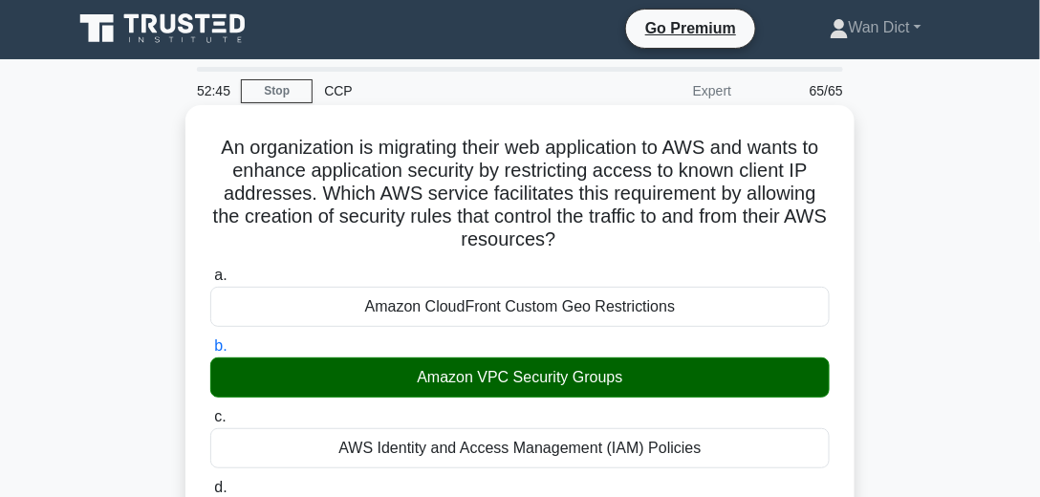
scroll to position [0, 0]
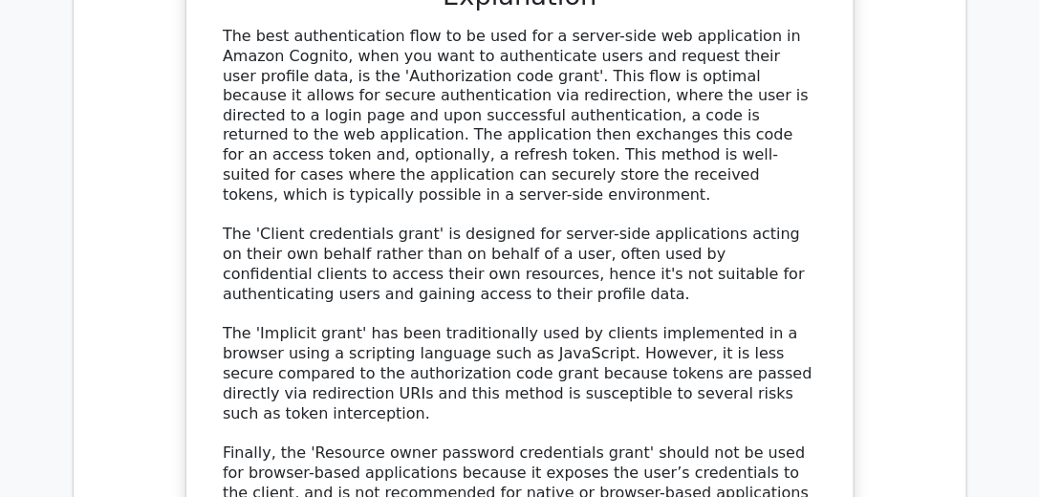
scroll to position [2730, 0]
